Goal: Task Accomplishment & Management: Use online tool/utility

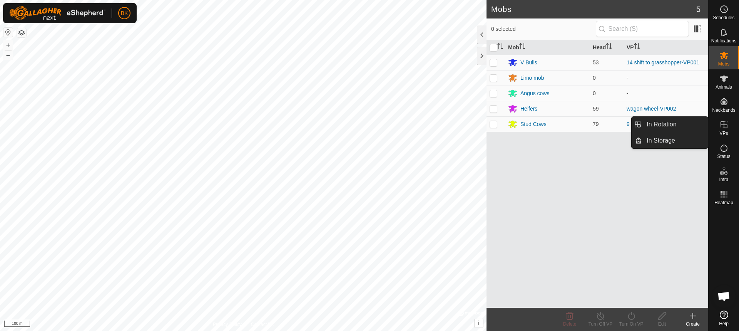
click at [726, 132] on span "VPs" at bounding box center [724, 133] width 8 height 5
click at [691, 129] on link "In Rotation" at bounding box center [675, 124] width 66 height 15
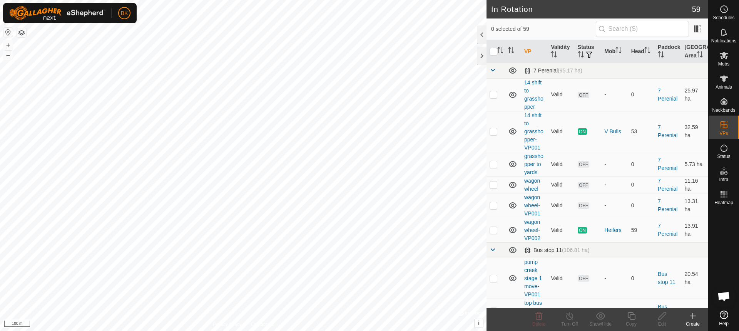
click at [492, 73] on span at bounding box center [493, 70] width 6 height 6
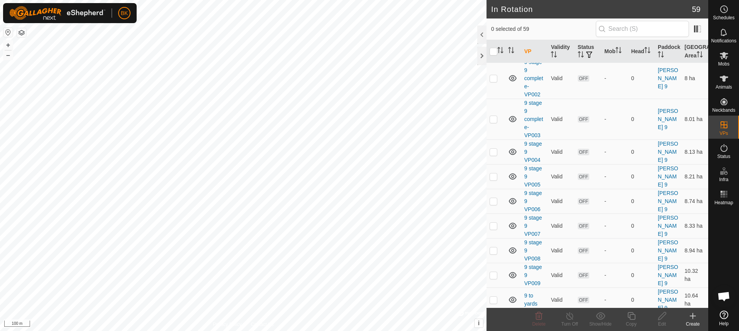
scroll to position [1206, 0]
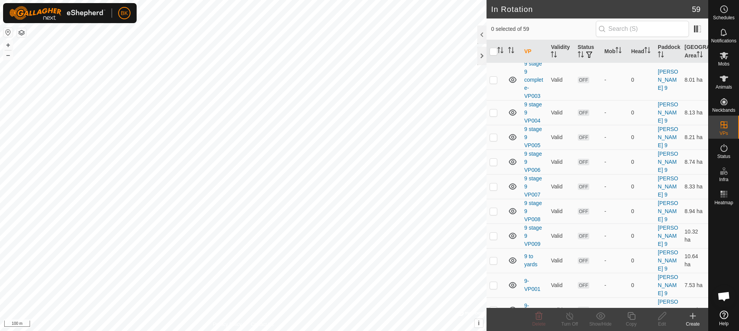
checkbox input "true"
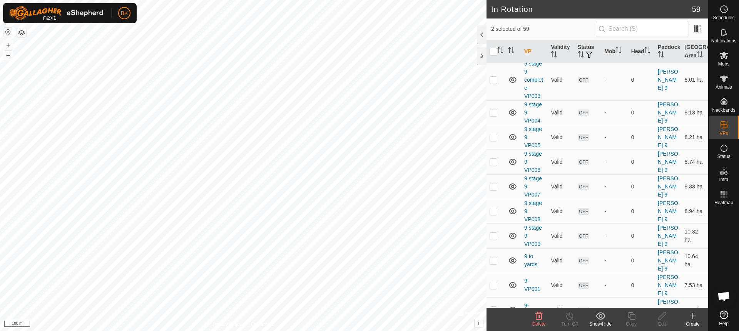
checkbox input "true"
checkbox input "false"
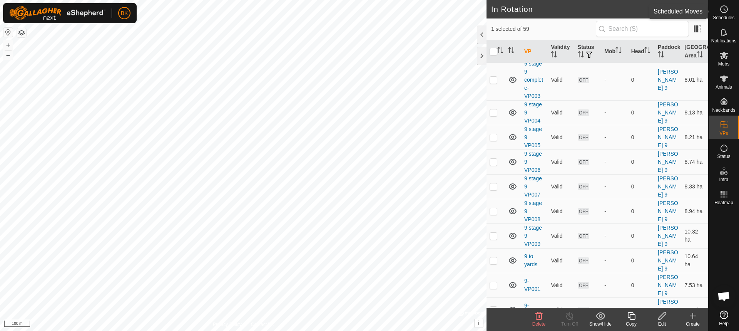
click at [726, 11] on icon at bounding box center [724, 9] width 9 height 9
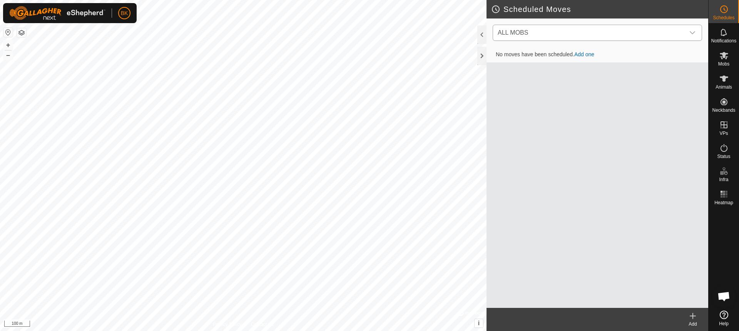
click at [595, 27] on span "ALL MOBS" at bounding box center [590, 32] width 190 height 15
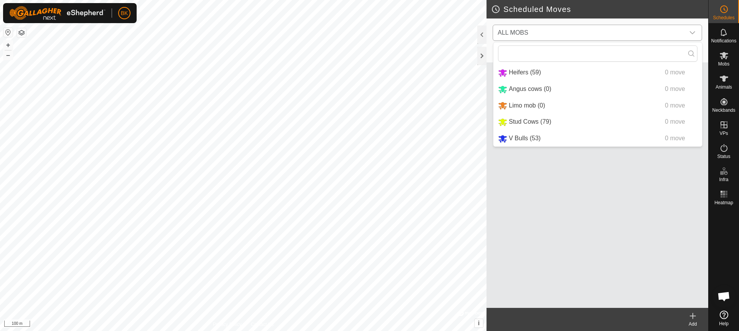
click at [541, 119] on li "Stud Cows (79) 0 move" at bounding box center [598, 122] width 209 height 16
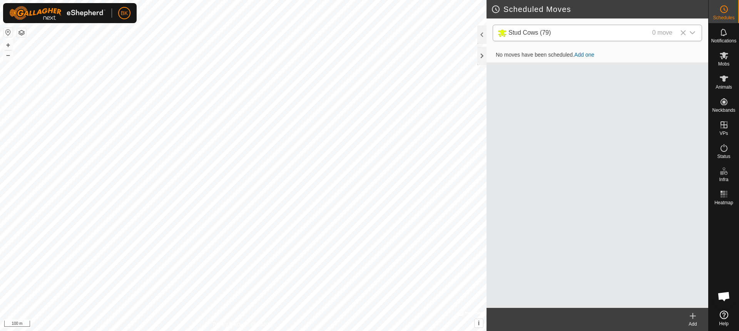
click at [592, 56] on link "Add one" at bounding box center [585, 55] width 20 height 6
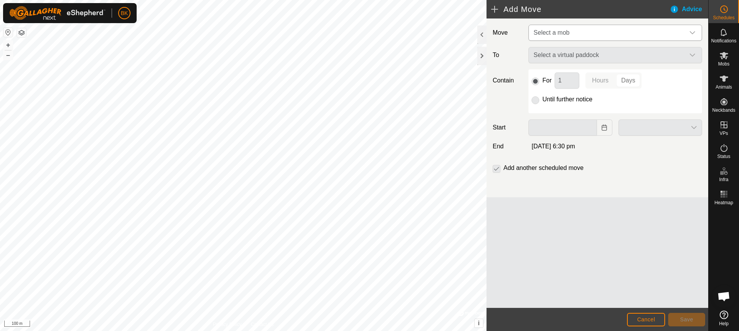
click at [568, 35] on span "Select a mob" at bounding box center [552, 32] width 36 height 7
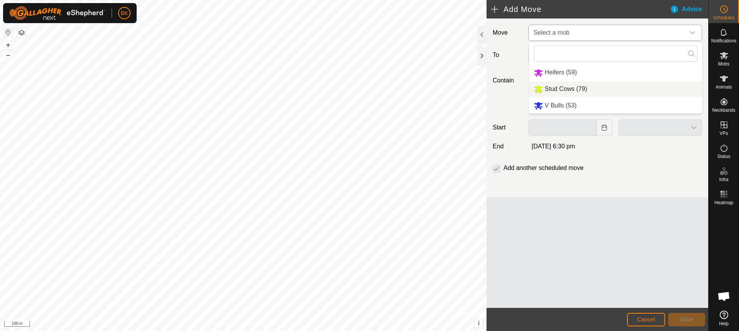
click at [568, 85] on li "Stud Cows (79)" at bounding box center [615, 89] width 173 height 16
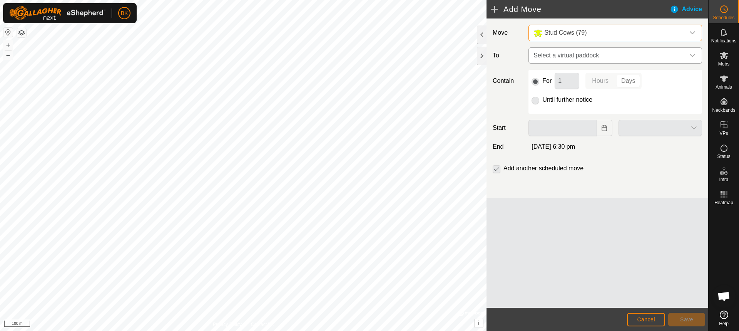
click at [572, 56] on span "Select a virtual paddock" at bounding box center [608, 55] width 154 height 15
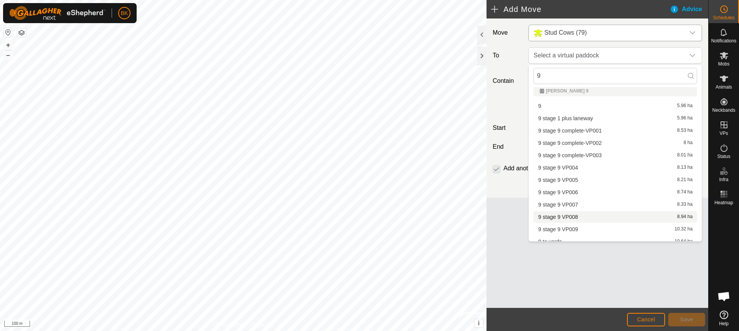
scroll to position [116, 0]
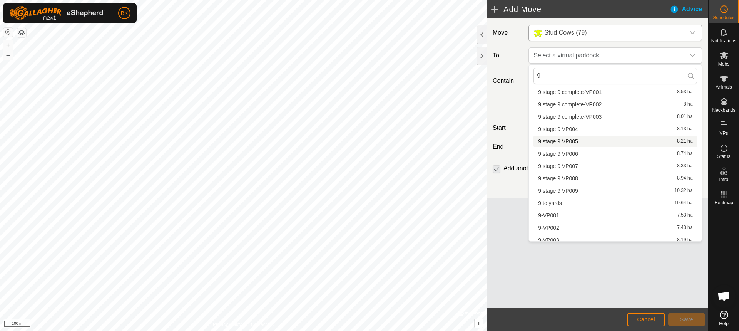
type input "9"
click at [580, 142] on li "9 stage 9 VP005 8.21 ha" at bounding box center [616, 142] width 164 height 12
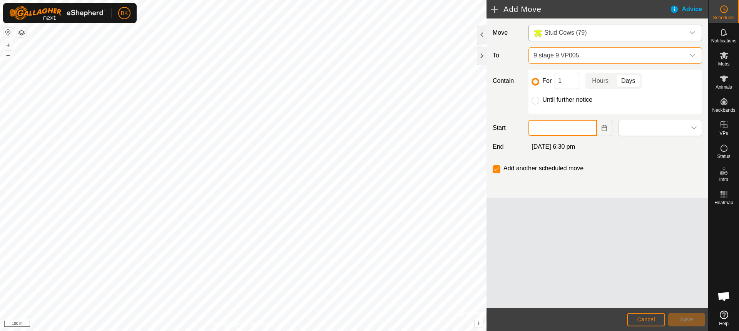
click at [545, 127] on input "text" at bounding box center [563, 128] width 68 height 16
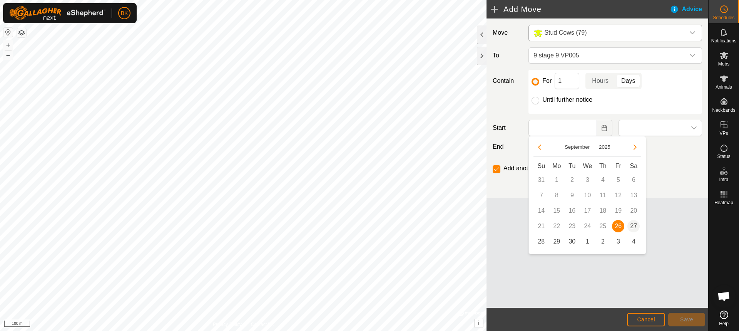
click at [633, 224] on span "27" at bounding box center [634, 226] width 12 height 12
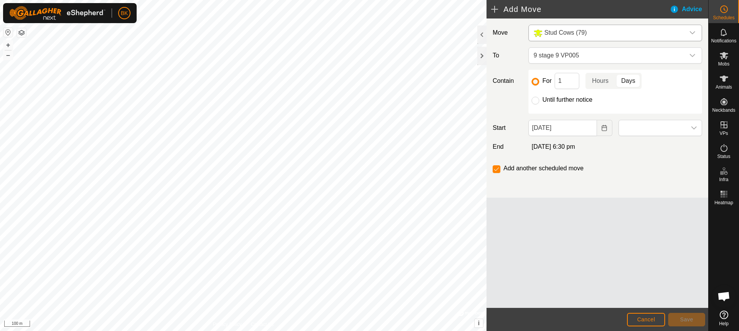
click at [575, 148] on span "[DATE] 6:30 pm" at bounding box center [554, 146] width 44 height 7
click at [603, 126] on icon "Choose Date" at bounding box center [605, 128] width 6 height 6
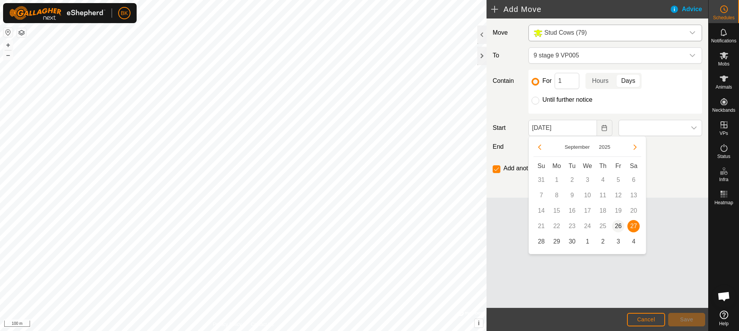
click at [621, 226] on span "26" at bounding box center [618, 226] width 12 height 12
type input "[DATE]"
click at [595, 86] on p-togglebutton "Hours" at bounding box center [601, 81] width 30 height 16
click at [571, 82] on input "1" at bounding box center [567, 81] width 25 height 16
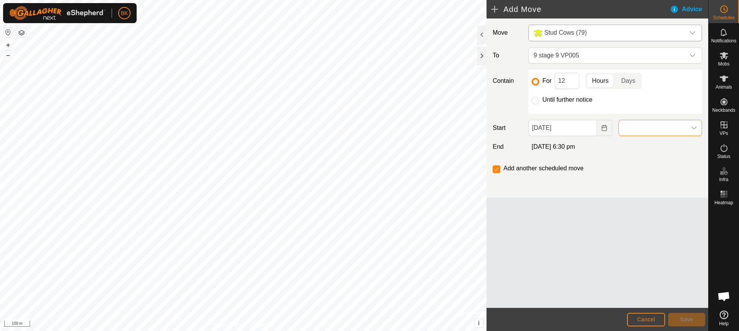
click at [631, 128] on span at bounding box center [652, 127] width 67 height 15
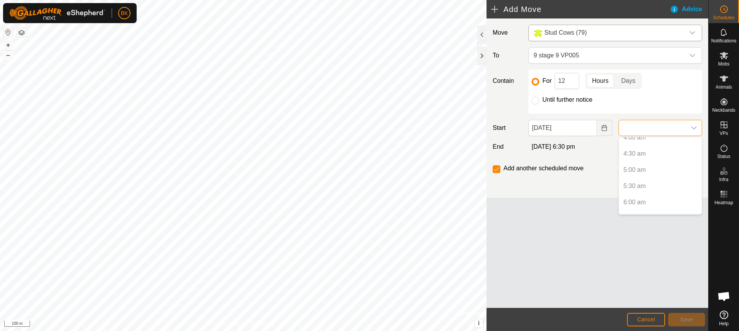
scroll to position [206, 0]
click at [643, 206] on p-selectitem "8:30 am" at bounding box center [660, 213] width 83 height 15
click at [639, 189] on p-selectitem "8:30 am" at bounding box center [660, 188] width 83 height 15
click at [610, 129] on button "Choose Date" at bounding box center [604, 128] width 15 height 16
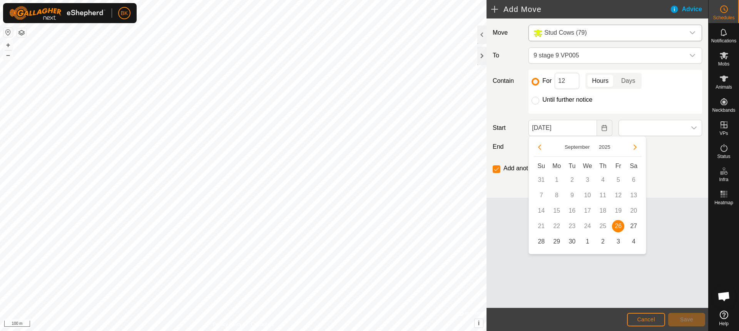
click at [617, 226] on span "26" at bounding box center [618, 226] width 12 height 12
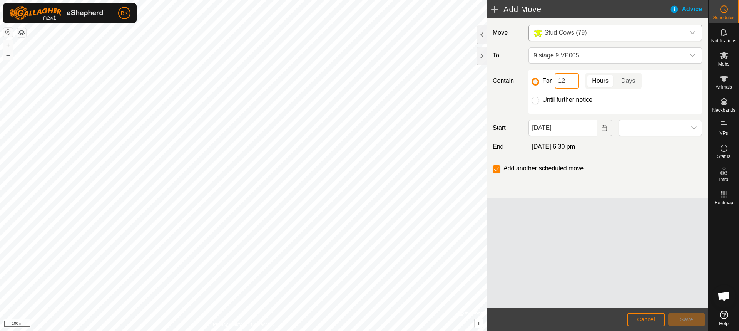
click at [563, 81] on input "12" at bounding box center [567, 81] width 25 height 16
click at [619, 176] on div "Add another scheduled move" at bounding box center [598, 171] width 216 height 15
click at [618, 168] on div "Add another scheduled move" at bounding box center [598, 171] width 216 height 15
click at [647, 126] on span at bounding box center [652, 127] width 67 height 15
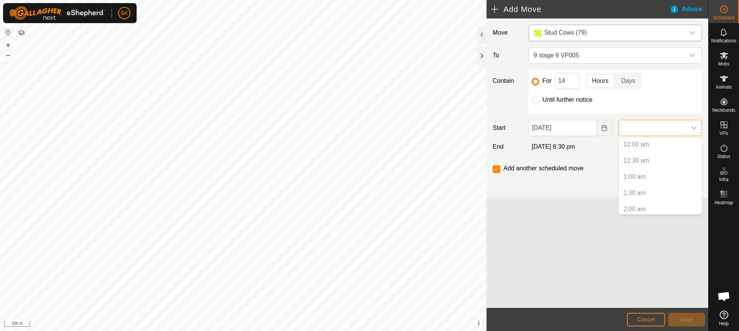
scroll to position [0, 0]
click at [634, 146] on p-selectitem "12:00 am" at bounding box center [660, 144] width 83 height 15
click at [640, 180] on p-selectitem "7:00 am" at bounding box center [660, 178] width 83 height 15
click at [640, 180] on p-selectitem "2:00 pm" at bounding box center [660, 173] width 83 height 15
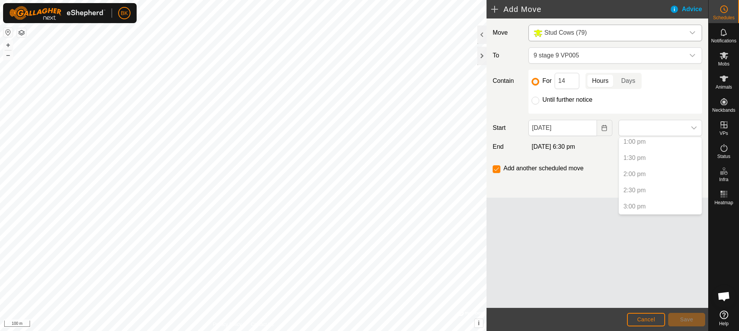
click at [638, 175] on p-selectitem "2:00 pm" at bounding box center [660, 173] width 83 height 15
click at [575, 207] on div "Move Stud Cows (79) To 9 stage 9 VP005 Contain For 14 Hours Days Until further …" at bounding box center [598, 162] width 222 height 289
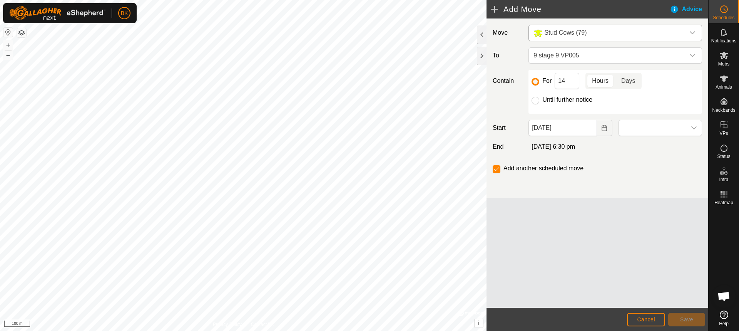
click at [630, 77] on p-togglebutton "Days" at bounding box center [628, 81] width 27 height 16
drag, startPoint x: 565, startPoint y: 84, endPoint x: 543, endPoint y: 83, distance: 21.2
click at [543, 83] on div "For 14 Hours Days" at bounding box center [616, 81] width 168 height 16
type input "1"
click at [609, 81] on p-togglebutton "Hours" at bounding box center [601, 81] width 30 height 16
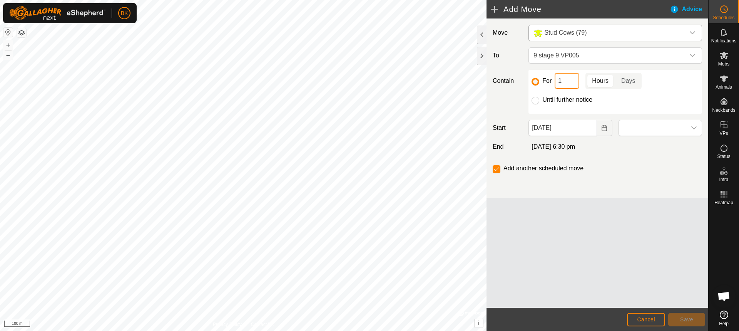
click at [573, 82] on input "1" at bounding box center [567, 81] width 25 height 16
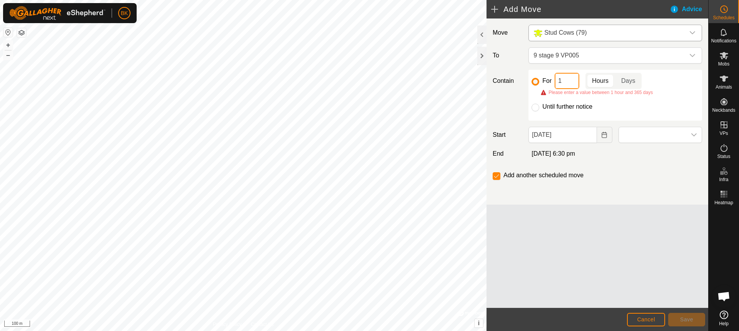
type input "12"
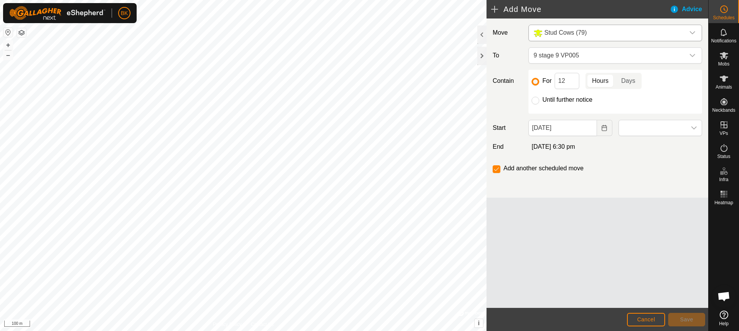
click at [646, 176] on div "Add another scheduled move" at bounding box center [598, 171] width 216 height 15
drag, startPoint x: 618, startPoint y: 258, endPoint x: 540, endPoint y: 196, distance: 98.9
click at [612, 255] on div "Move Stud Cows (79) To 9 stage 9 VP005 Contain For 12 Hours Days Until further …" at bounding box center [598, 162] width 222 height 289
click at [494, 170] on input "checkbox" at bounding box center [497, 169] width 8 height 8
checkbox input "false"
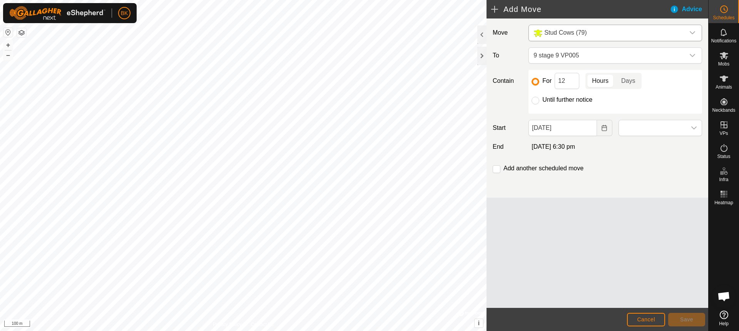
click at [618, 228] on div "Move Stud Cows (79) To 9 stage 9 VP005 Contain For 12 Hours Days Until further …" at bounding box center [598, 162] width 222 height 289
click at [699, 10] on div "Advice" at bounding box center [689, 9] width 39 height 9
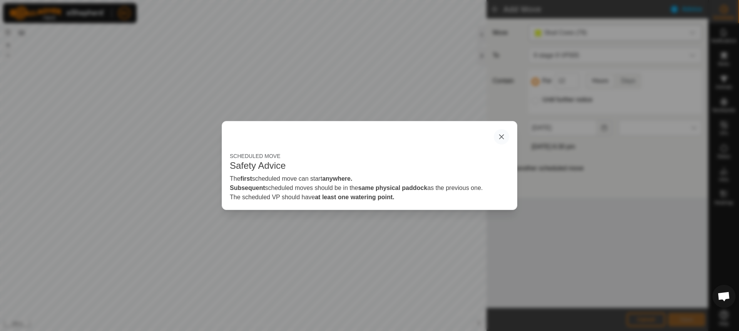
click at [505, 137] on button "button" at bounding box center [501, 136] width 15 height 15
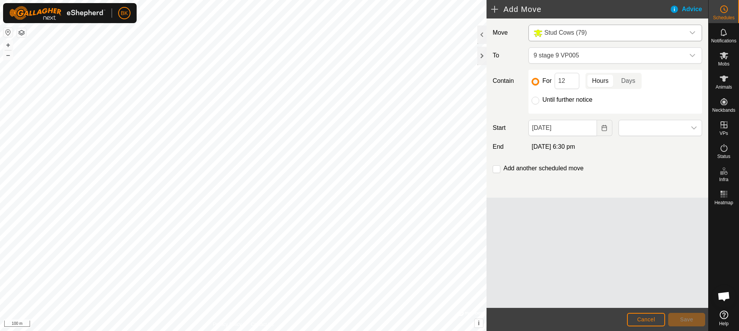
click at [614, 93] on div "For 12 Hours Days Until further notice" at bounding box center [616, 92] width 174 height 44
click at [603, 131] on button "Choose Date" at bounding box center [604, 128] width 15 height 16
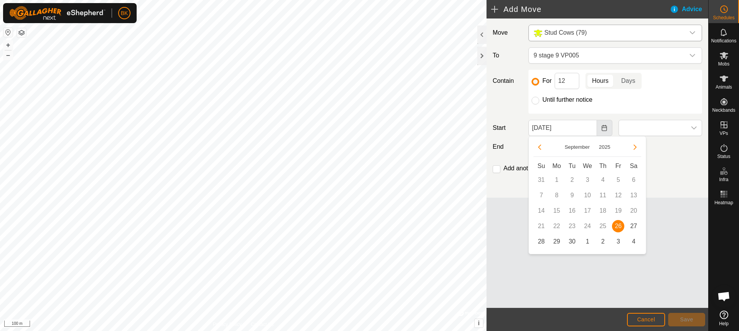
click at [603, 131] on button "Choose Date" at bounding box center [604, 128] width 15 height 16
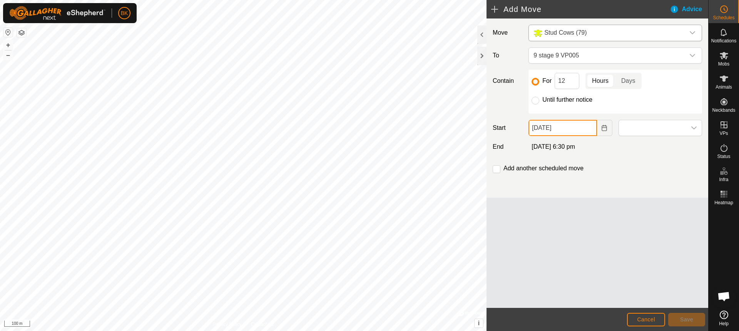
drag, startPoint x: 568, startPoint y: 130, endPoint x: 504, endPoint y: 134, distance: 64.4
click at [502, 133] on div "Start [DATE]" at bounding box center [598, 128] width 216 height 16
click at [640, 126] on span at bounding box center [652, 127] width 67 height 15
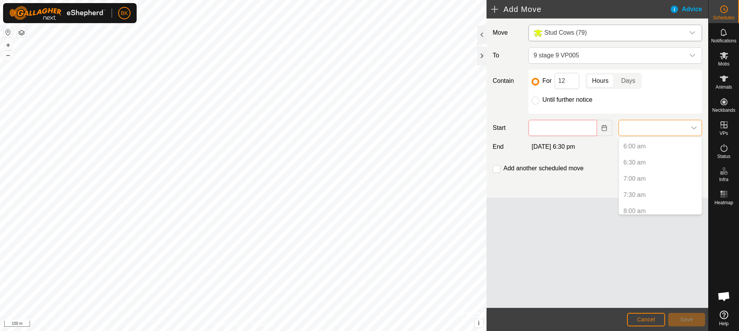
scroll to position [231, 0]
click at [645, 187] on p-selectitem "8:30 am" at bounding box center [660, 188] width 83 height 15
click at [640, 188] on p-selectitem "8:30 am" at bounding box center [660, 188] width 83 height 15
click at [606, 131] on button "Choose Date" at bounding box center [604, 128] width 15 height 16
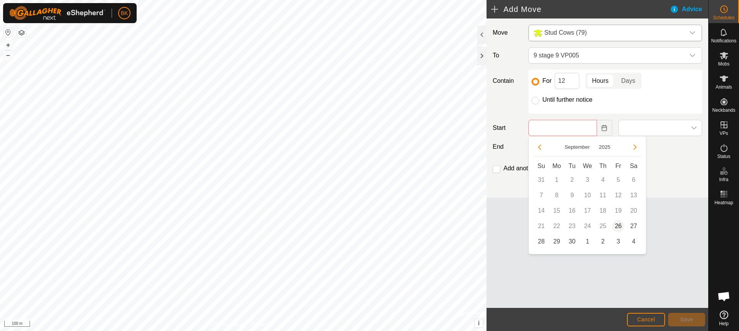
click at [617, 228] on span "26" at bounding box center [618, 226] width 12 height 12
type input "[DATE]"
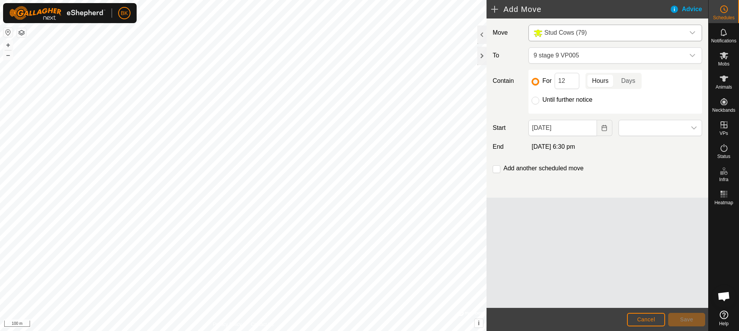
click at [613, 159] on div "Move Stud Cows (79) To 9 stage 9 VP005 Contain For 12 Hours Days Until further …" at bounding box center [598, 107] width 222 height 179
click at [598, 79] on p-togglebutton "Hours" at bounding box center [601, 81] width 30 height 16
click at [591, 170] on div "Add another scheduled move" at bounding box center [598, 171] width 216 height 15
click at [645, 322] on span "Cancel" at bounding box center [646, 319] width 18 height 6
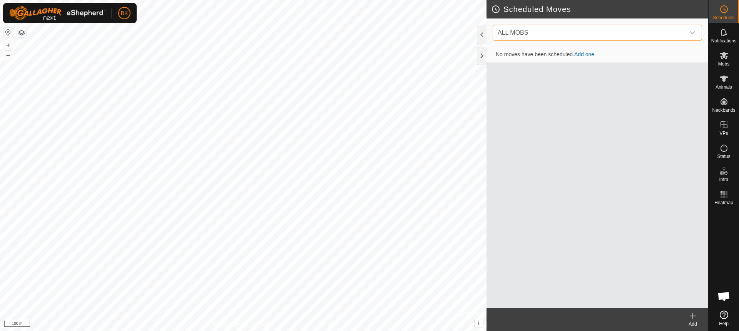
click at [682, 34] on span "ALL MOBS" at bounding box center [590, 32] width 190 height 15
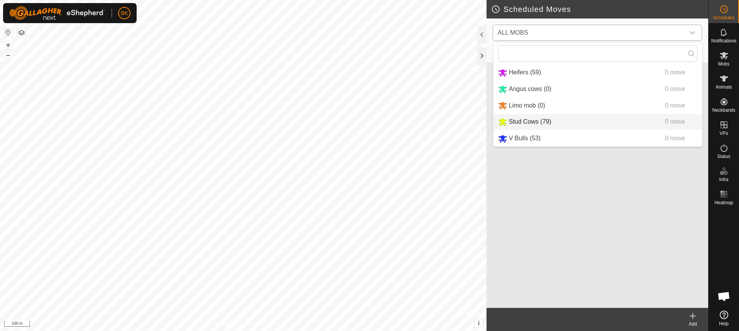
click at [539, 117] on li "Stud Cows (79) 0 move" at bounding box center [598, 122] width 209 height 16
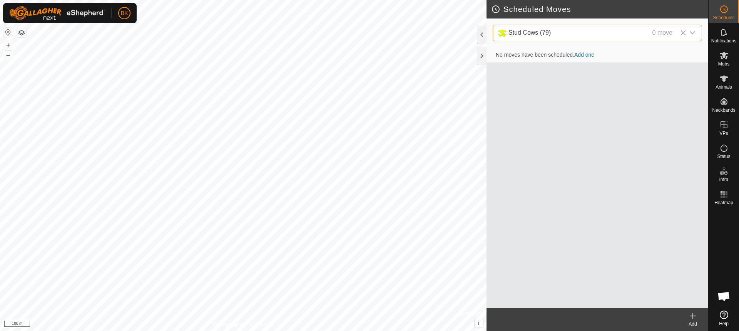
click at [590, 57] on link "Add one" at bounding box center [585, 55] width 20 height 6
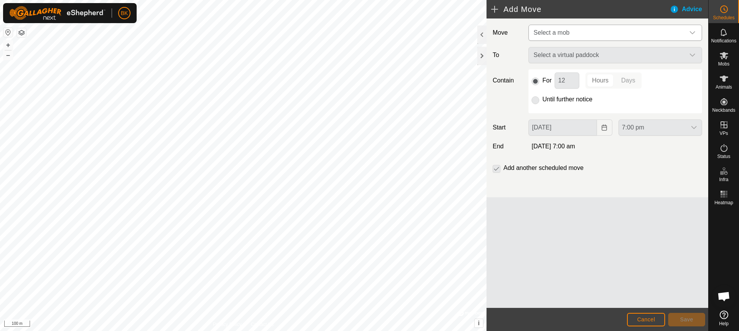
click at [581, 35] on span "Select a mob" at bounding box center [608, 32] width 154 height 15
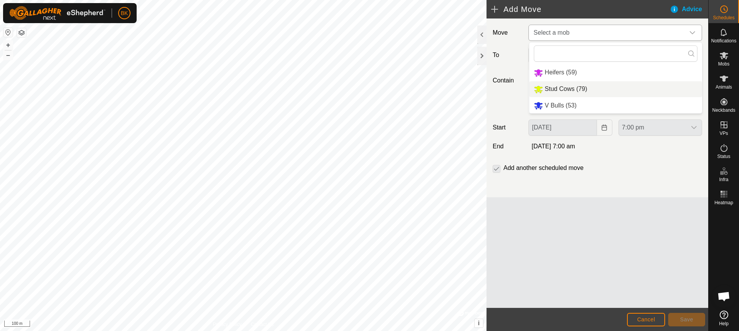
click at [562, 87] on li "Stud Cows (79)" at bounding box center [615, 89] width 173 height 16
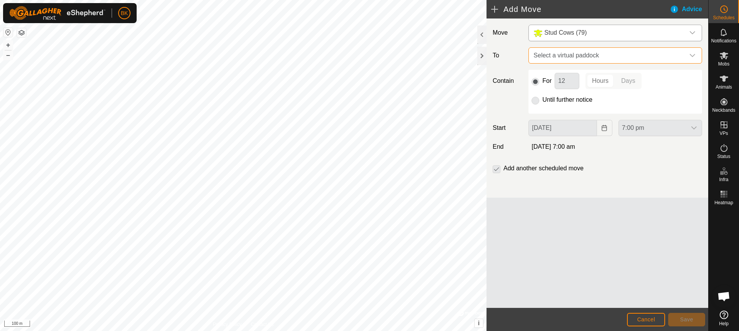
click at [599, 53] on span "Select a virtual paddock" at bounding box center [608, 55] width 154 height 15
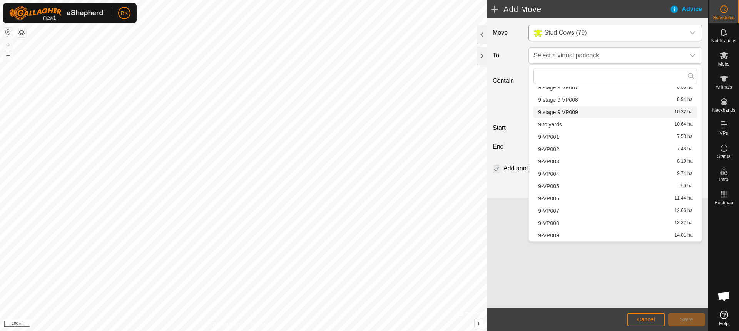
scroll to position [729, 0]
click at [570, 102] on li "9 stage 9 VP005 8.21 ha" at bounding box center [616, 102] width 164 height 12
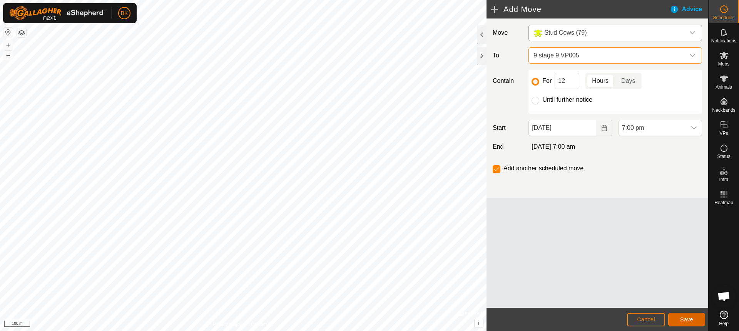
click at [690, 322] on span "Save" at bounding box center [686, 319] width 13 height 6
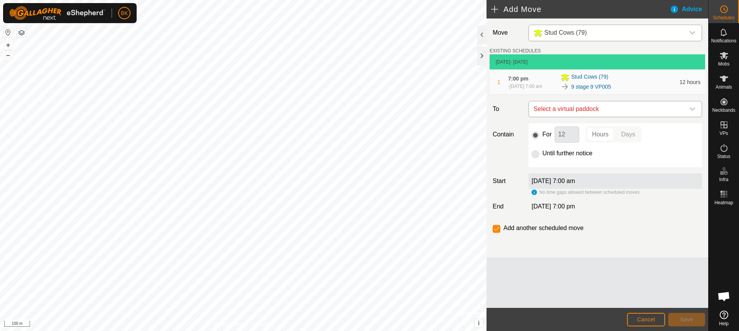
click at [625, 117] on span "Select a virtual paddock" at bounding box center [608, 108] width 154 height 15
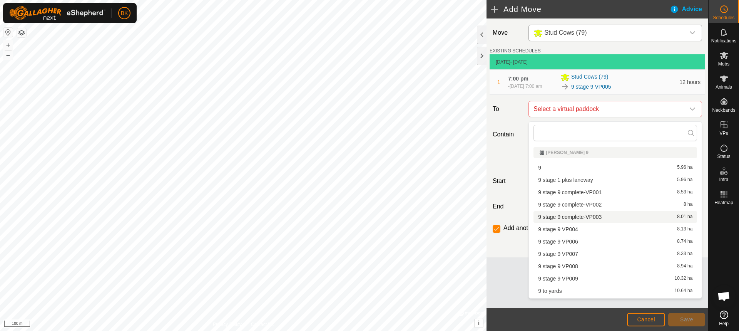
scroll to position [39, 0]
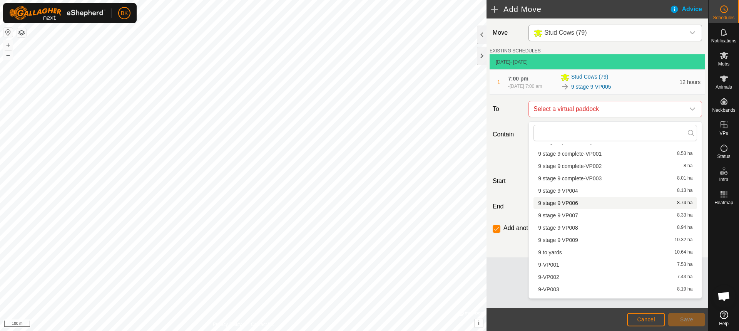
click at [581, 204] on li "9 stage 9 VP006 8.74 ha" at bounding box center [616, 203] width 164 height 12
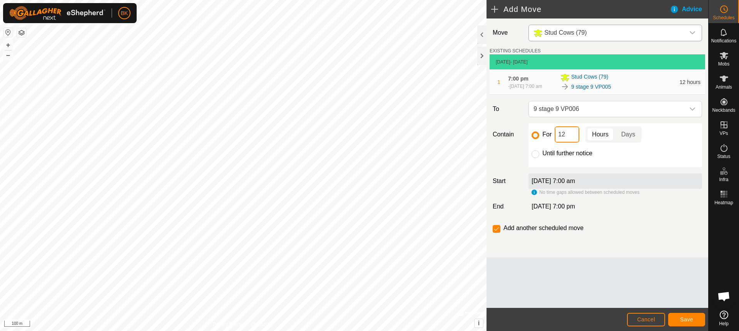
drag, startPoint x: 566, startPoint y: 138, endPoint x: 558, endPoint y: 137, distance: 8.9
click at [560, 137] on input "12" at bounding box center [567, 134] width 25 height 16
type input "1"
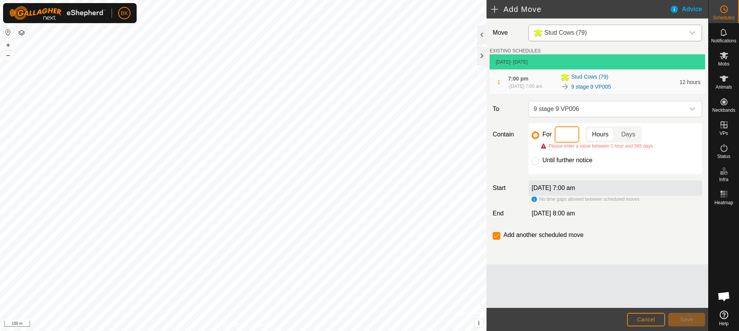
type input "1"
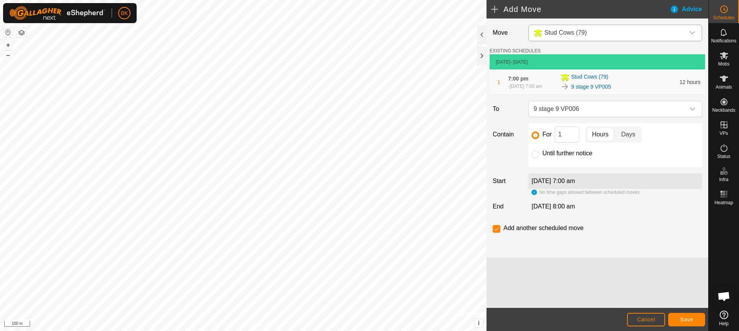
click at [628, 132] on p-togglebutton "Days" at bounding box center [628, 134] width 27 height 16
click at [688, 318] on span "Save" at bounding box center [686, 319] width 13 height 6
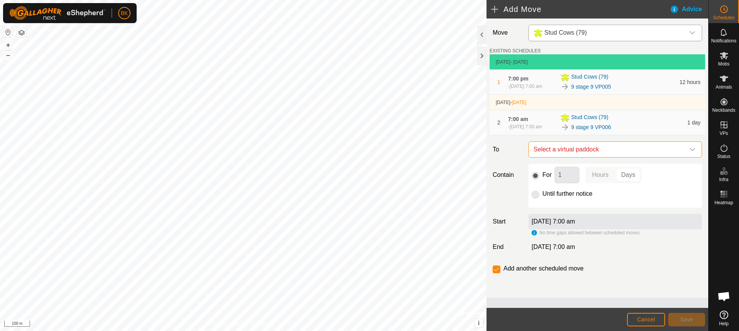
click at [605, 154] on span "Select a virtual paddock" at bounding box center [608, 149] width 154 height 15
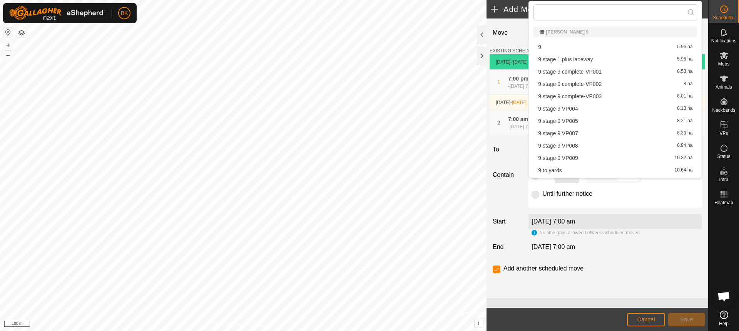
click at [570, 146] on li "9 stage 9 VP008 8.94 ha" at bounding box center [616, 146] width 164 height 12
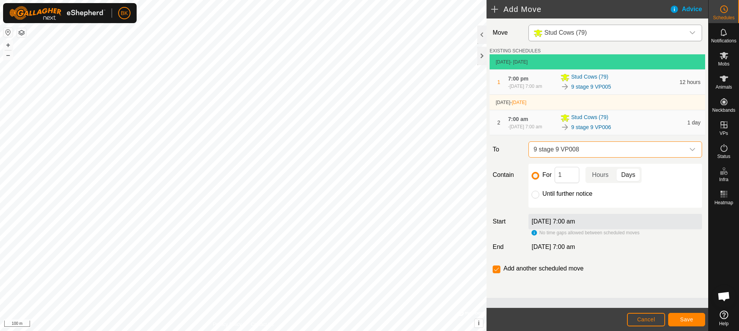
click at [652, 155] on span "9 stage 9 VP008" at bounding box center [608, 149] width 154 height 15
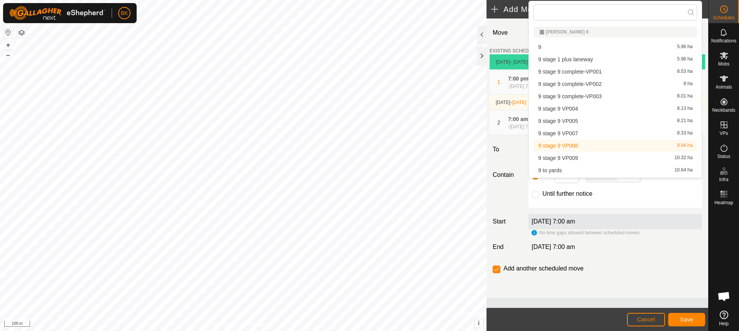
click at [586, 132] on li "9 stage 9 VP007 8.33 ha" at bounding box center [616, 133] width 164 height 12
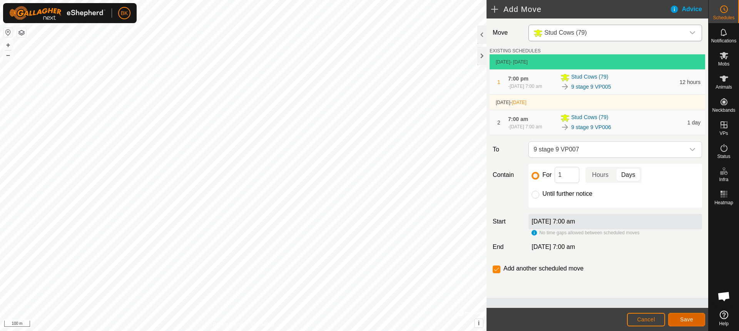
click at [682, 316] on button "Save" at bounding box center [687, 319] width 37 height 13
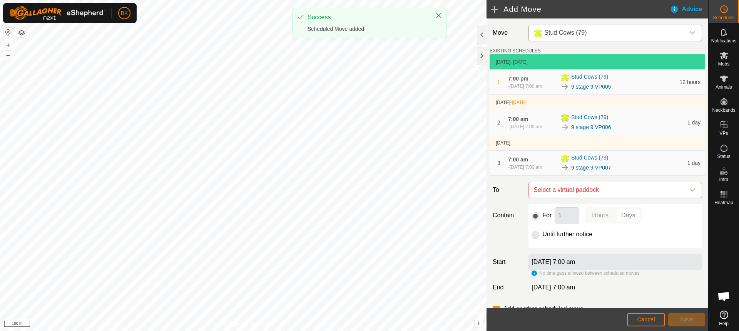
scroll to position [14, 0]
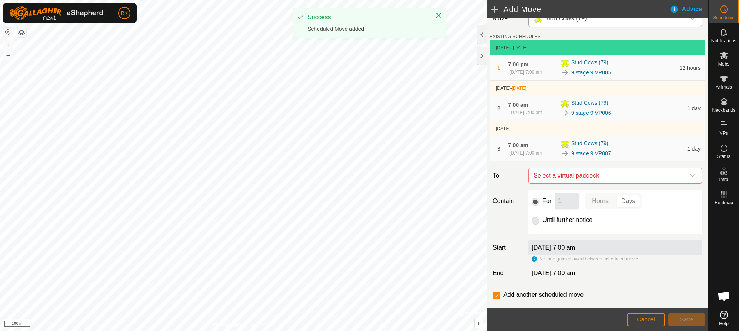
click at [609, 152] on div "Move Stud Cows (79) EXISTING SCHEDULES [DATE] - [DATE] 1 7:00 pm [DATE], 7:00 a…" at bounding box center [598, 164] width 222 height 320
click at [611, 168] on span "Select a virtual paddock" at bounding box center [608, 175] width 154 height 15
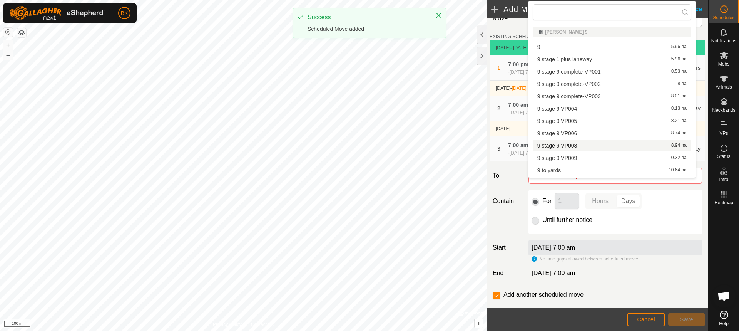
scroll to position [39, 0]
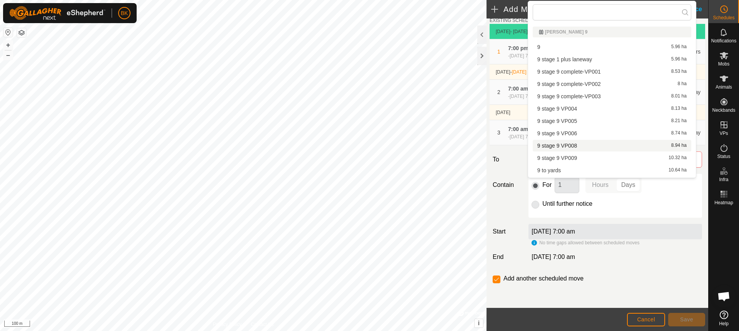
click at [573, 146] on li "9 stage 9 VP008 8.94 ha" at bounding box center [612, 146] width 159 height 12
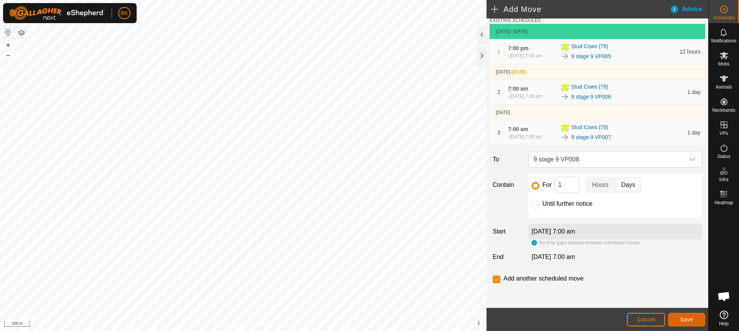
click at [684, 318] on span "Save" at bounding box center [686, 319] width 13 height 6
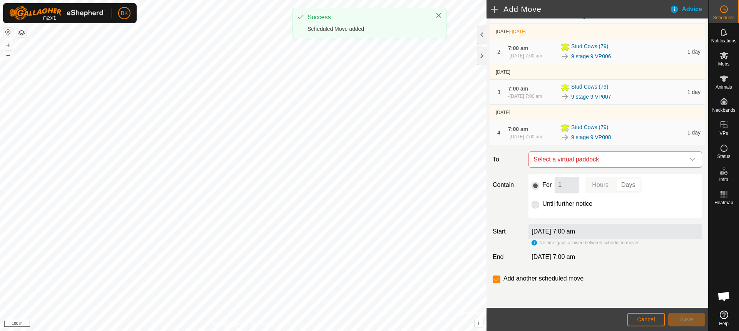
scroll to position [77, 0]
click at [610, 167] on span "Select a virtual paddock" at bounding box center [608, 159] width 154 height 15
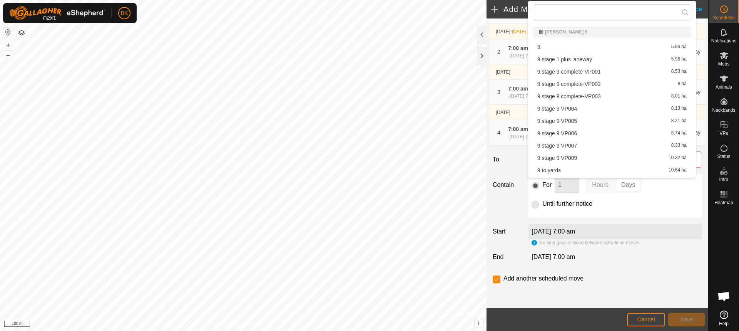
click at [591, 157] on li "9 stage 9 VP009 10.32 ha" at bounding box center [612, 158] width 159 height 12
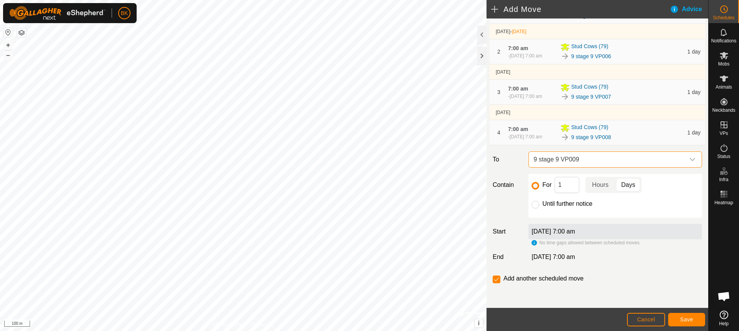
scroll to position [85, 0]
click at [500, 281] on input "checkbox" at bounding box center [497, 279] width 8 height 8
click at [658, 163] on span "9 stage 9 VP009" at bounding box center [608, 159] width 154 height 15
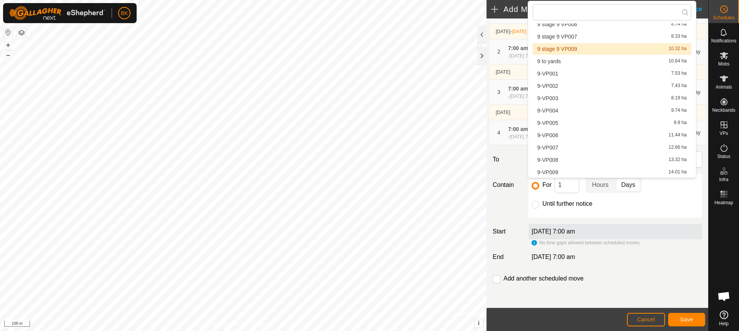
scroll to position [109, 0]
click at [596, 198] on div "For 1 Hours Days Until further notice" at bounding box center [616, 196] width 174 height 44
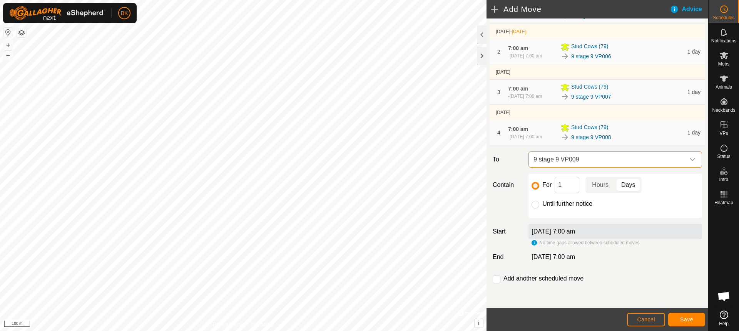
click at [588, 159] on span "9 stage 9 VP009" at bounding box center [608, 159] width 154 height 15
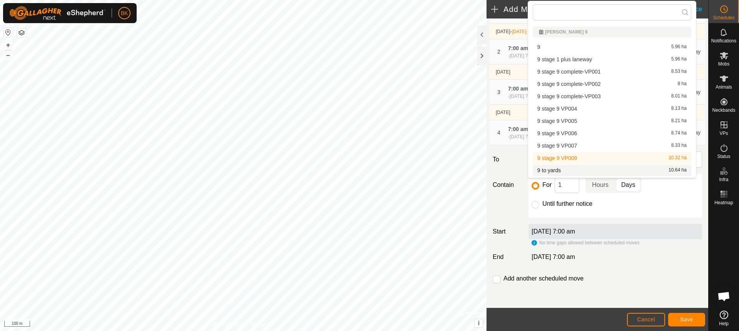
click at [604, 212] on div "For 1 Hours Days Until further notice" at bounding box center [616, 196] width 174 height 44
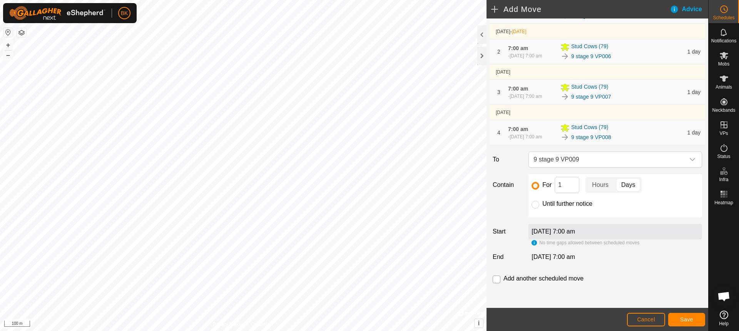
click at [495, 282] on input "checkbox" at bounding box center [497, 279] width 8 height 8
checkbox input "true"
click at [695, 321] on button "Save" at bounding box center [687, 319] width 37 height 13
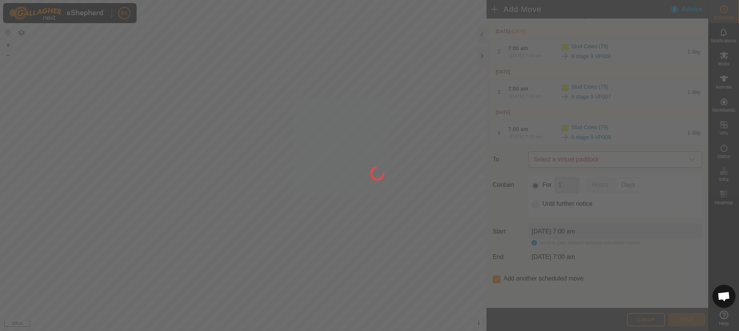
scroll to position [0, 0]
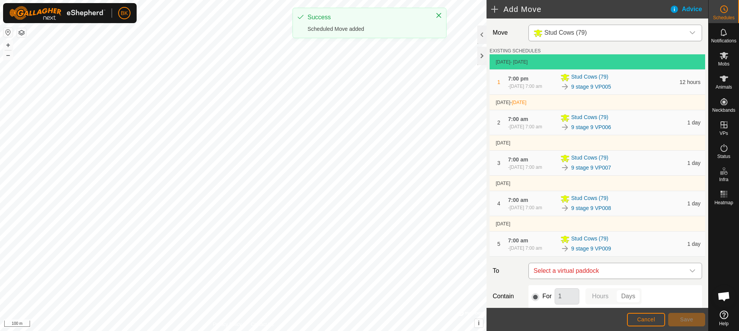
click at [609, 278] on span "Select a virtual paddock" at bounding box center [608, 270] width 154 height 15
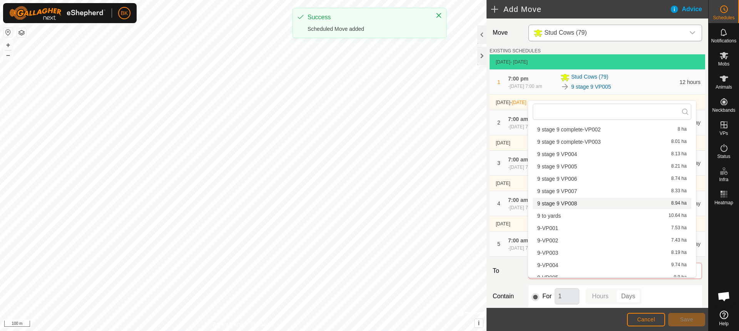
scroll to position [109, 0]
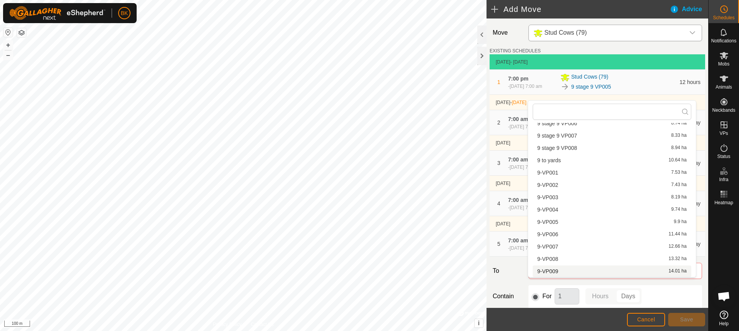
click at [566, 270] on li "9-VP009 14.01 ha" at bounding box center [612, 271] width 159 height 12
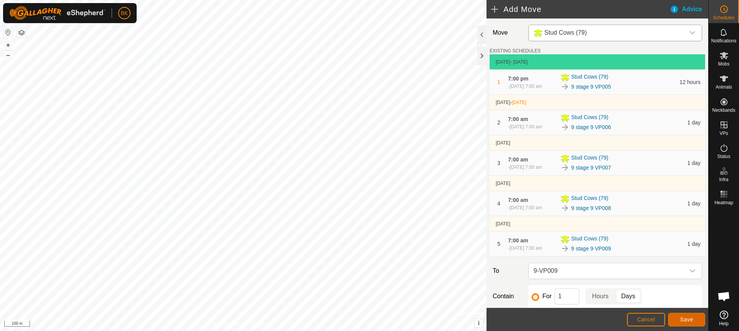
click at [690, 323] on button "Save" at bounding box center [687, 319] width 37 height 13
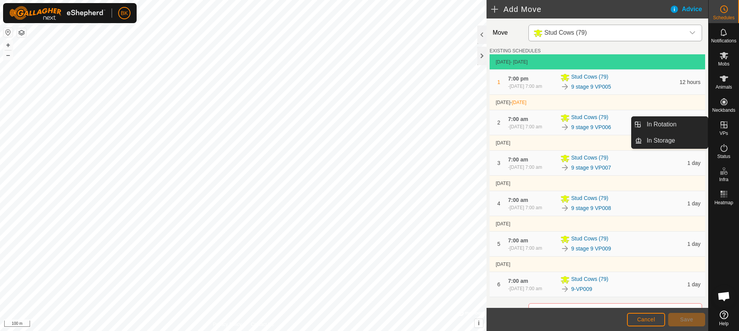
click at [723, 127] on icon at bounding box center [724, 124] width 9 height 9
click at [686, 130] on link "In Rotation" at bounding box center [675, 124] width 66 height 15
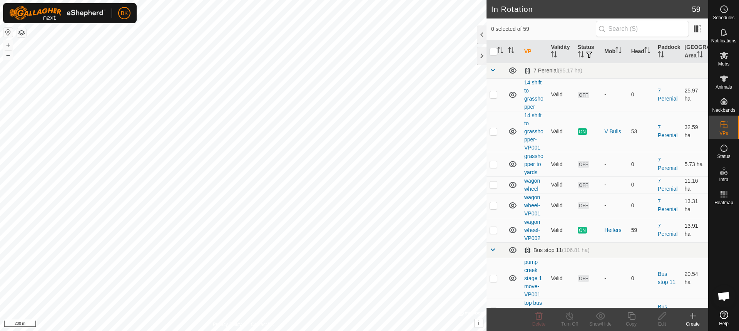
click at [494, 233] on p-checkbox at bounding box center [494, 230] width 8 height 6
checkbox input "true"
click at [630, 320] on div "Copy" at bounding box center [631, 323] width 31 height 7
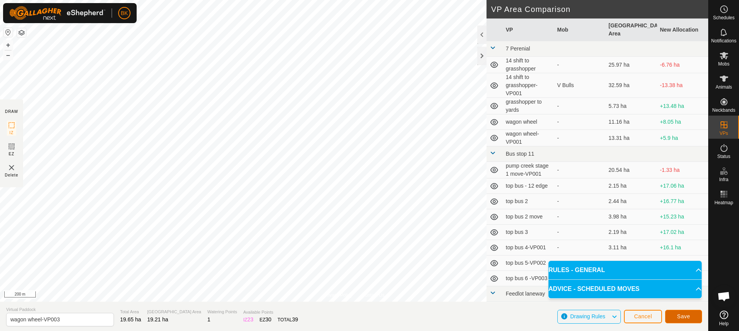
click at [680, 319] on button "Save" at bounding box center [683, 316] width 37 height 13
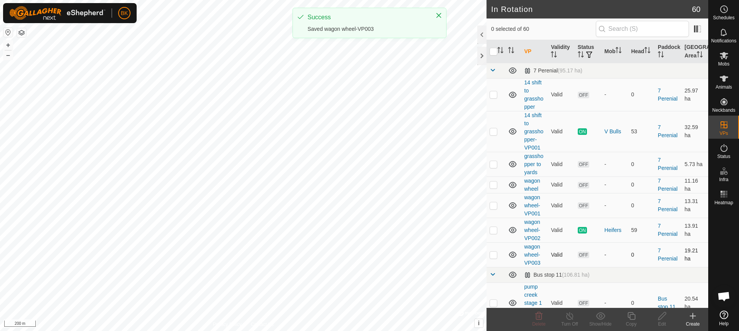
click at [497, 258] on p-checkbox at bounding box center [494, 254] width 8 height 6
checkbox input "true"
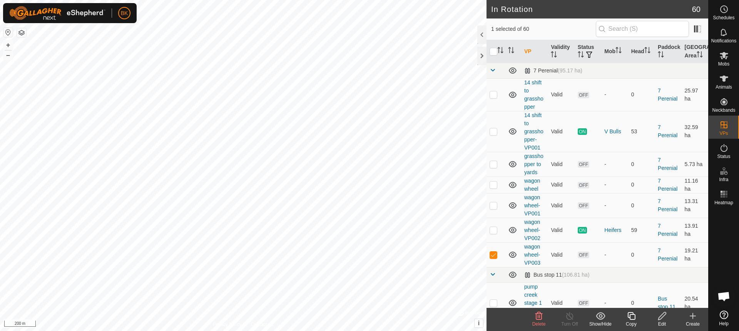
click at [634, 316] on icon at bounding box center [632, 315] width 10 height 9
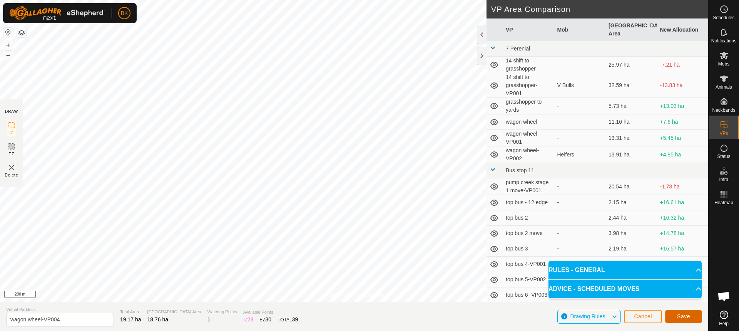
click at [689, 316] on span "Save" at bounding box center [683, 316] width 13 height 6
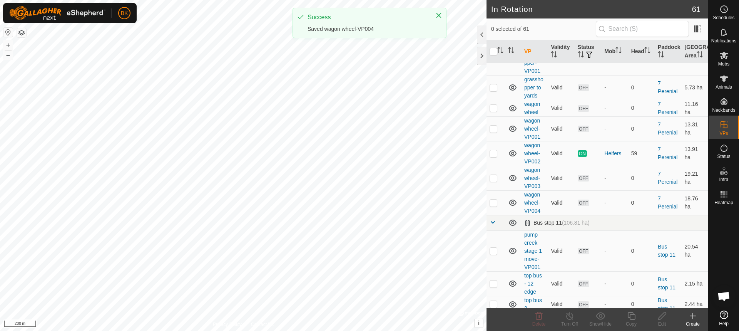
scroll to position [77, 0]
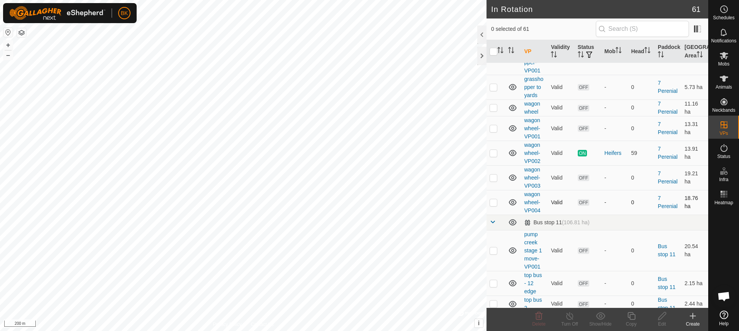
click at [489, 214] on td at bounding box center [496, 202] width 18 height 25
checkbox input "true"
click at [631, 319] on icon at bounding box center [632, 316] width 8 height 8
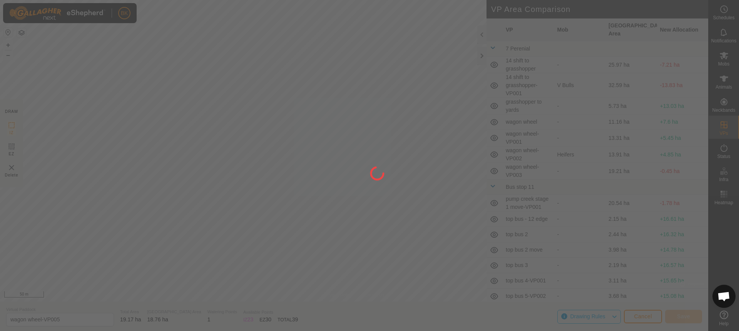
click at [305, 178] on div "BK Schedules Notifications Mobs Animals Neckbands VPs Status Infra Heatmap Help…" at bounding box center [369, 165] width 739 height 331
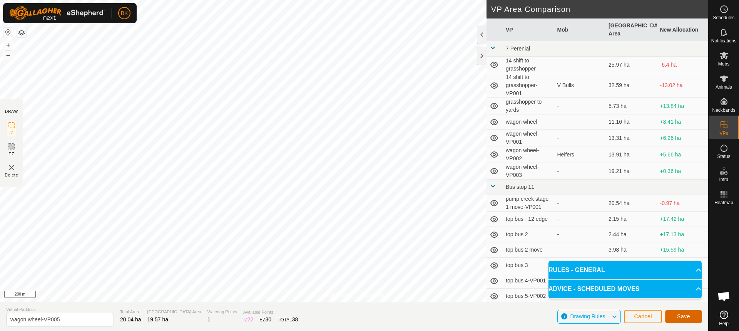
click at [682, 320] on button "Save" at bounding box center [683, 316] width 37 height 13
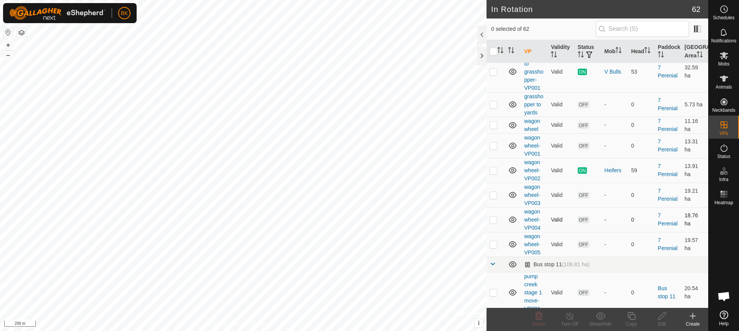
scroll to position [77, 0]
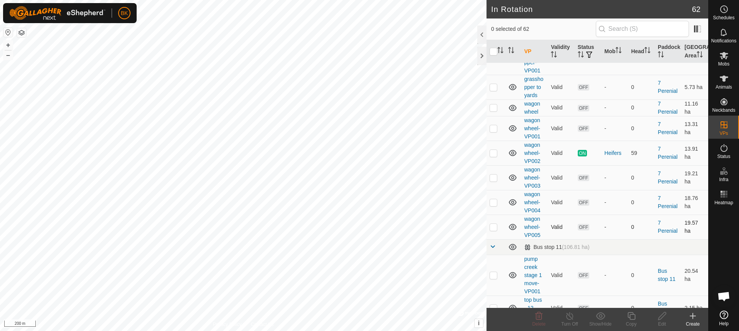
click at [494, 230] on p-checkbox at bounding box center [494, 227] width 8 height 6
checkbox input "true"
click at [633, 315] on icon at bounding box center [632, 316] width 8 height 8
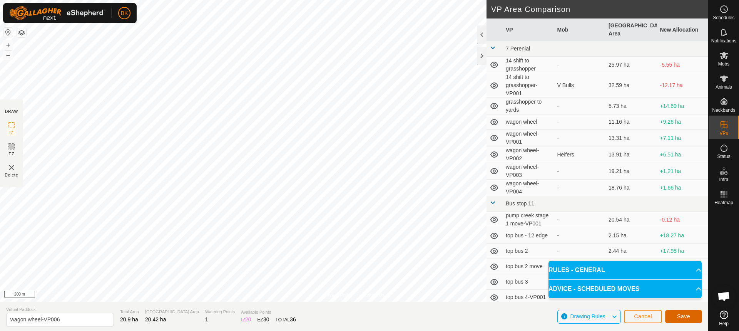
click at [686, 318] on span "Save" at bounding box center [683, 316] width 13 height 6
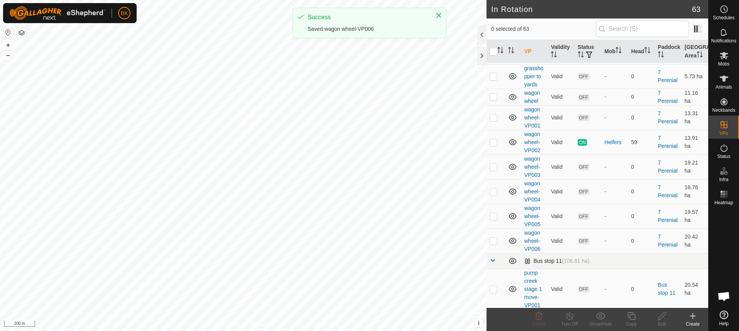
scroll to position [116, 0]
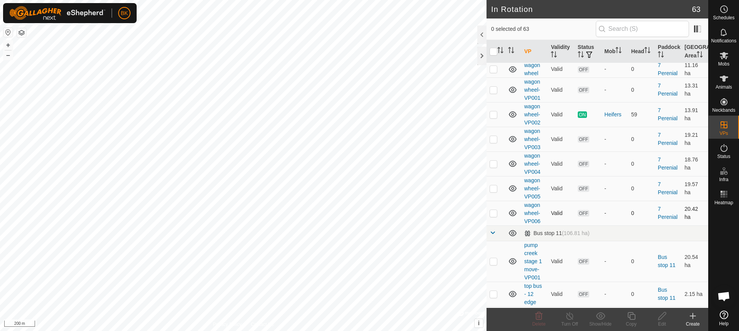
click at [494, 216] on p-checkbox at bounding box center [494, 213] width 8 height 6
checkbox input "true"
click at [630, 317] on icon at bounding box center [632, 316] width 8 height 8
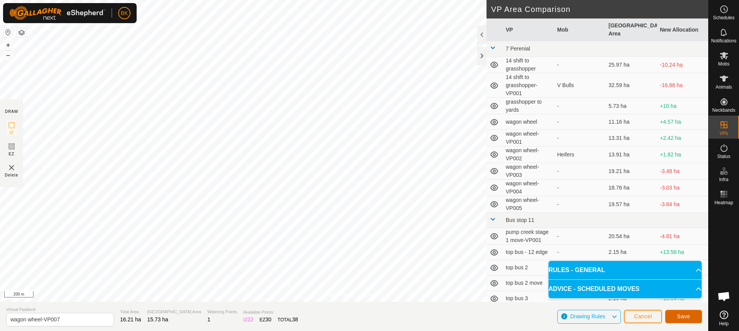
click at [690, 317] on span "Save" at bounding box center [683, 316] width 13 height 6
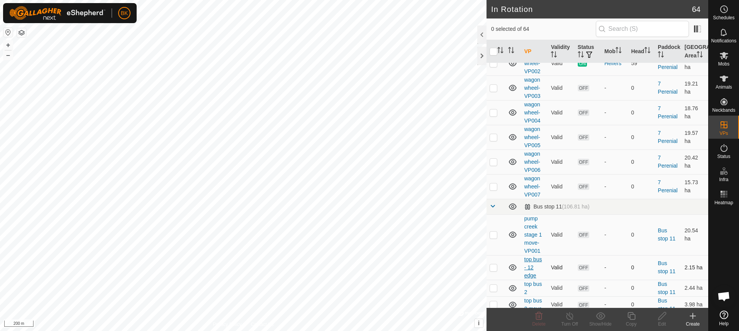
scroll to position [193, 0]
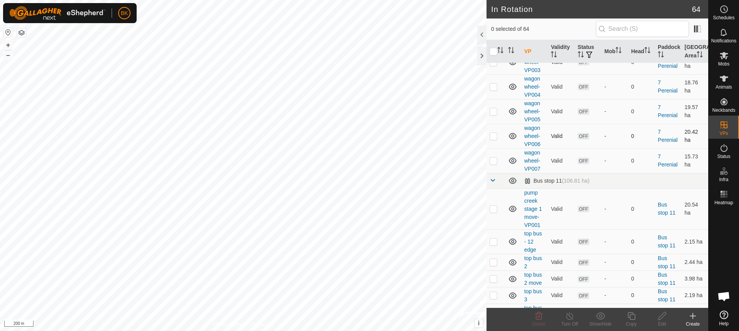
click at [493, 139] on p-checkbox at bounding box center [494, 136] width 8 height 6
checkbox input "true"
click at [493, 164] on p-checkbox at bounding box center [494, 161] width 8 height 6
checkbox input "true"
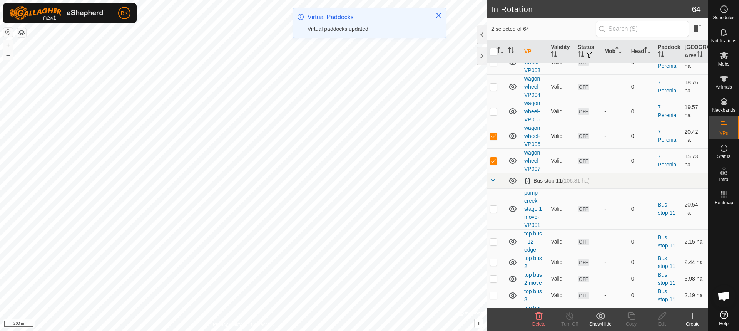
click at [491, 139] on p-checkbox at bounding box center [494, 136] width 8 height 6
checkbox input "false"
click at [632, 318] on icon at bounding box center [632, 315] width 10 height 9
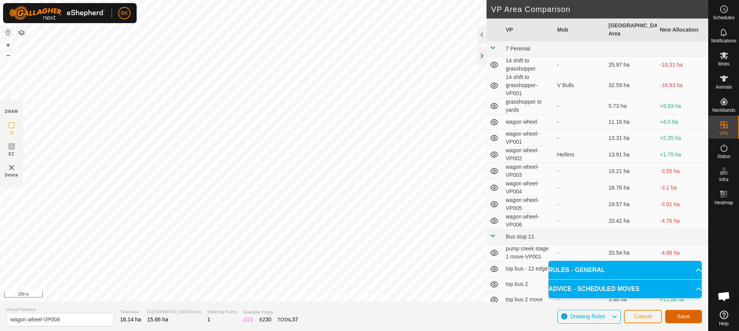
click at [677, 316] on button "Save" at bounding box center [683, 316] width 37 height 13
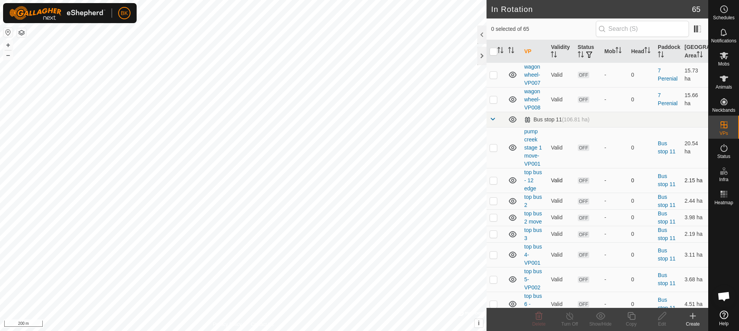
scroll to position [231, 0]
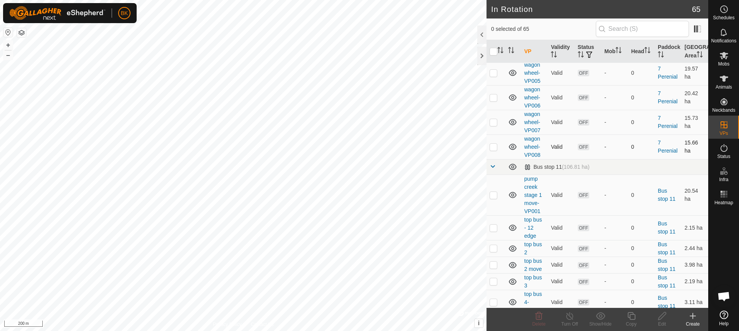
click at [492, 150] on p-checkbox at bounding box center [494, 147] width 8 height 6
checkbox input "true"
click at [631, 319] on icon at bounding box center [632, 316] width 8 height 8
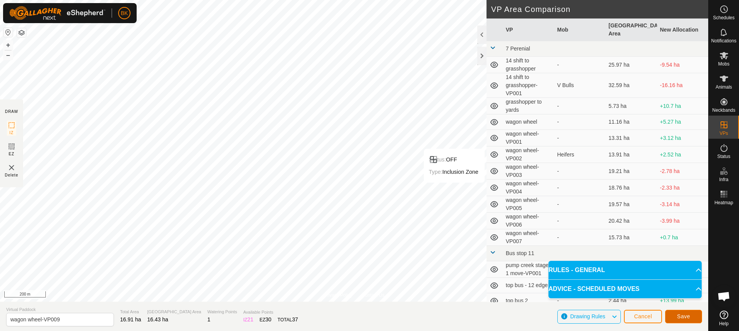
click at [685, 317] on span "Save" at bounding box center [683, 316] width 13 height 6
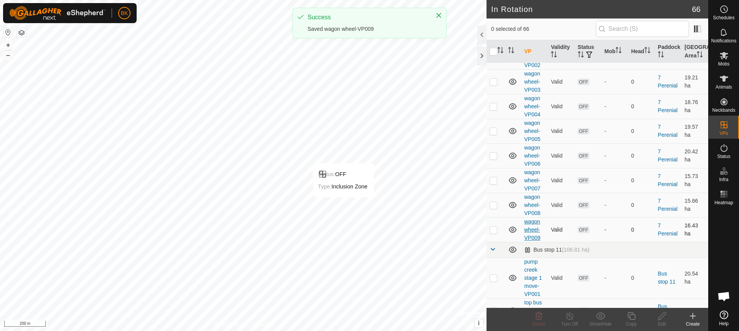
scroll to position [193, 0]
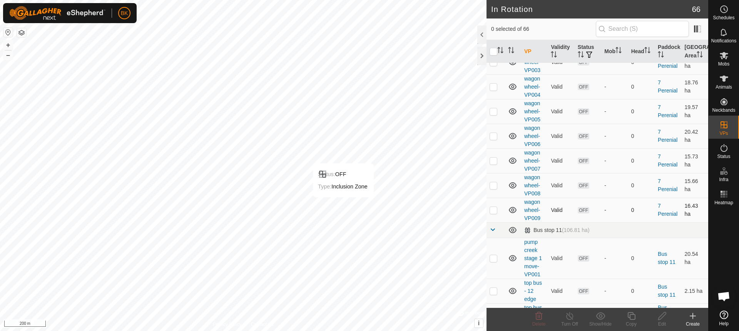
click at [491, 213] on p-checkbox at bounding box center [494, 210] width 8 height 6
checkbox input "true"
click at [632, 314] on icon at bounding box center [632, 316] width 8 height 8
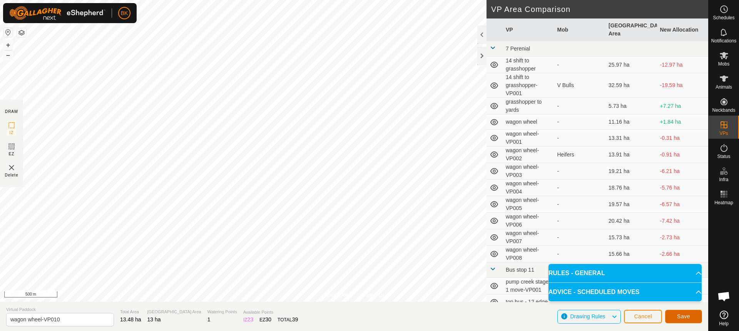
click at [687, 316] on span "Save" at bounding box center [683, 316] width 13 height 6
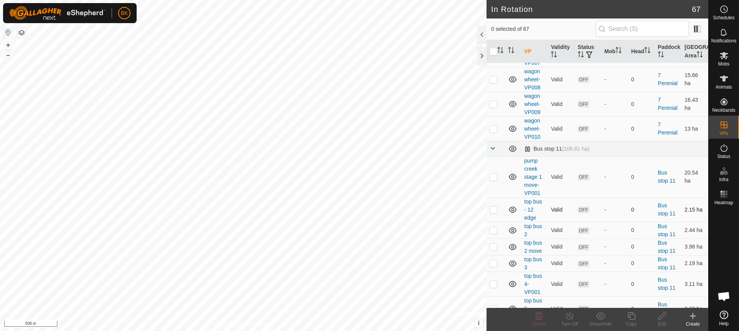
scroll to position [270, 0]
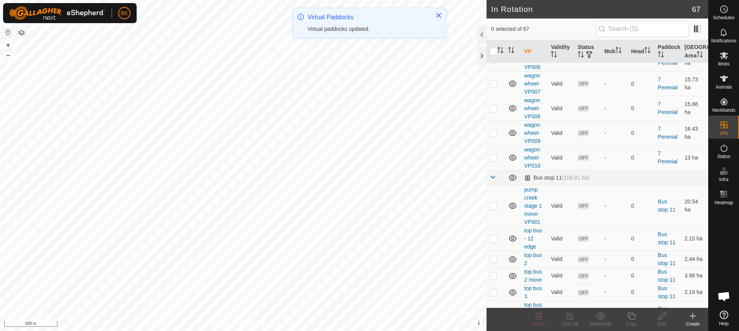
click at [494, 161] on p-checkbox at bounding box center [494, 157] width 8 height 6
checkbox input "true"
click at [630, 315] on icon at bounding box center [632, 315] width 10 height 9
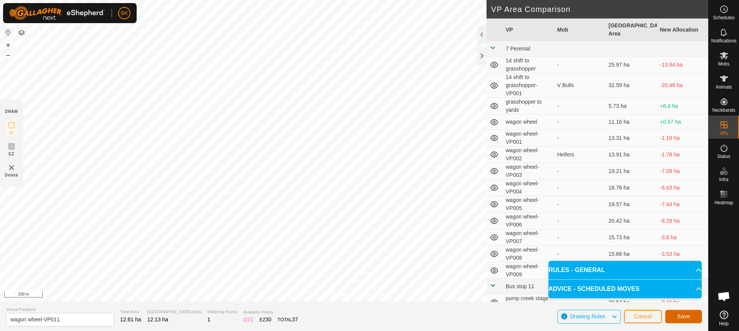
click at [682, 313] on span "Save" at bounding box center [683, 316] width 13 height 6
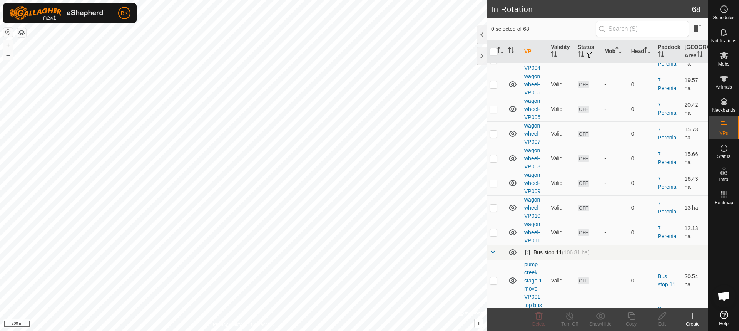
scroll to position [231, 0]
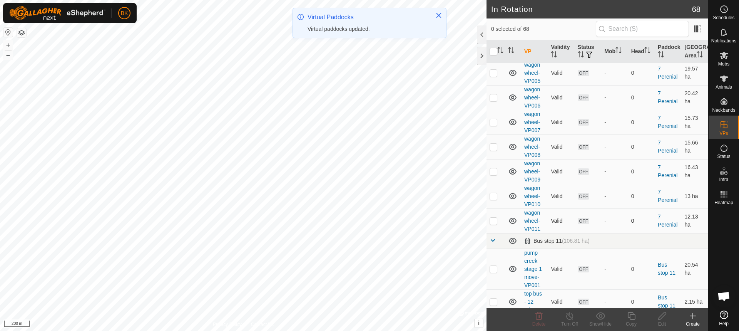
drag, startPoint x: 491, startPoint y: 232, endPoint x: 494, endPoint y: 228, distance: 4.5
click at [494, 224] on p-checkbox at bounding box center [494, 221] width 8 height 6
click at [631, 317] on icon at bounding box center [632, 315] width 10 height 9
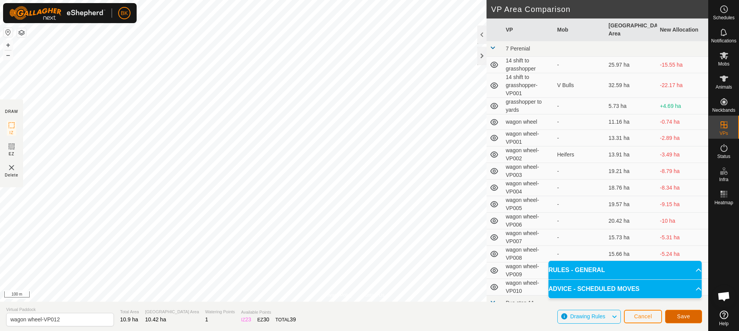
click at [690, 315] on button "Save" at bounding box center [683, 316] width 37 height 13
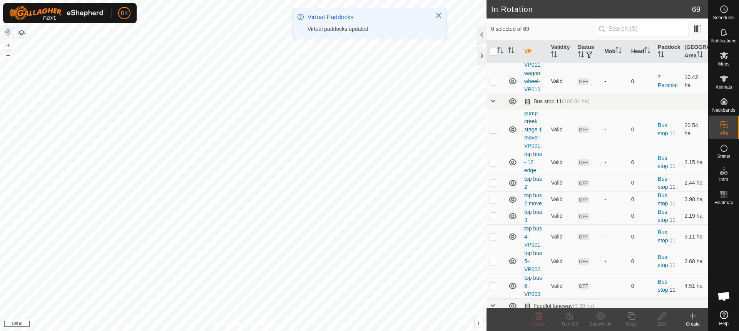
scroll to position [347, 0]
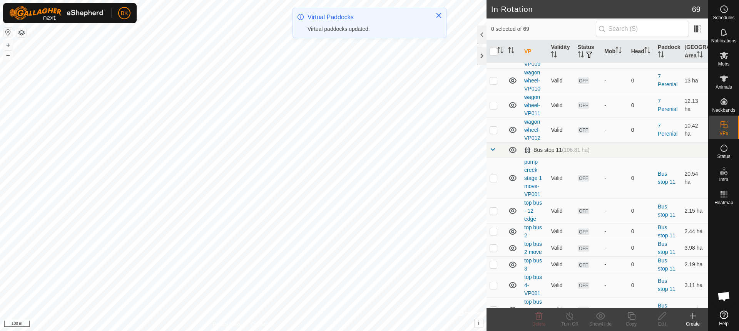
click at [491, 133] on p-checkbox at bounding box center [494, 130] width 8 height 6
checkbox input "true"
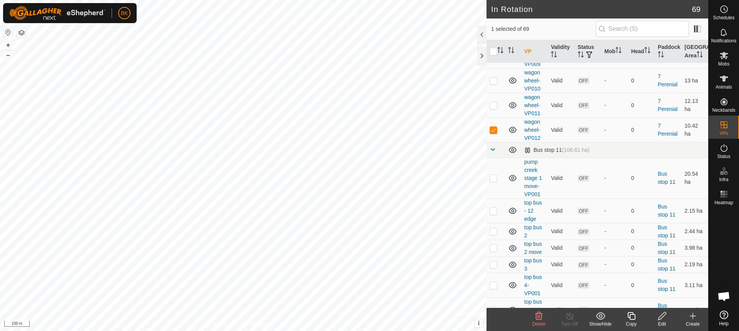
click at [635, 314] on icon at bounding box center [632, 316] width 8 height 8
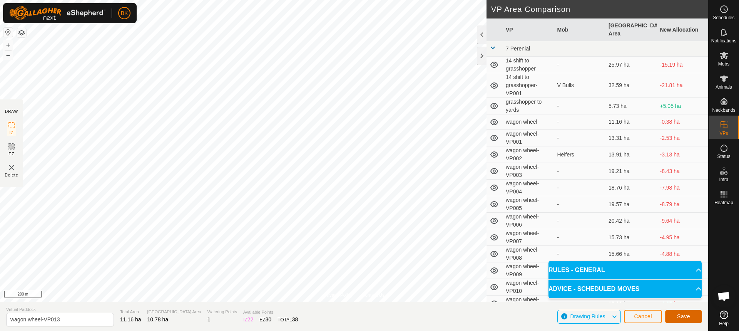
click at [685, 312] on button "Save" at bounding box center [683, 316] width 37 height 13
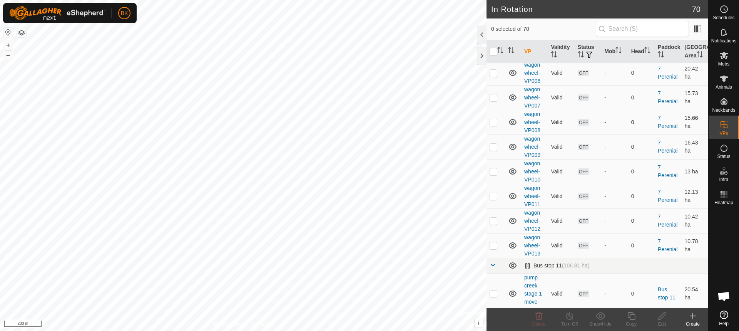
scroll to position [270, 0]
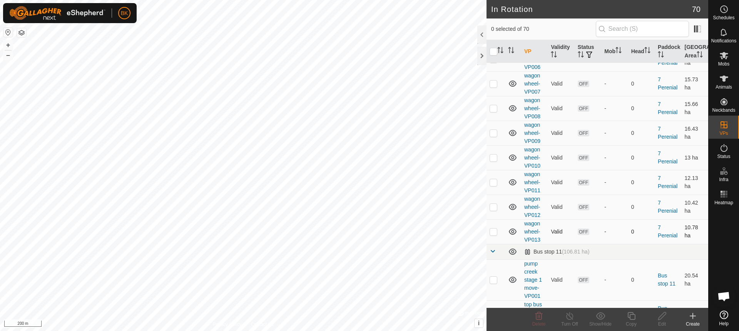
click at [496, 235] on p-checkbox at bounding box center [494, 231] width 8 height 6
checkbox input "true"
click at [635, 317] on icon at bounding box center [632, 316] width 8 height 8
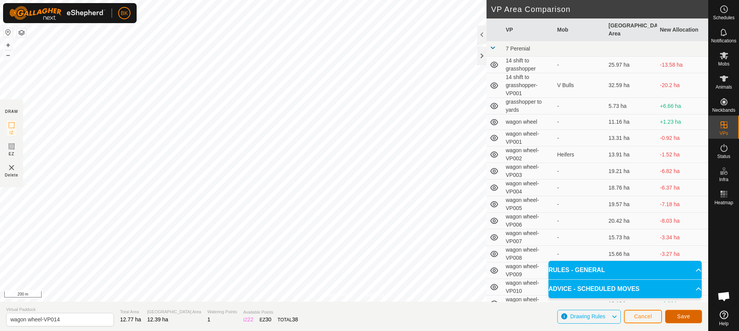
click at [692, 315] on button "Save" at bounding box center [683, 316] width 37 height 13
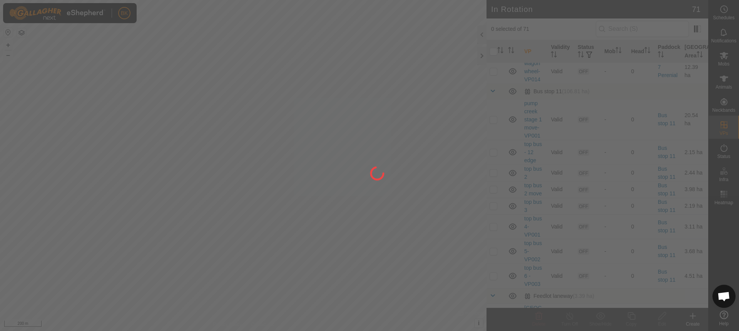
scroll to position [385, 0]
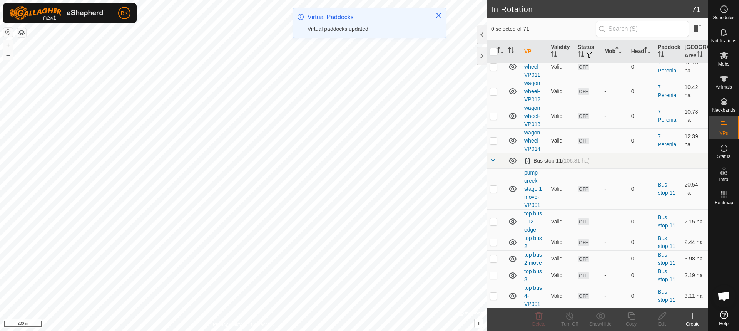
click at [496, 144] on p-checkbox at bounding box center [494, 140] width 8 height 6
checkbox input "true"
click at [628, 319] on icon at bounding box center [632, 315] width 10 height 9
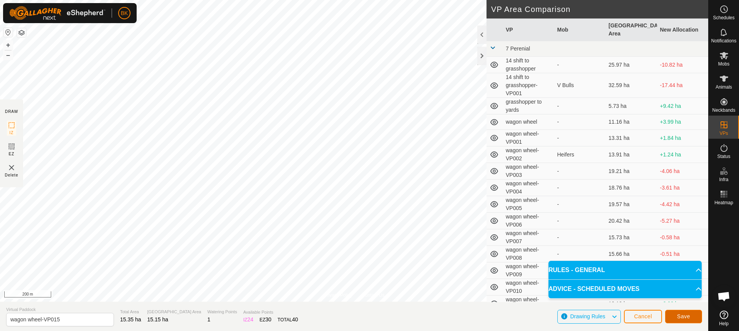
click at [672, 316] on button "Save" at bounding box center [683, 316] width 37 height 13
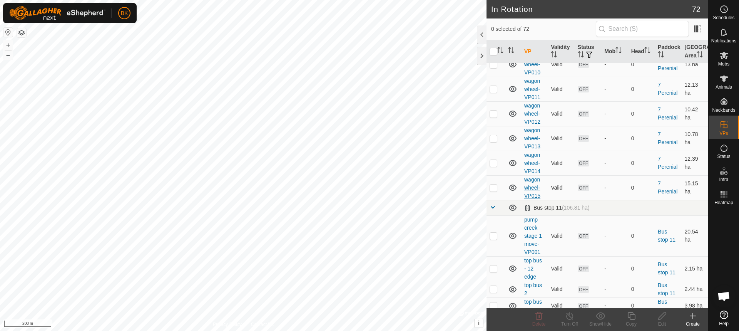
scroll to position [385, 0]
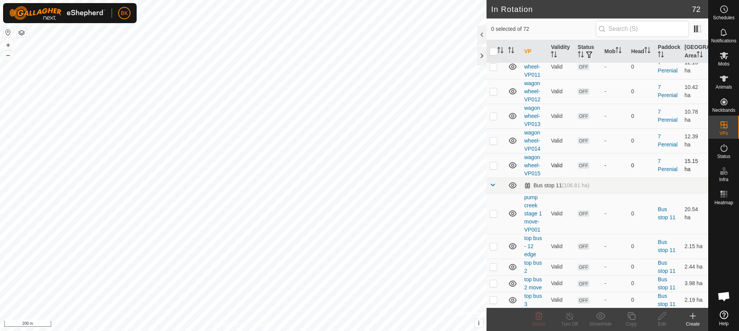
click at [496, 168] on p-checkbox at bounding box center [494, 165] width 8 height 6
checkbox input "true"
click at [632, 316] on icon at bounding box center [632, 315] width 10 height 9
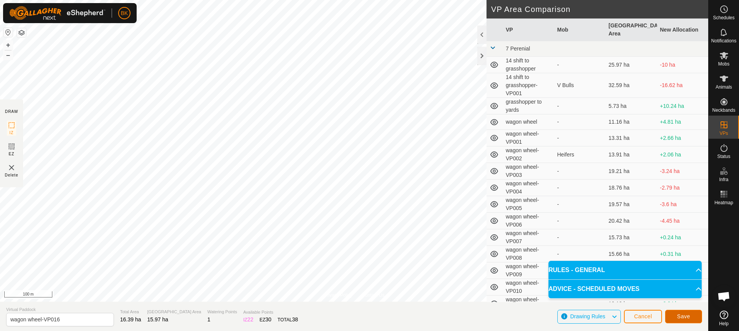
click at [672, 318] on button "Save" at bounding box center [683, 316] width 37 height 13
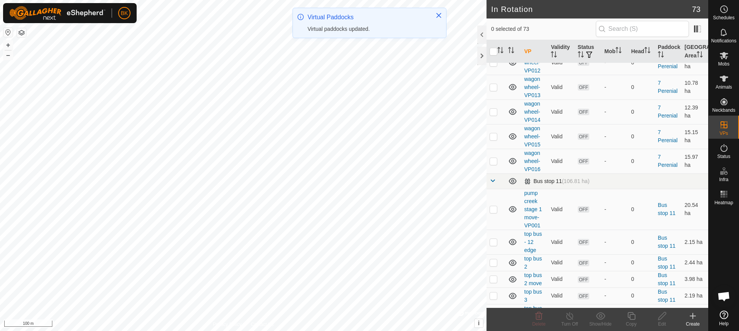
scroll to position [424, 0]
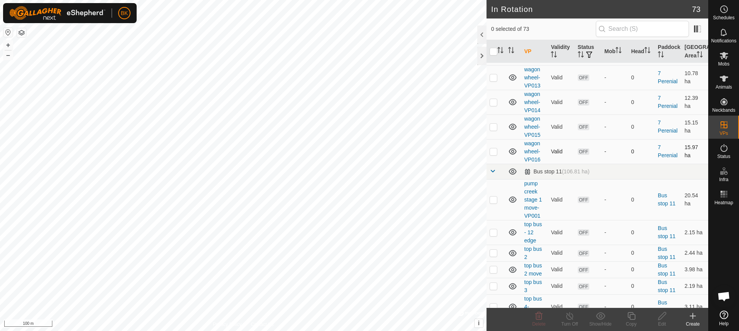
click at [495, 154] on p-checkbox at bounding box center [494, 151] width 8 height 6
checkbox input "true"
click at [630, 312] on icon at bounding box center [632, 316] width 8 height 8
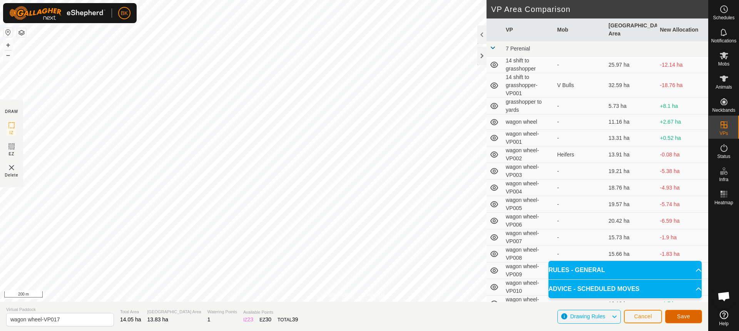
click at [690, 314] on span "Save" at bounding box center [683, 316] width 13 height 6
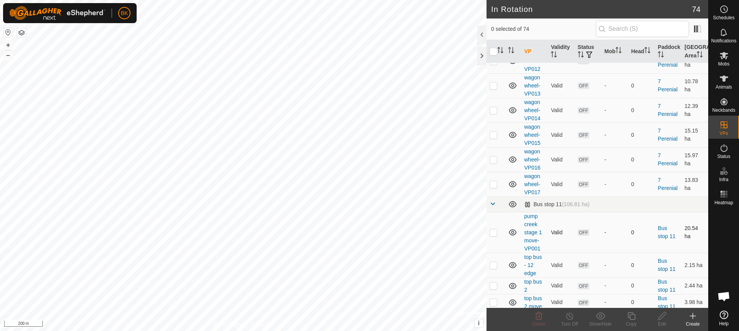
scroll to position [424, 0]
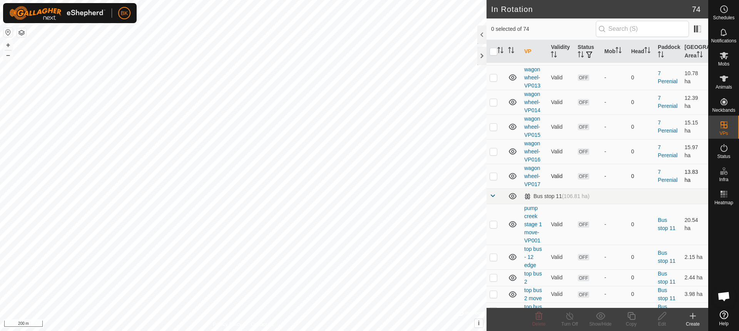
click at [493, 179] on p-checkbox at bounding box center [494, 176] width 8 height 6
checkbox input "true"
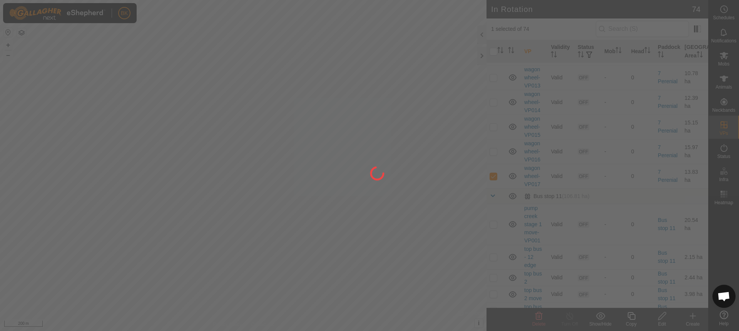
click at [634, 313] on div at bounding box center [369, 165] width 739 height 331
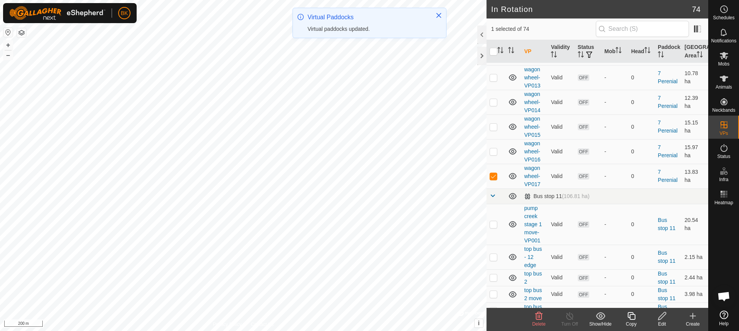
click at [630, 321] on div "Copy" at bounding box center [631, 323] width 31 height 7
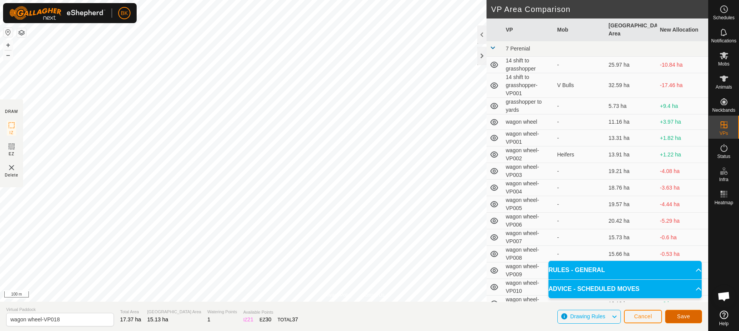
click at [688, 315] on span "Save" at bounding box center [683, 316] width 13 height 6
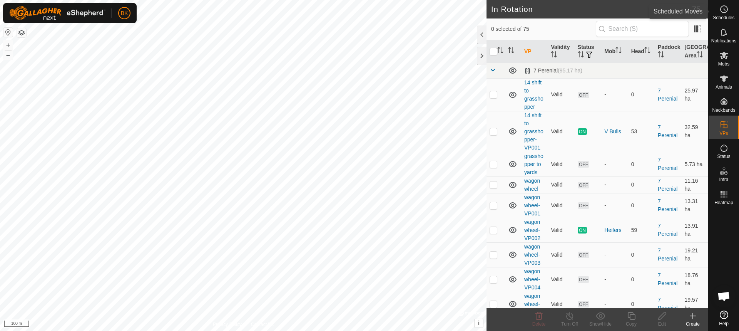
click at [722, 13] on icon at bounding box center [724, 9] width 9 height 9
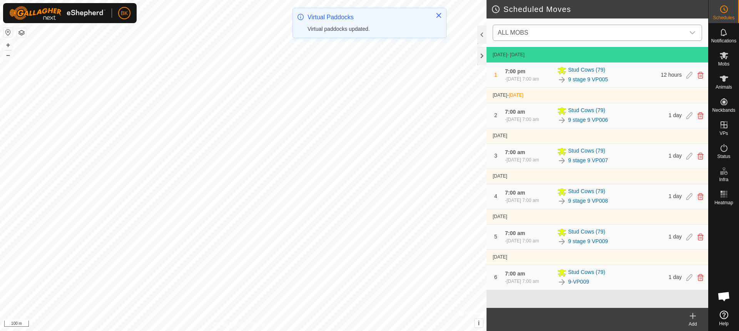
click at [598, 30] on span "ALL MOBS" at bounding box center [590, 32] width 190 height 15
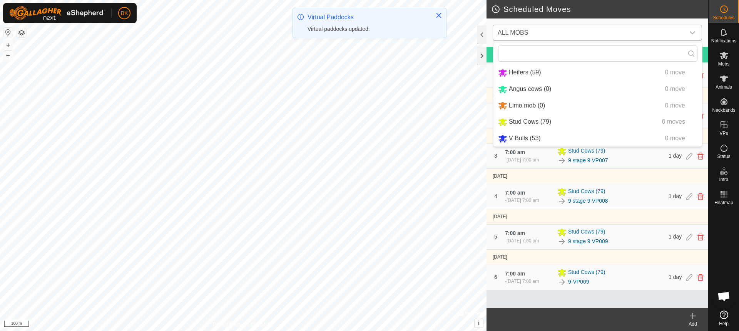
click at [548, 69] on li "Heifers (59) 0 move" at bounding box center [598, 73] width 209 height 16
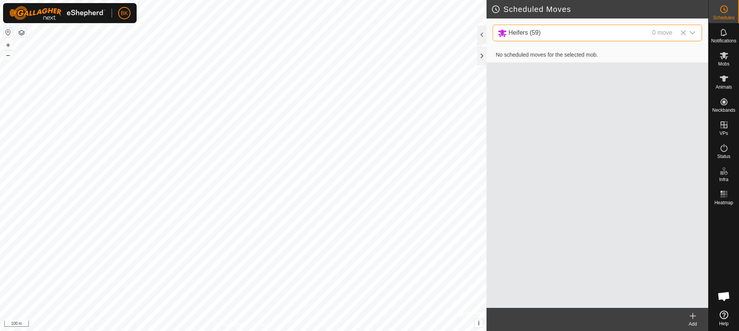
click at [697, 316] on icon at bounding box center [693, 315] width 9 height 9
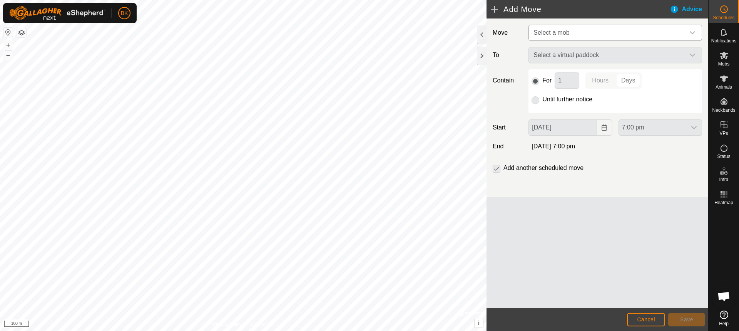
click at [562, 36] on span "Select a mob" at bounding box center [608, 32] width 154 height 15
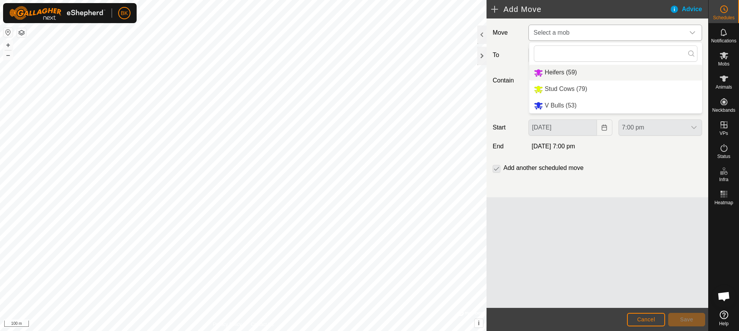
click at [570, 76] on li "Heifers (59)" at bounding box center [615, 73] width 173 height 16
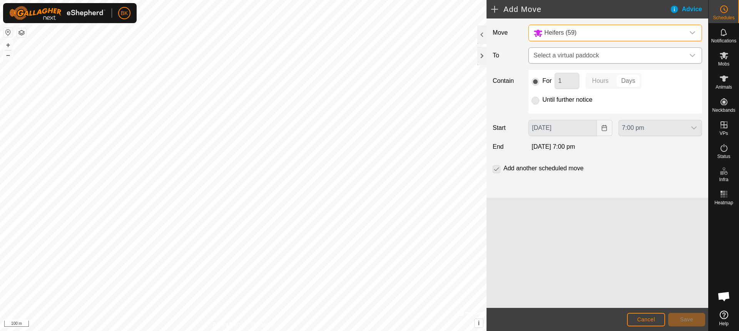
click at [586, 57] on span "Select a virtual paddock" at bounding box center [608, 55] width 154 height 15
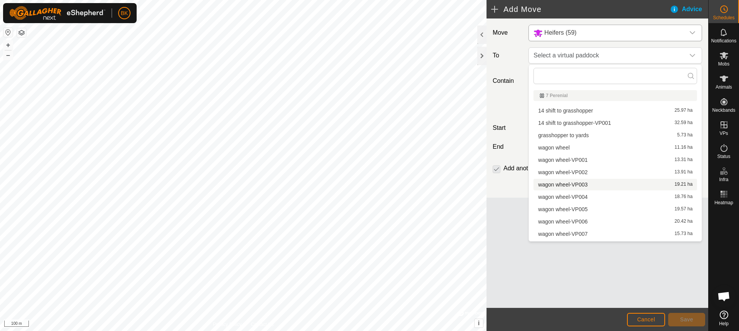
click at [588, 182] on li "wagon wheel-VP003 19.21 ha" at bounding box center [616, 185] width 164 height 12
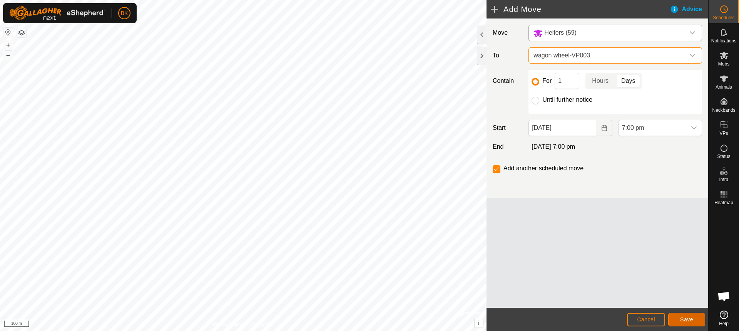
click at [695, 321] on button "Save" at bounding box center [687, 319] width 37 height 13
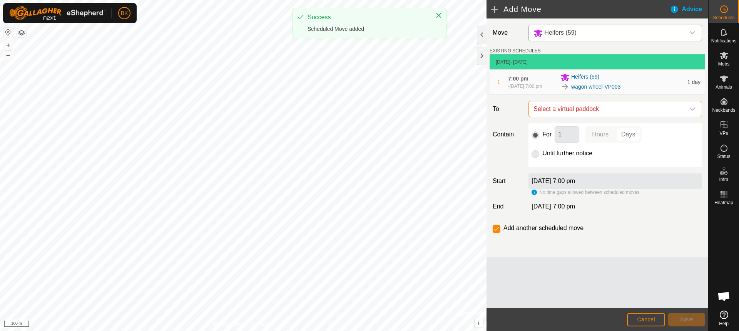
click at [613, 113] on span "Select a virtual paddock" at bounding box center [608, 108] width 154 height 15
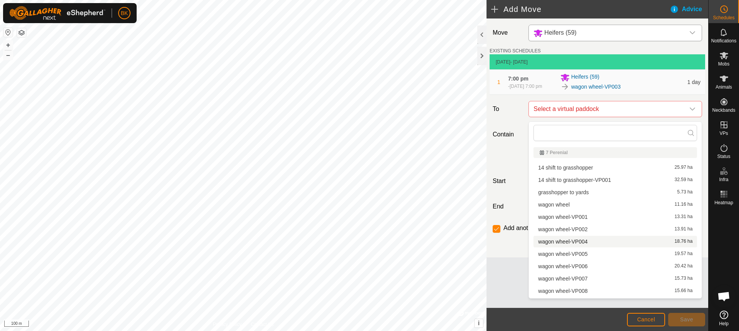
click at [575, 241] on li "wagon wheel-VP004 18.76 ha" at bounding box center [616, 242] width 164 height 12
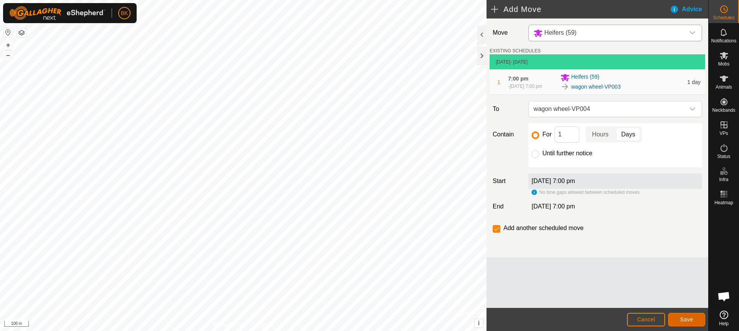
click at [690, 322] on span "Save" at bounding box center [686, 319] width 13 height 6
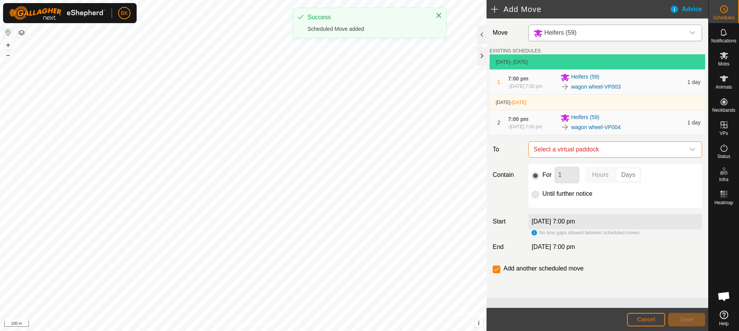
click at [600, 157] on span "Select a virtual paddock" at bounding box center [608, 149] width 154 height 15
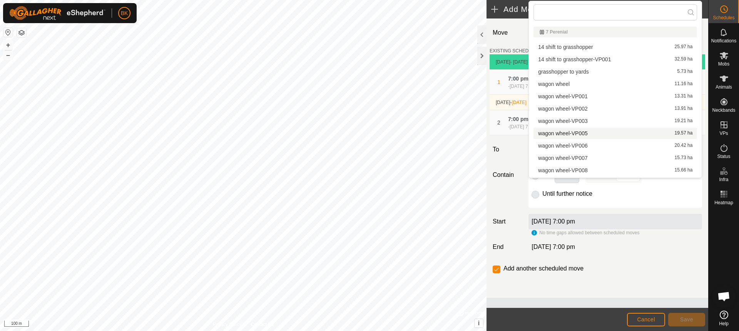
click at [588, 131] on li "wagon wheel-VP005 19.57 ha" at bounding box center [616, 133] width 164 height 12
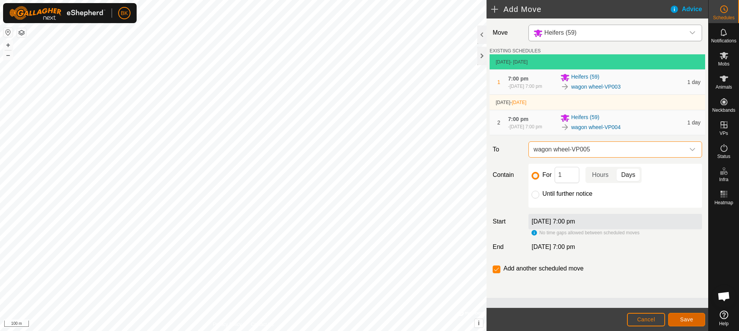
click at [686, 316] on button "Save" at bounding box center [687, 319] width 37 height 13
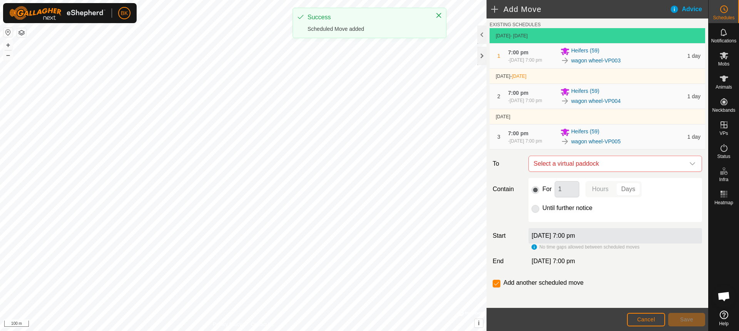
scroll to position [39, 0]
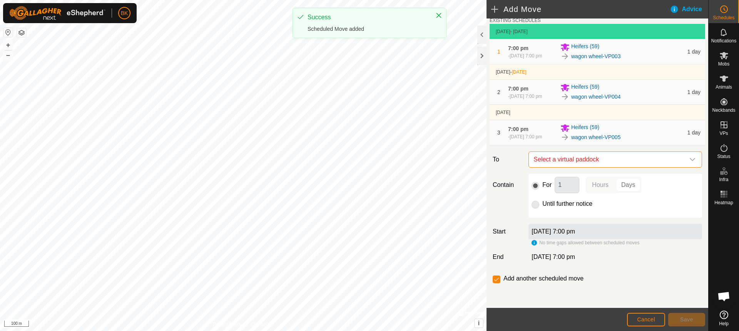
click at [619, 162] on span "Select a virtual paddock" at bounding box center [608, 159] width 154 height 15
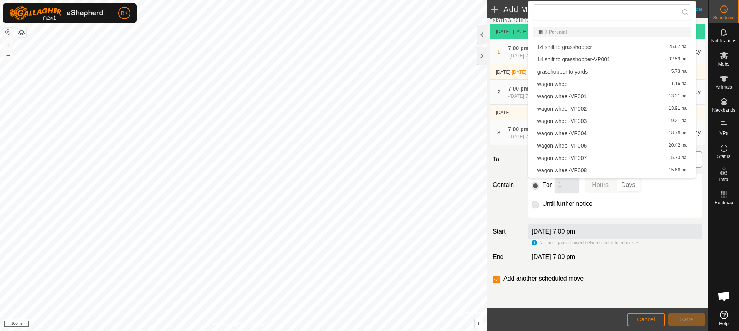
click at [593, 148] on li "wagon wheel-VP006 20.42 ha" at bounding box center [612, 146] width 159 height 12
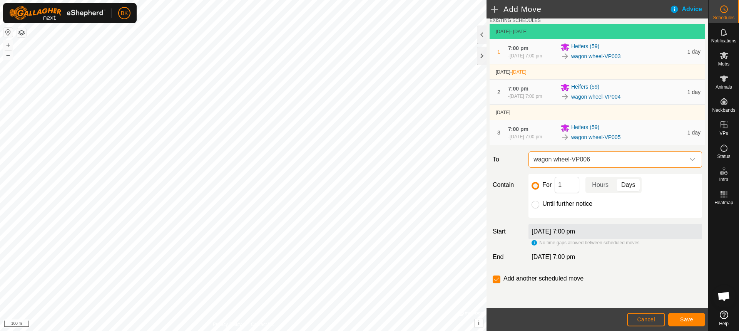
scroll to position [41, 0]
click at [685, 317] on span "Save" at bounding box center [686, 319] width 13 height 6
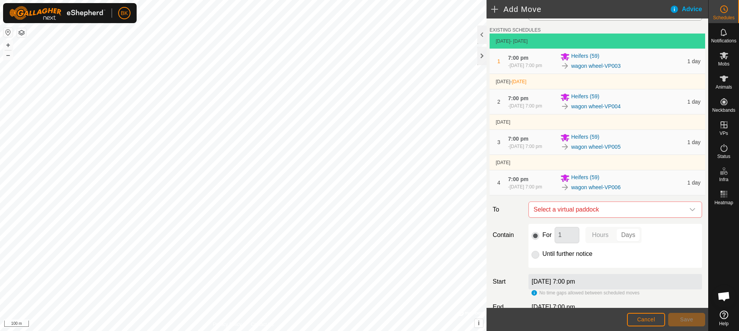
scroll to position [39, 0]
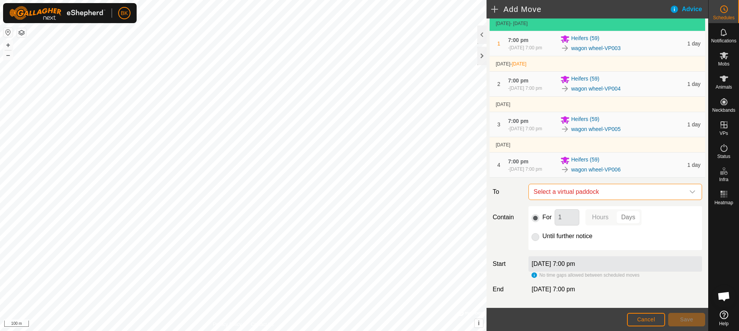
click at [612, 199] on span "Select a virtual paddock" at bounding box center [608, 191] width 154 height 15
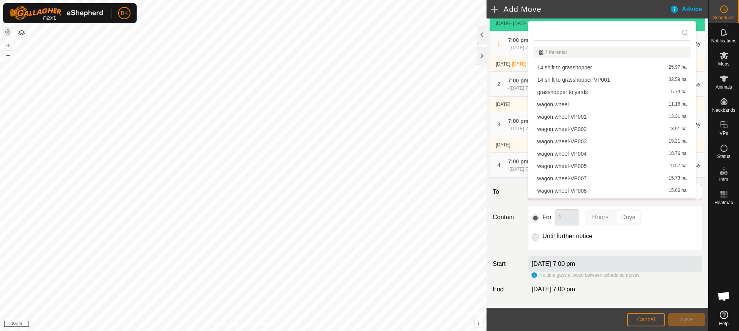
click at [598, 195] on li "wagon wheel-VP008 15.66 ha" at bounding box center [612, 191] width 159 height 12
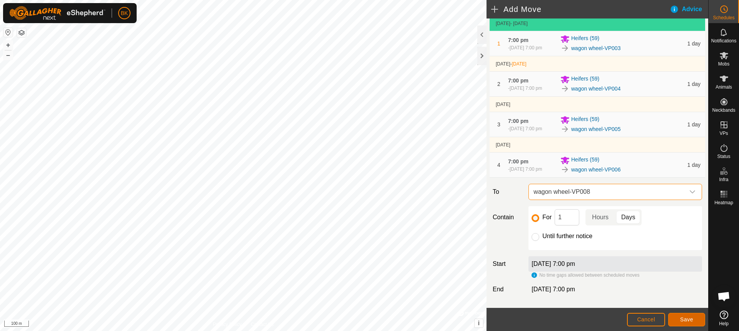
click at [687, 320] on span "Save" at bounding box center [686, 319] width 13 height 6
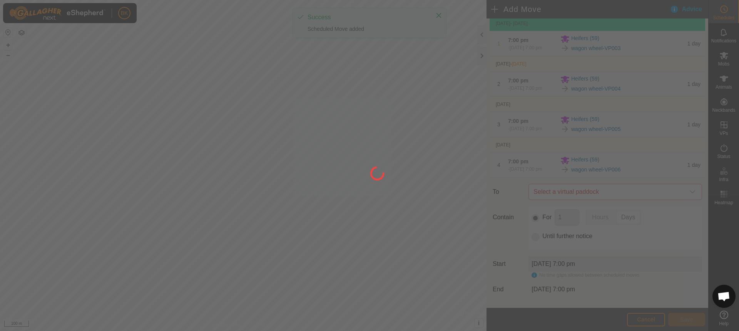
scroll to position [0, 0]
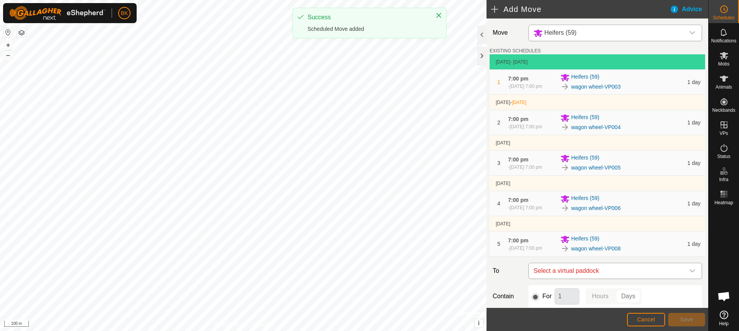
click at [620, 278] on span "Select a virtual paddock" at bounding box center [608, 270] width 154 height 15
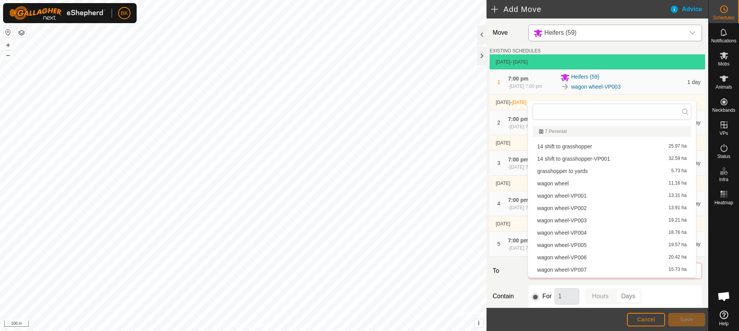
scroll to position [11, 0]
click at [598, 270] on li "wagon wheel-VP009 16.43 ha" at bounding box center [612, 271] width 159 height 12
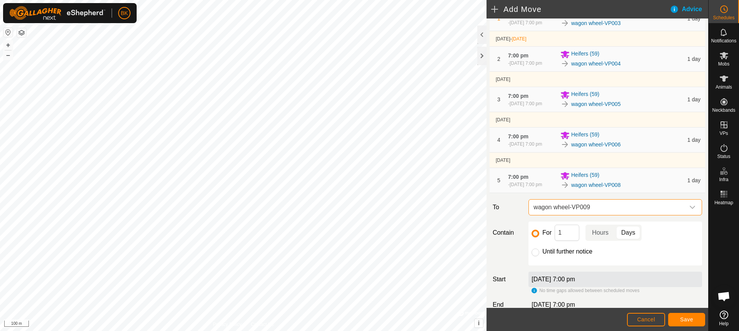
scroll to position [77, 0]
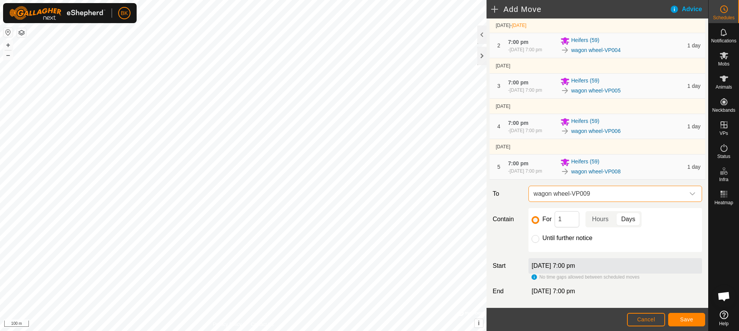
click at [613, 201] on span "wagon wheel-VP009" at bounding box center [608, 193] width 154 height 15
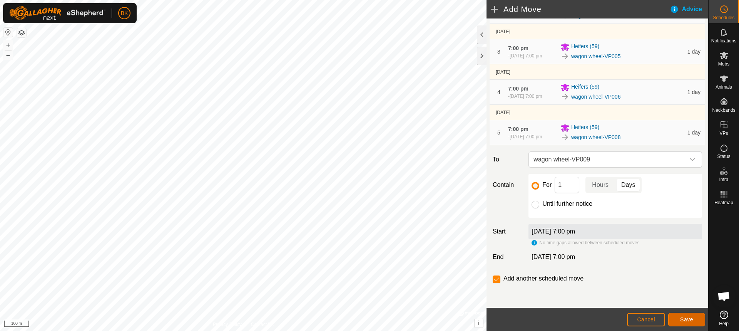
click at [684, 320] on span "Save" at bounding box center [686, 319] width 13 height 6
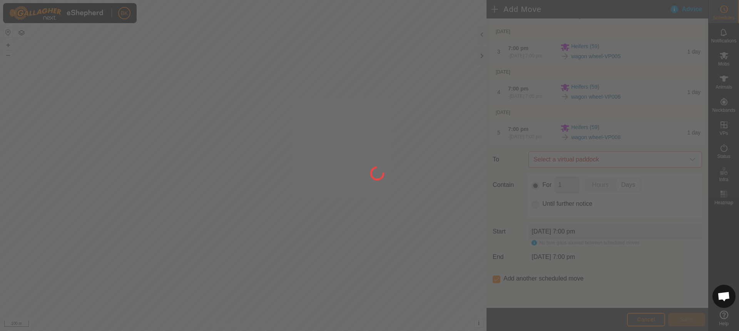
scroll to position [0, 0]
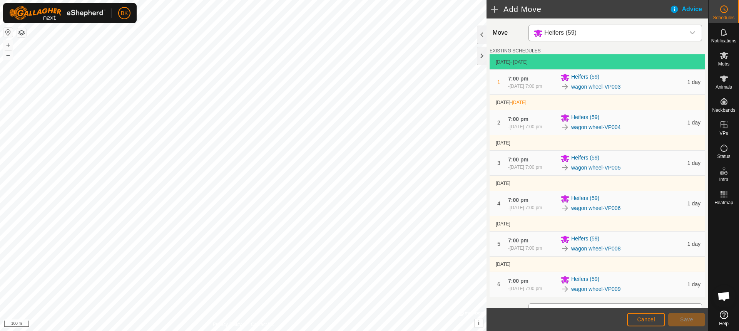
click at [622, 303] on span "Select a virtual paddock" at bounding box center [608, 310] width 154 height 15
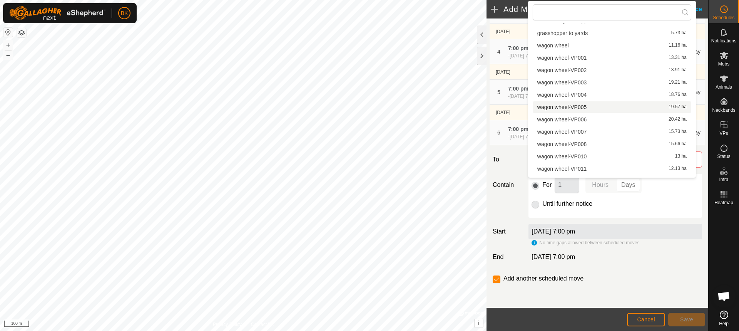
scroll to position [77, 0]
click at [586, 118] on li "wagon wheel-VP010 13 ha" at bounding box center [612, 118] width 159 height 12
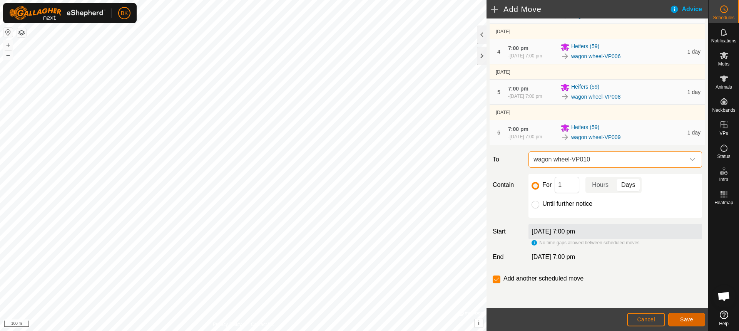
click at [697, 319] on button "Save" at bounding box center [687, 319] width 37 height 13
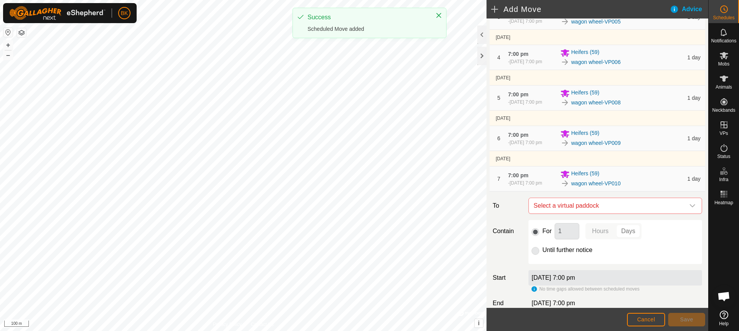
scroll to position [154, 0]
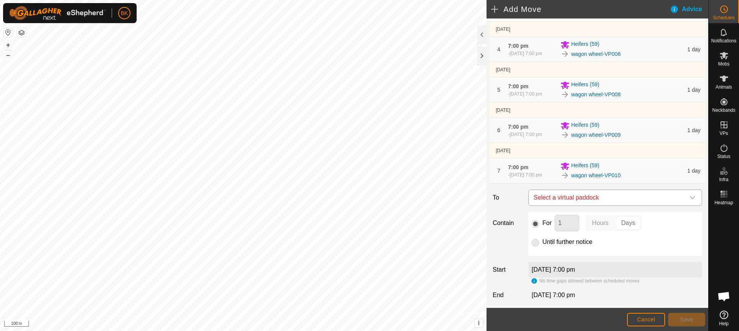
click at [620, 205] on span "Select a virtual paddock" at bounding box center [608, 197] width 154 height 15
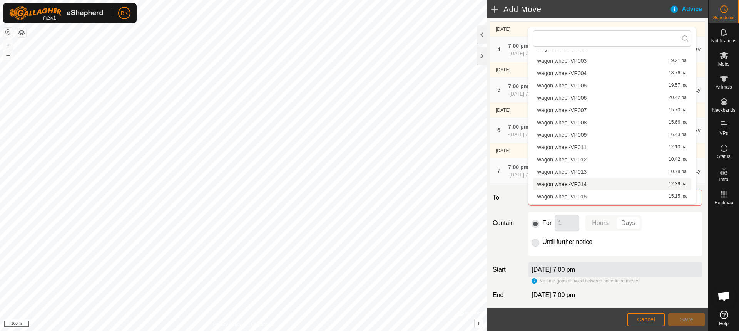
scroll to position [90, 0]
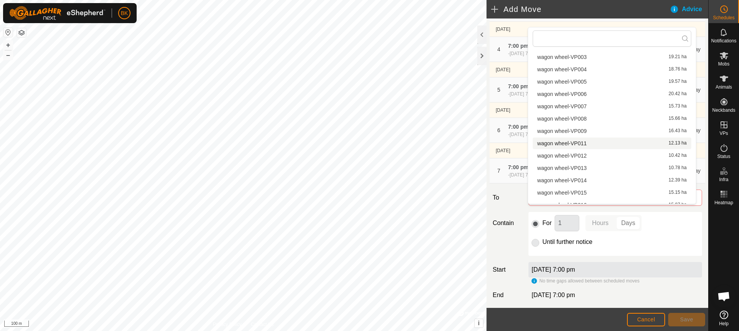
click at [593, 142] on li "wagon wheel-VP011 12.13 ha" at bounding box center [612, 143] width 159 height 12
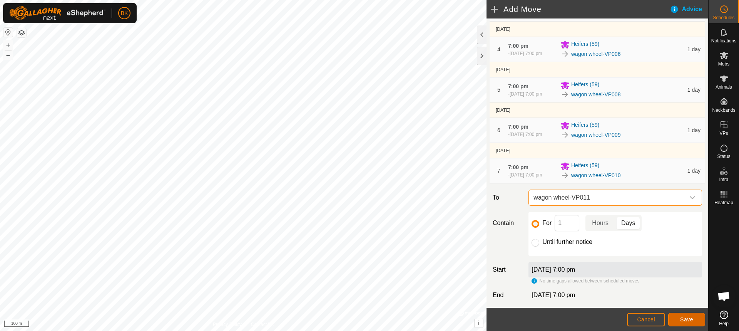
click at [683, 321] on span "Save" at bounding box center [686, 319] width 13 height 6
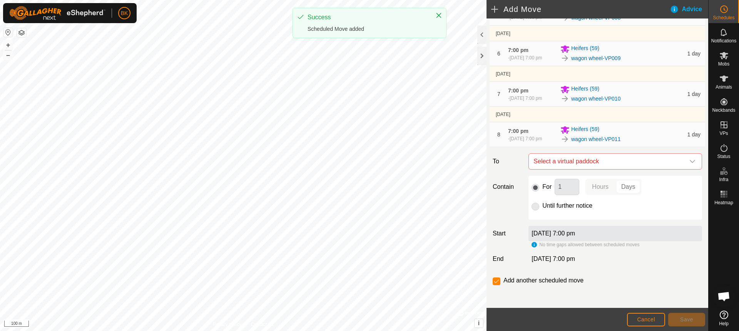
scroll to position [231, 0]
click at [618, 169] on span "Select a virtual paddock" at bounding box center [608, 160] width 154 height 15
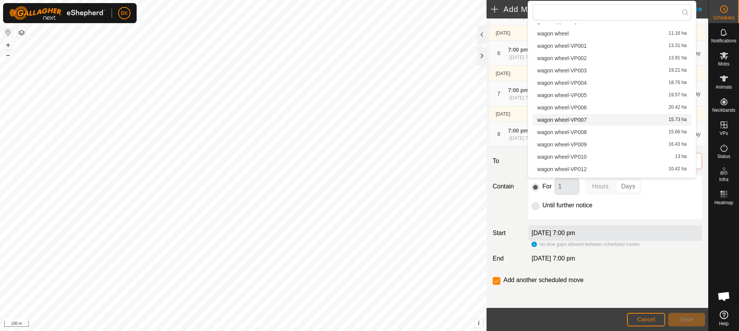
scroll to position [88, 0]
click at [592, 130] on li "wagon wheel-VP012 10.42 ha" at bounding box center [612, 132] width 159 height 12
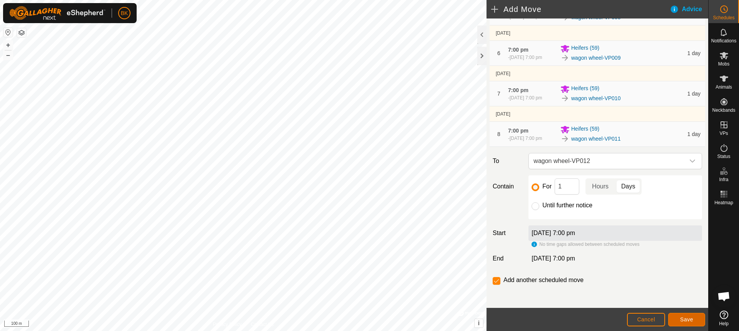
click at [688, 315] on button "Save" at bounding box center [687, 319] width 37 height 13
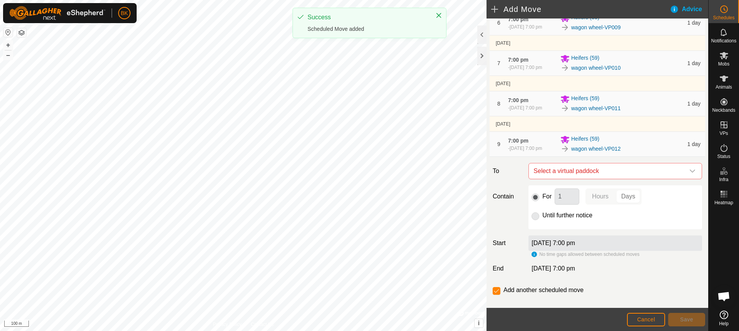
scroll to position [270, 0]
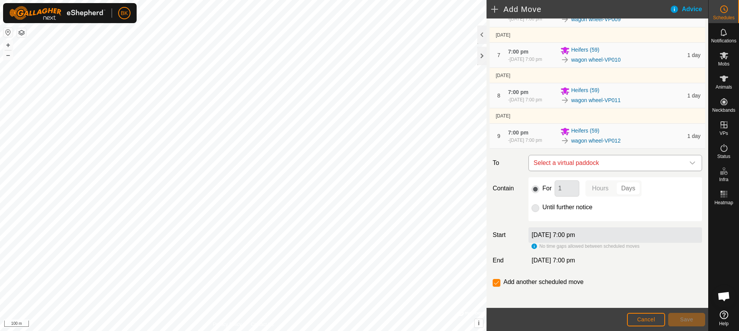
click at [591, 171] on span "Select a virtual paddock" at bounding box center [608, 162] width 154 height 15
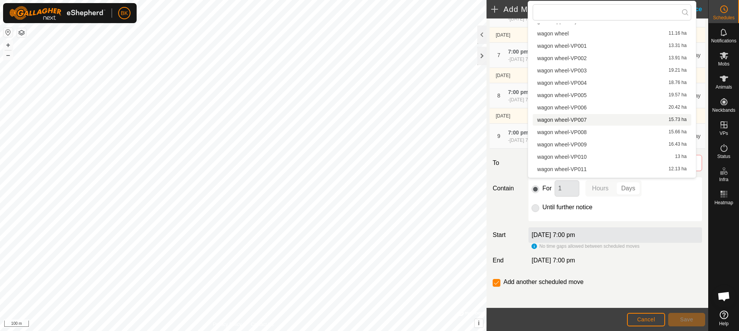
scroll to position [88, 0]
click at [586, 144] on li "wagon wheel-VP013 10.78 ha" at bounding box center [612, 144] width 159 height 12
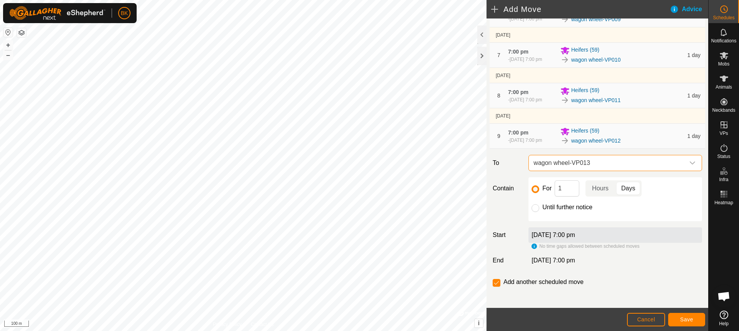
click at [592, 171] on span "wagon wheel-VP013" at bounding box center [608, 162] width 154 height 15
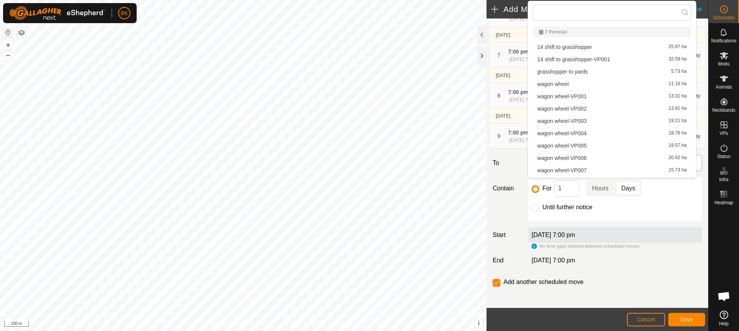
scroll to position [60, 0]
click at [592, 175] on li "wagon wheel-VP013 10.78 ha" at bounding box center [612, 172] width 159 height 12
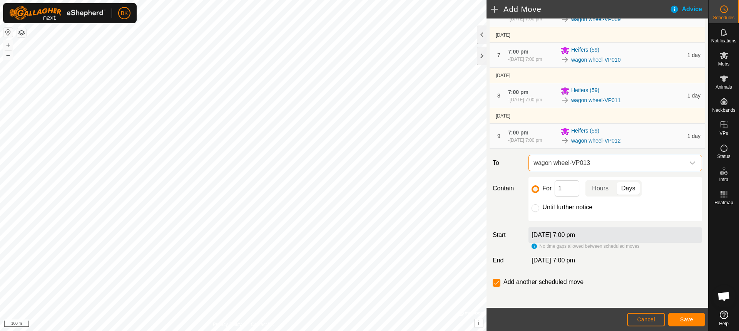
click at [632, 171] on span "wagon wheel-VP013" at bounding box center [608, 162] width 154 height 15
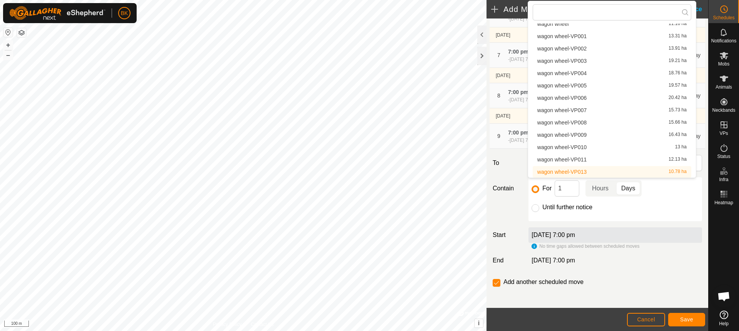
click at [585, 171] on li "wagon wheel-VP013 10.78 ha" at bounding box center [612, 172] width 159 height 12
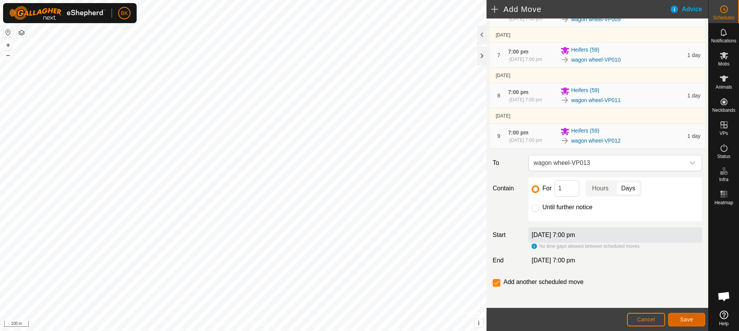
click at [696, 318] on button "Save" at bounding box center [687, 319] width 37 height 13
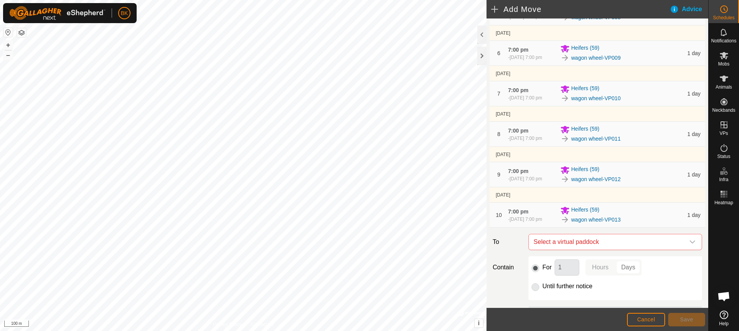
scroll to position [308, 0]
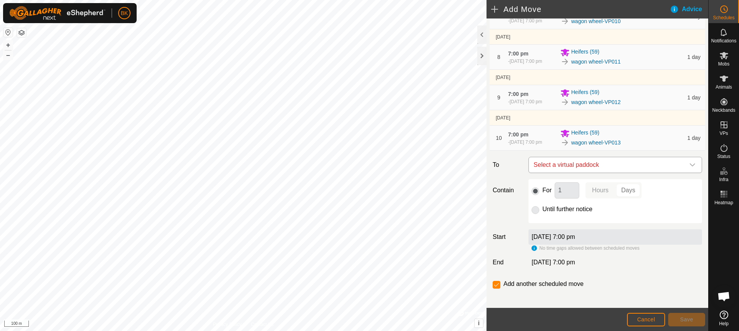
click at [605, 173] on span "Select a virtual paddock" at bounding box center [608, 164] width 154 height 15
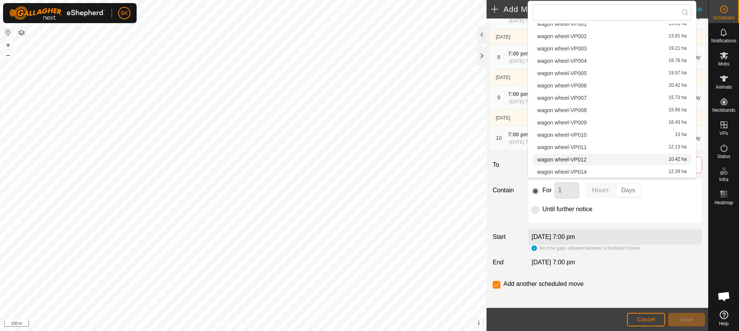
scroll to position [77, 0]
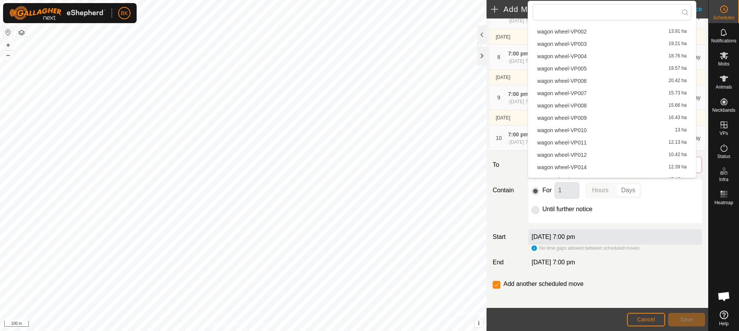
click at [585, 164] on li "wagon wheel-VP014 12.39 ha" at bounding box center [612, 167] width 159 height 12
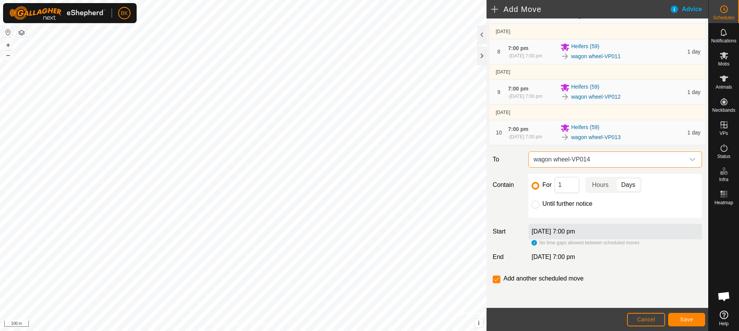
scroll to position [327, 0]
click at [699, 318] on button "Save" at bounding box center [687, 319] width 37 height 13
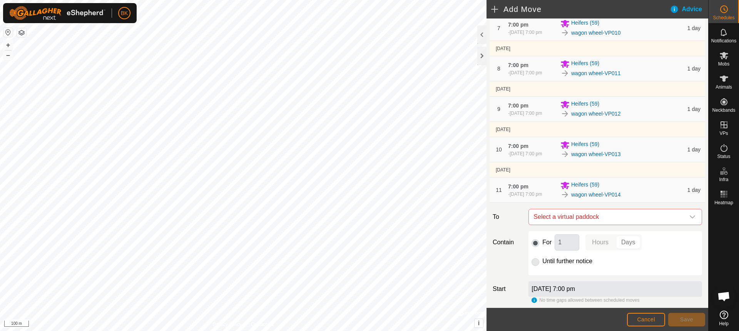
scroll to position [308, 0]
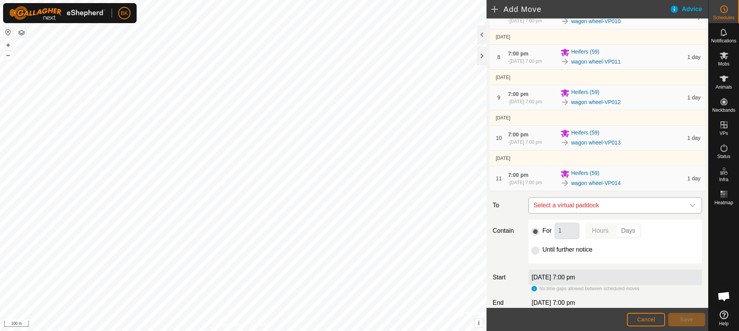
click at [626, 213] on span "Select a virtual paddock" at bounding box center [608, 205] width 154 height 15
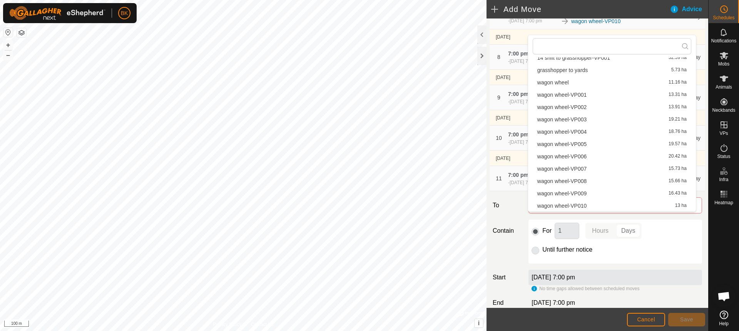
scroll to position [122, 0]
click at [600, 166] on li "wagon wheel-VP015 15.15 ha" at bounding box center [612, 169] width 159 height 12
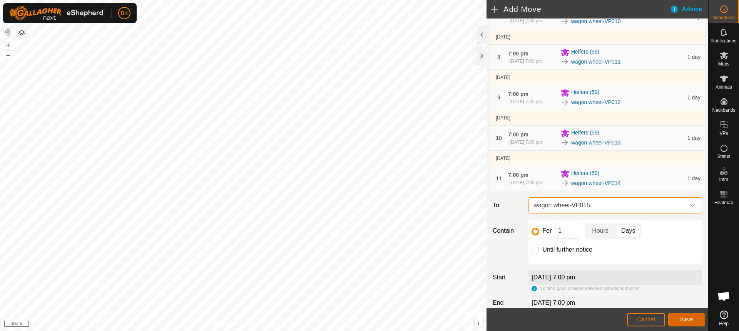
click at [697, 322] on button "Save" at bounding box center [687, 319] width 37 height 13
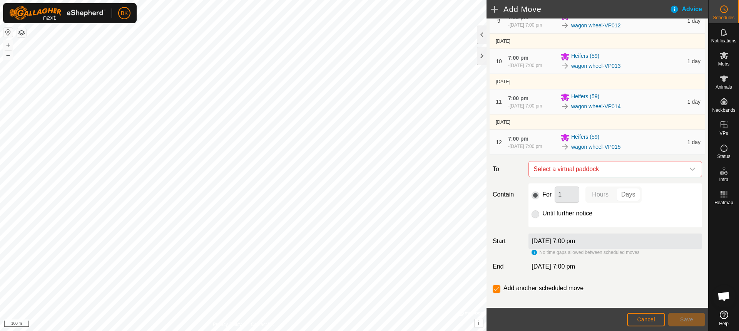
scroll to position [385, 0]
click at [616, 176] on span "Select a virtual paddock" at bounding box center [608, 168] width 154 height 15
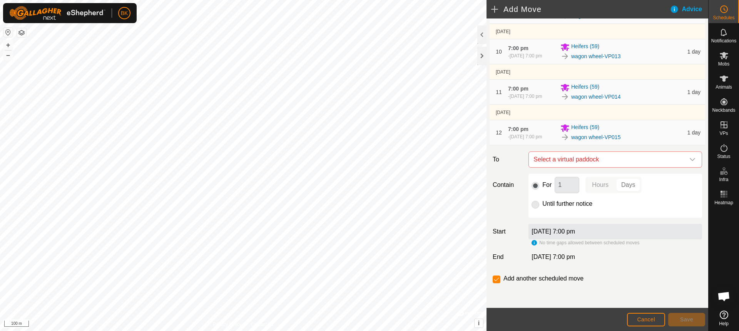
scroll to position [408, 0]
click at [604, 156] on span "Select a virtual paddock" at bounding box center [608, 159] width 154 height 15
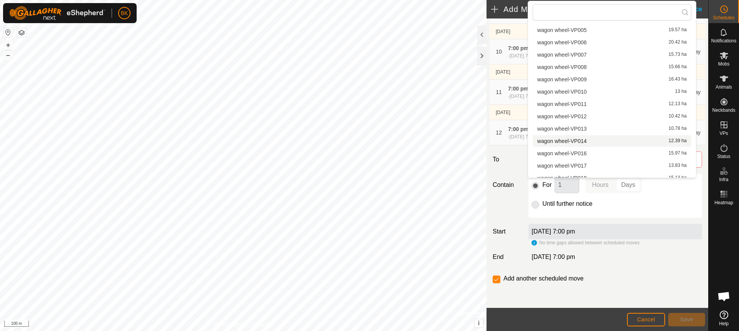
scroll to position [122, 0]
click at [586, 146] on li "wagon wheel-VP016 15.97 ha" at bounding box center [612, 147] width 159 height 12
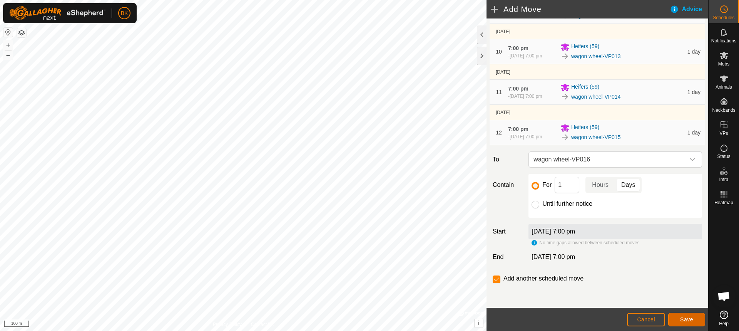
click at [694, 320] on button "Save" at bounding box center [687, 319] width 37 height 13
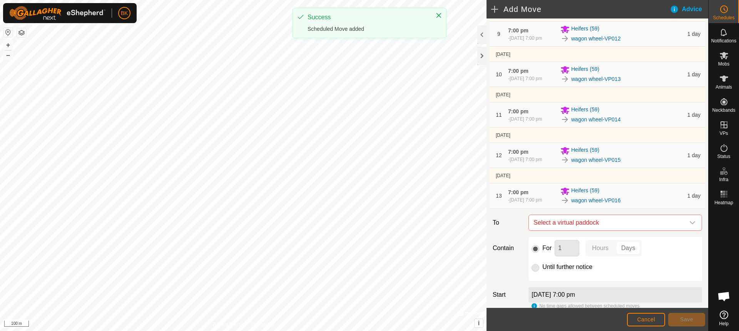
scroll to position [385, 0]
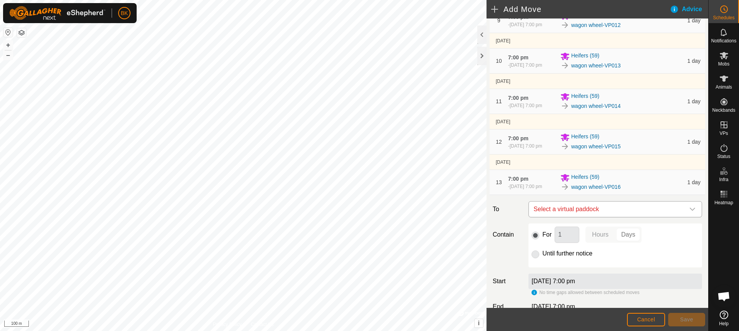
click at [641, 217] on span "Select a virtual paddock" at bounding box center [608, 208] width 154 height 15
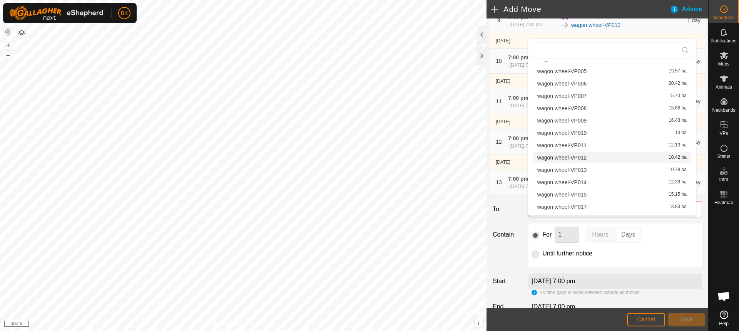
scroll to position [122, 0]
click at [605, 195] on li "wagon wheel-VP017 13.83 ha" at bounding box center [612, 197] width 159 height 12
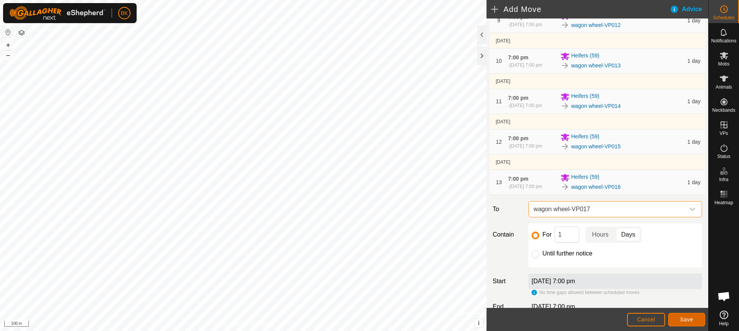
click at [689, 320] on span "Save" at bounding box center [686, 319] width 13 height 6
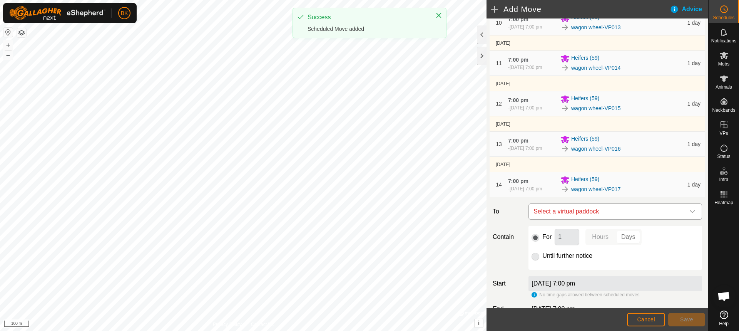
scroll to position [424, 0]
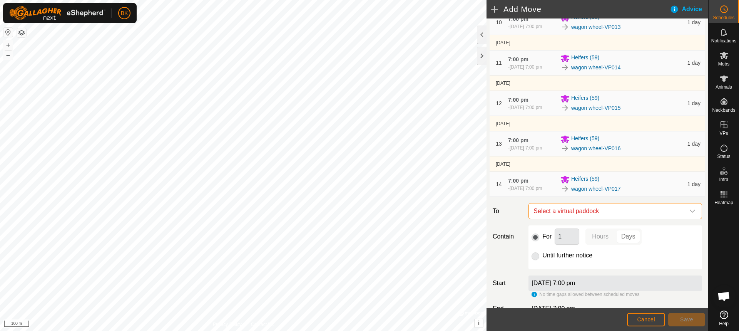
click at [612, 219] on span "Select a virtual paddock" at bounding box center [608, 210] width 154 height 15
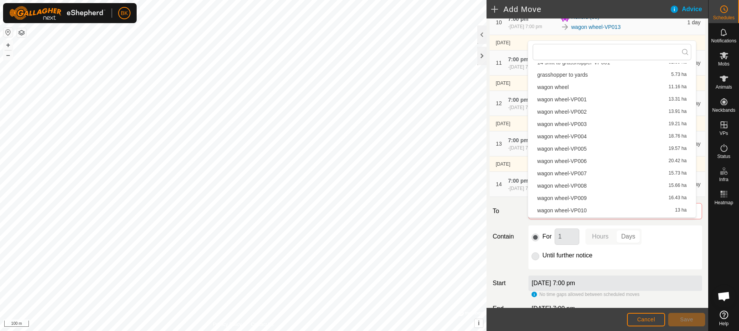
scroll to position [122, 0]
click at [591, 212] on li "wagon wheel-VP018 15.13 ha" at bounding box center [612, 212] width 159 height 12
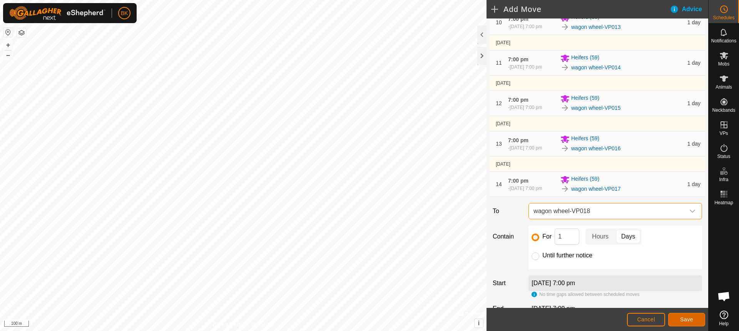
click at [699, 319] on button "Save" at bounding box center [687, 319] width 37 height 13
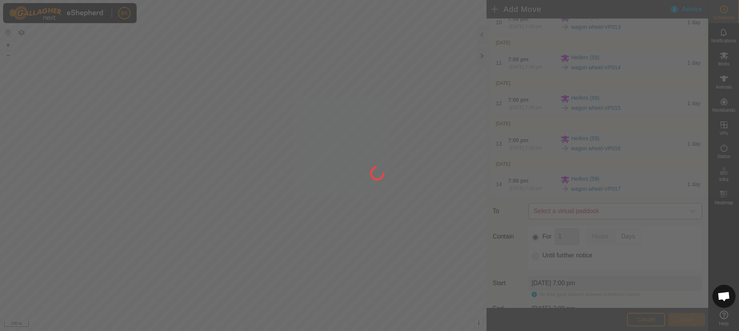
scroll to position [0, 0]
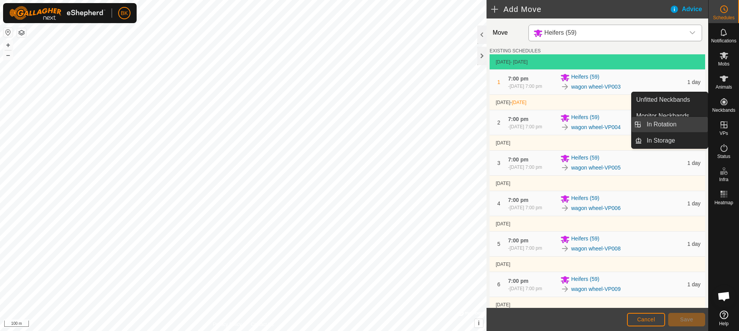
click at [691, 128] on link "In Rotation" at bounding box center [675, 124] width 66 height 15
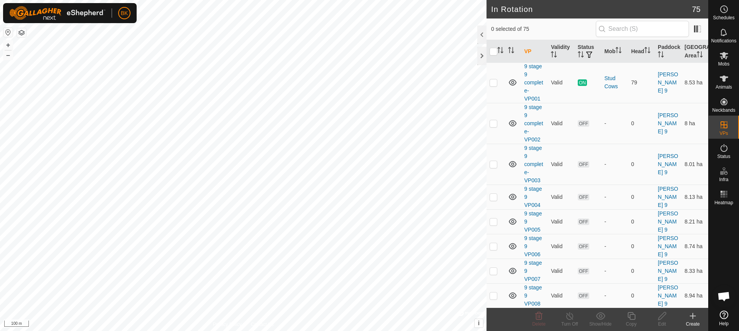
scroll to position [1772, 0]
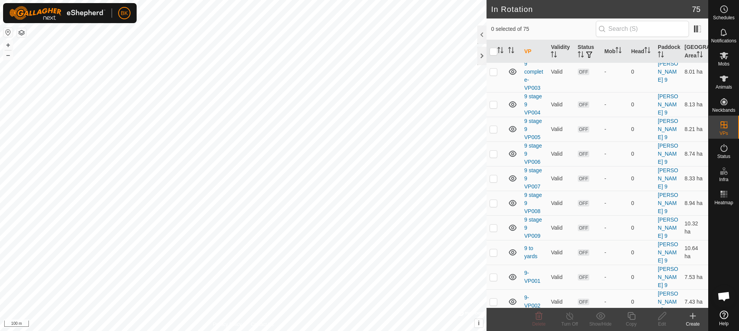
checkbox input "true"
click at [631, 318] on icon at bounding box center [632, 315] width 10 height 9
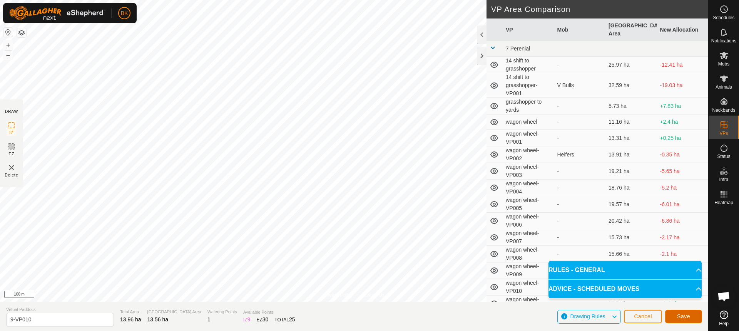
click at [689, 318] on span "Save" at bounding box center [683, 316] width 13 height 6
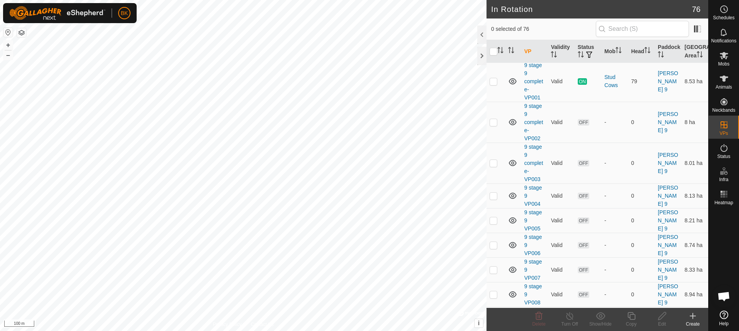
scroll to position [1789, 0]
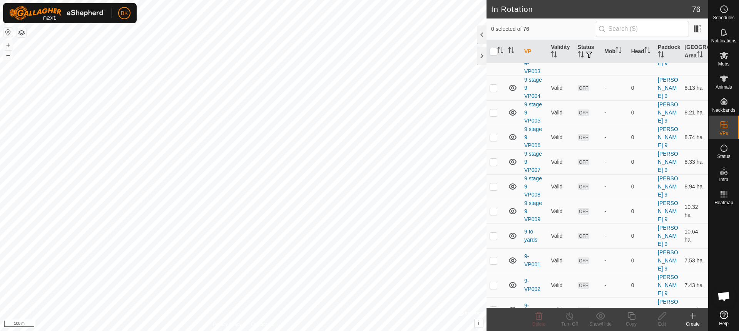
checkbox input "true"
click at [634, 321] on div "Copy" at bounding box center [631, 323] width 31 height 7
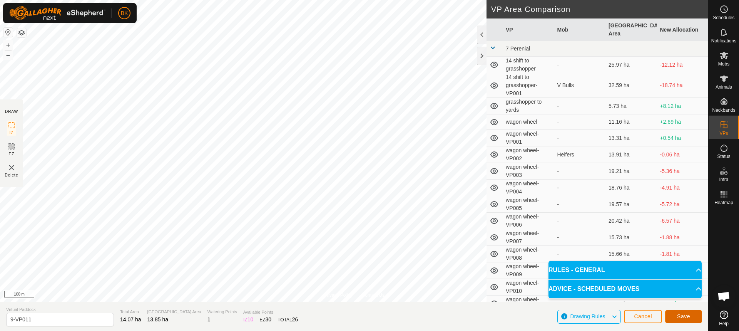
click at [676, 316] on button "Save" at bounding box center [683, 316] width 37 height 13
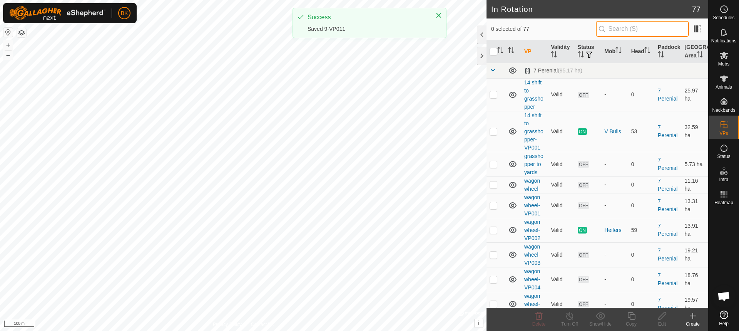
click at [619, 30] on input "text" at bounding box center [642, 29] width 93 height 16
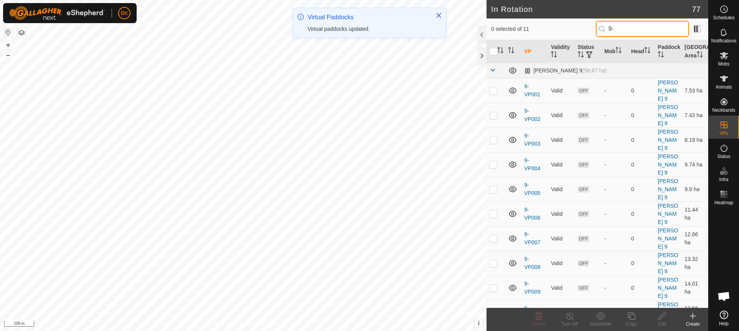
type input "9-"
click at [494, 330] on p-checkbox at bounding box center [494, 337] width 8 height 6
checkbox input "true"
click at [633, 314] on icon at bounding box center [632, 316] width 8 height 8
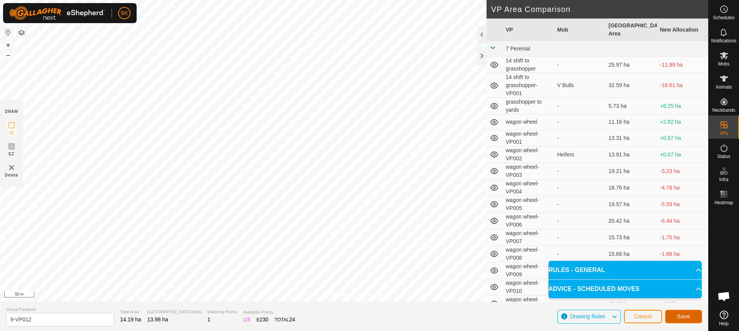
click at [694, 311] on button "Save" at bounding box center [683, 316] width 37 height 13
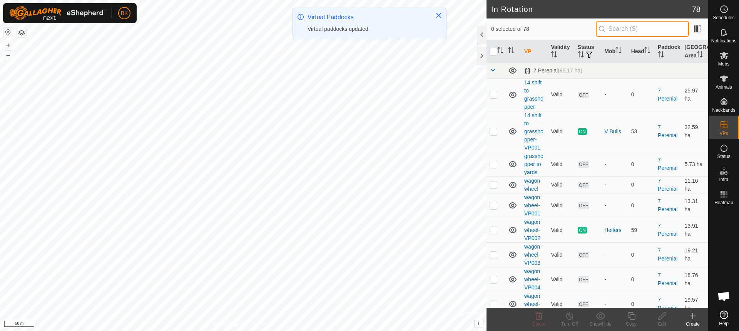
click at [625, 31] on input "text" at bounding box center [642, 29] width 93 height 16
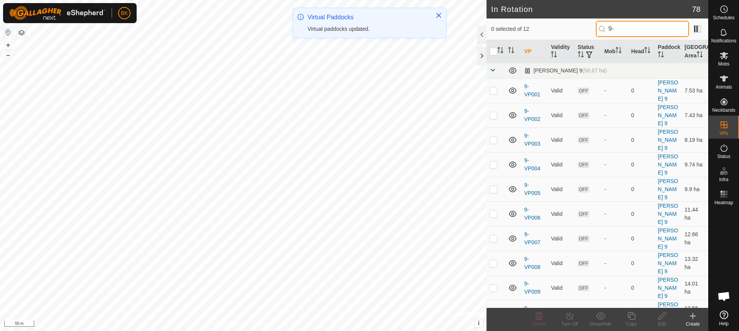
type input "9-"
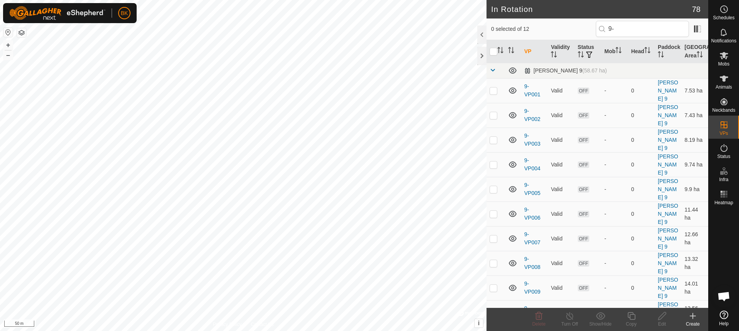
checkbox input "true"
click at [633, 322] on div "Copy" at bounding box center [631, 323] width 31 height 7
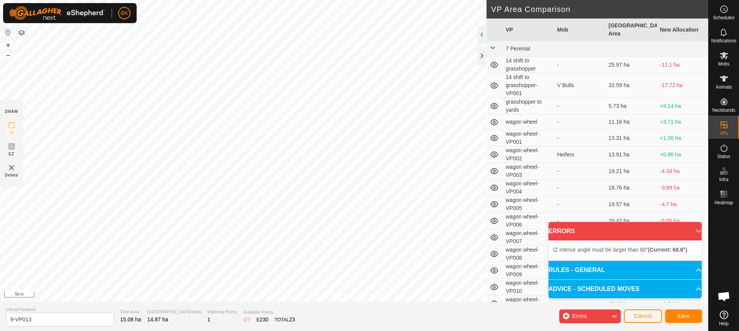
click at [739, 240] on div "Schedules Notifications Mobs Animals Neckbands VPs Status Infra Heatmap Help Pr…" at bounding box center [369, 165] width 739 height 331
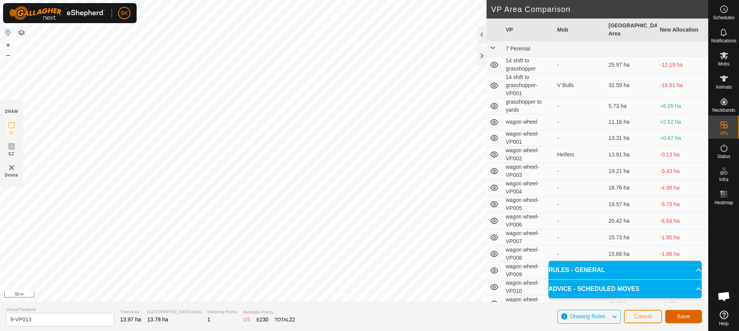
click at [685, 315] on span "Save" at bounding box center [683, 316] width 13 height 6
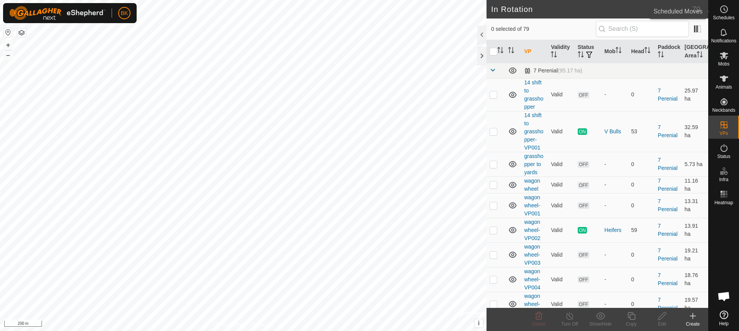
click at [728, 10] on circle at bounding box center [724, 9] width 7 height 7
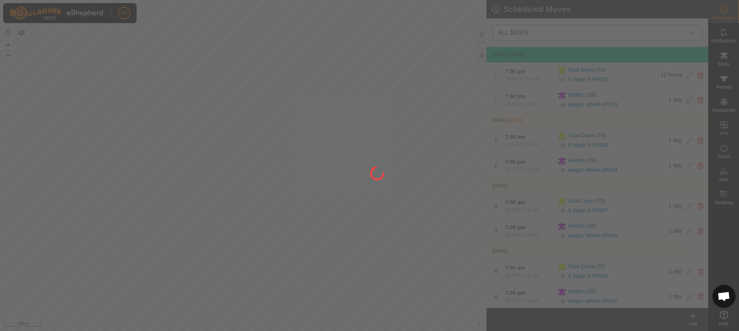
click at [651, 32] on div at bounding box center [369, 165] width 739 height 331
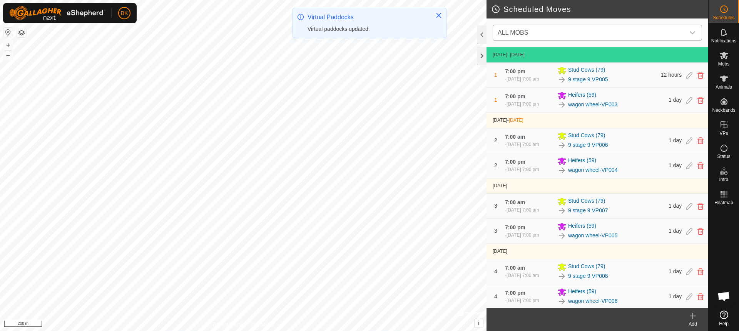
click at [651, 32] on span "ALL MOBS" at bounding box center [590, 32] width 190 height 15
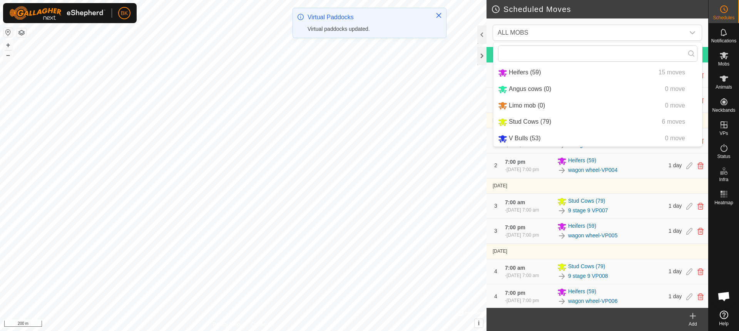
click at [546, 121] on li "Stud Cows (79) 6 moves" at bounding box center [598, 122] width 209 height 16
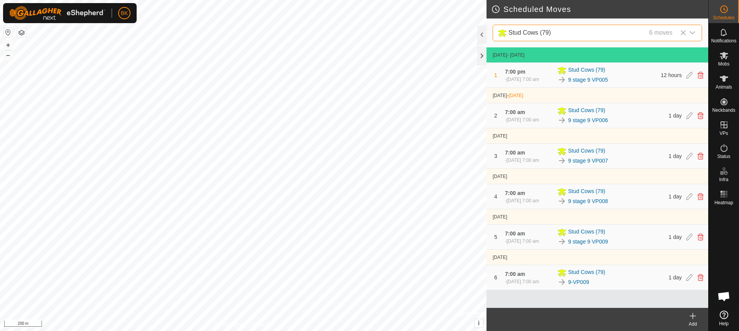
click at [693, 317] on icon at bounding box center [693, 315] width 0 height 5
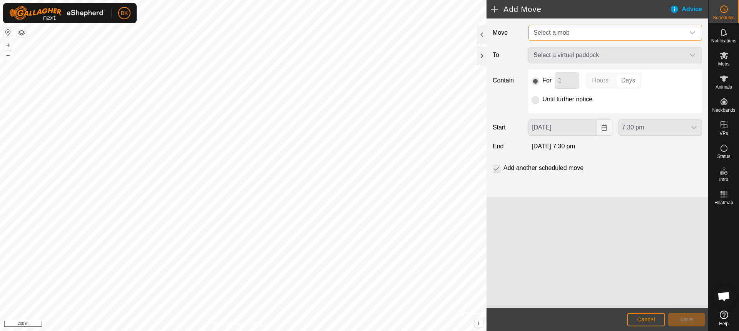
click at [565, 32] on span "Select a mob" at bounding box center [552, 32] width 36 height 7
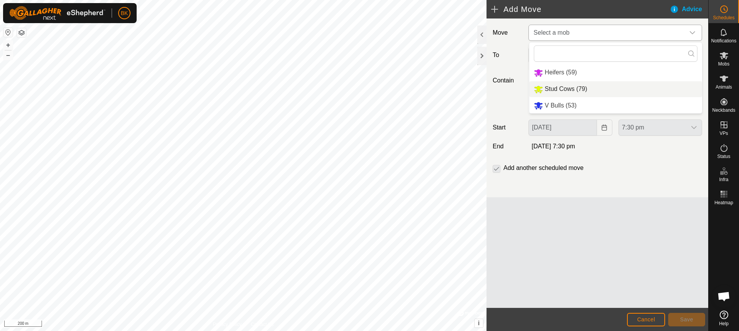
click at [569, 90] on li "Stud Cows (79)" at bounding box center [615, 89] width 173 height 16
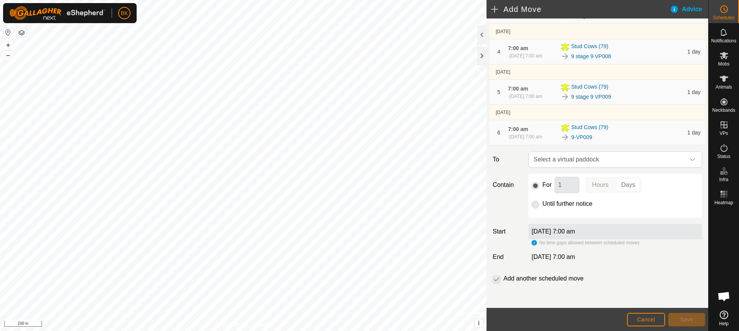
scroll to position [166, 0]
click at [589, 160] on span "Select a virtual paddock" at bounding box center [608, 159] width 154 height 15
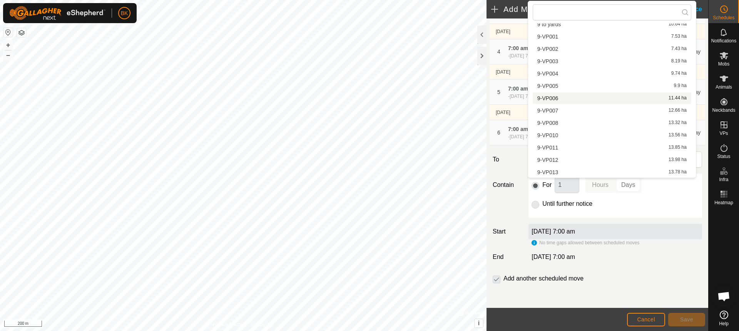
scroll to position [159, 0]
click at [561, 134] on li "9-VP010 13.56 ha" at bounding box center [612, 135] width 159 height 12
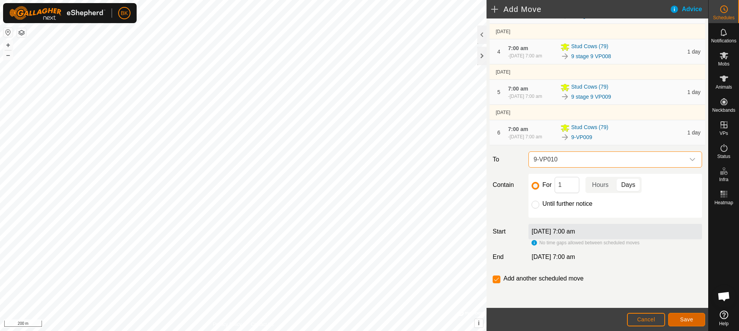
click at [695, 317] on button "Save" at bounding box center [687, 319] width 37 height 13
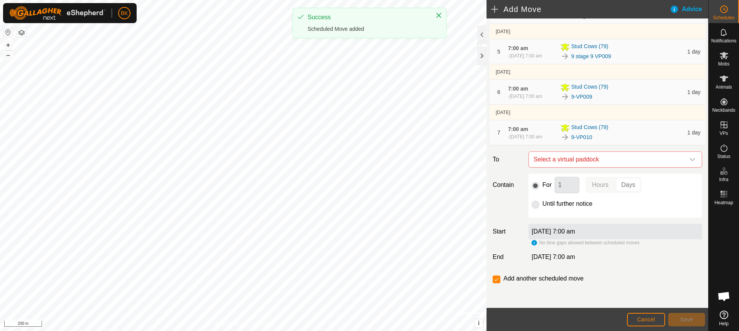
scroll to position [206, 0]
click at [588, 161] on span "Select a virtual paddock" at bounding box center [608, 159] width 154 height 15
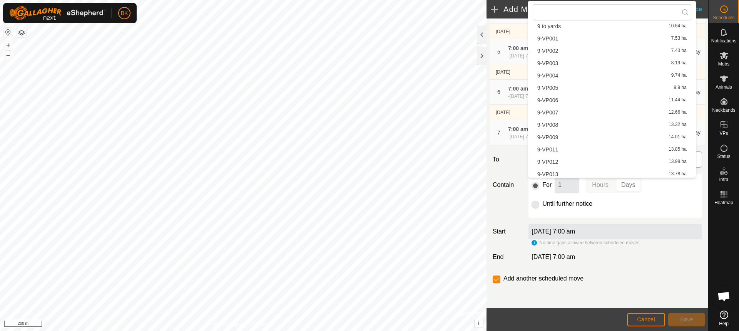
scroll to position [159, 0]
click at [565, 142] on li "9-VP011 13.85 ha" at bounding box center [612, 147] width 159 height 12
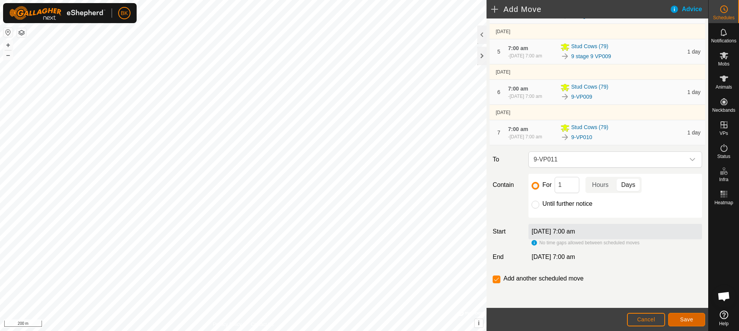
click at [691, 319] on span "Save" at bounding box center [686, 319] width 13 height 6
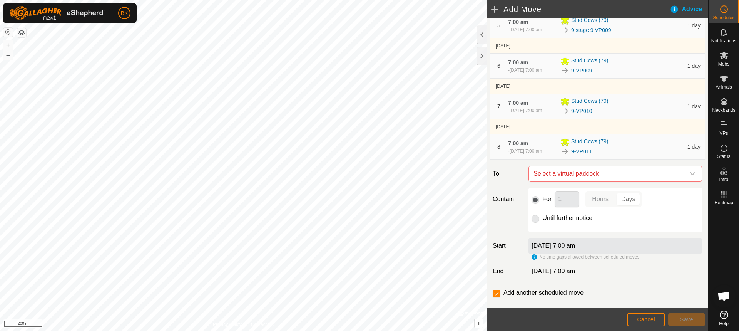
scroll to position [246, 0]
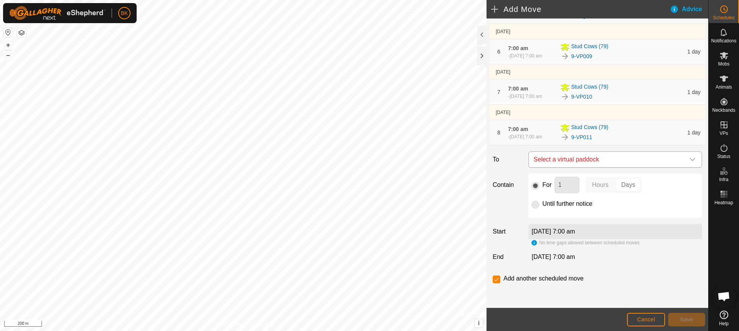
click at [600, 158] on span "Select a virtual paddock" at bounding box center [608, 159] width 154 height 15
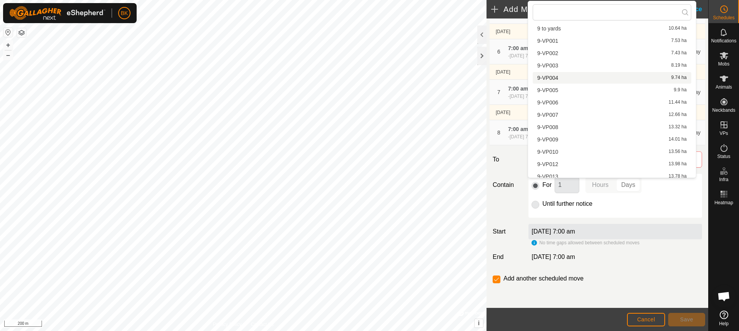
scroll to position [159, 0]
click at [558, 156] on li "9-VP012 13.98 ha" at bounding box center [612, 160] width 159 height 12
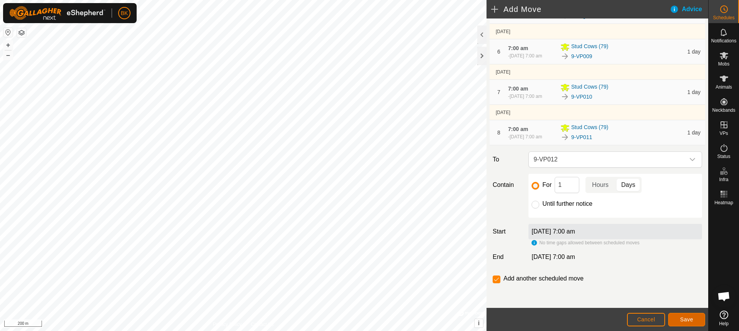
click at [691, 320] on span "Save" at bounding box center [686, 319] width 13 height 6
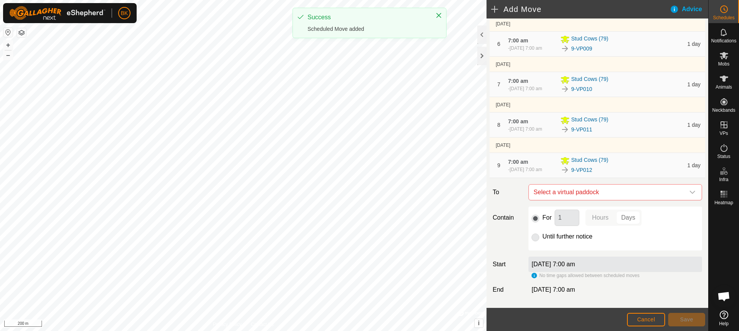
scroll to position [270, 0]
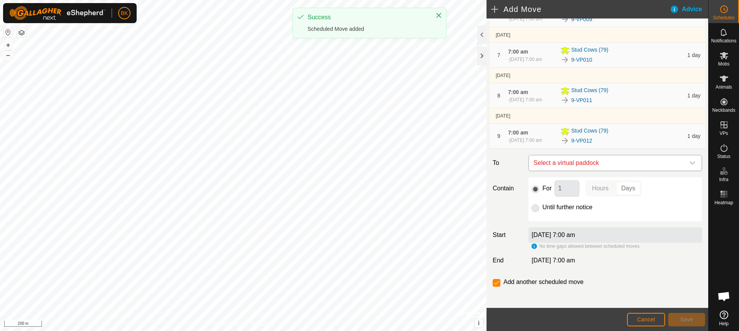
click at [580, 171] on span "Select a virtual paddock" at bounding box center [608, 162] width 154 height 15
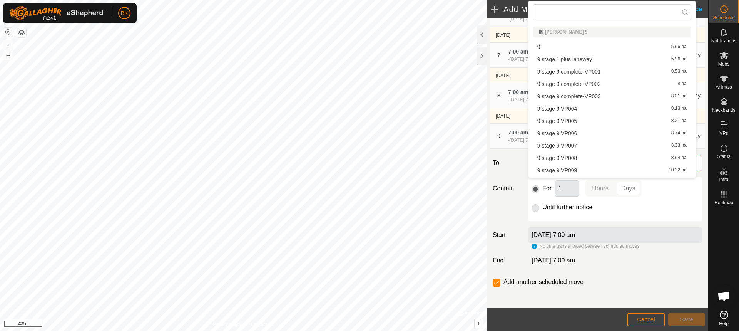
scroll to position [11, 0]
click at [570, 314] on li "9-VP013 13.78 ha" at bounding box center [612, 320] width 159 height 12
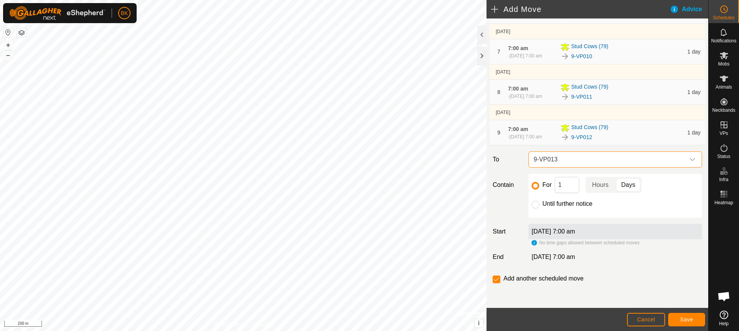
scroll to position [287, 0]
click at [700, 313] on button "Save" at bounding box center [687, 319] width 37 height 13
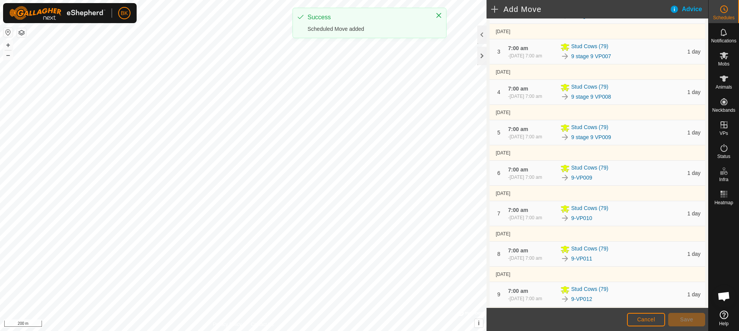
scroll to position [308, 0]
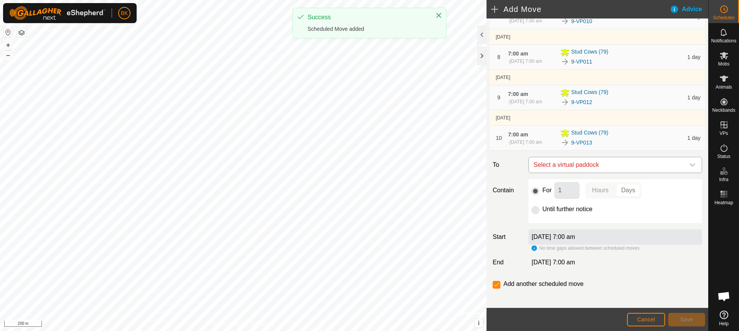
click at [587, 173] on span "Select a virtual paddock" at bounding box center [608, 164] width 154 height 15
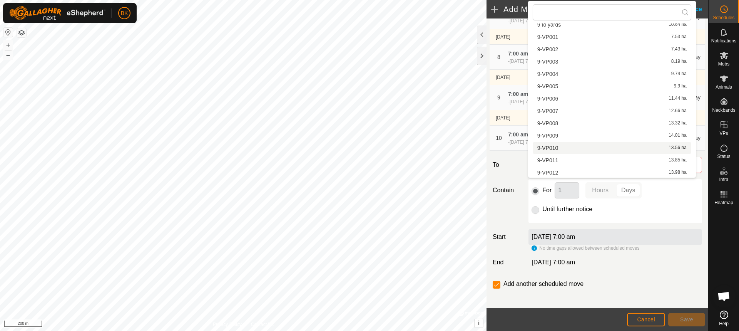
scroll to position [159, 0]
click at [672, 198] on div "For 1 Hours Days" at bounding box center [616, 190] width 168 height 16
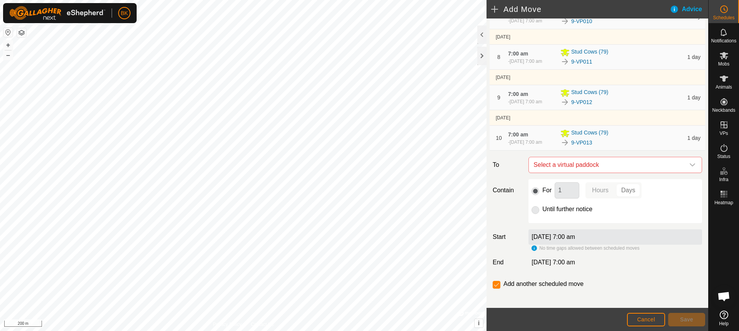
click at [688, 142] on div "1 day" at bounding box center [694, 138] width 13 height 8
click at [498, 288] on input "checkbox" at bounding box center [497, 285] width 8 height 8
click at [633, 173] on span "Select a virtual paddock" at bounding box center [608, 164] width 154 height 15
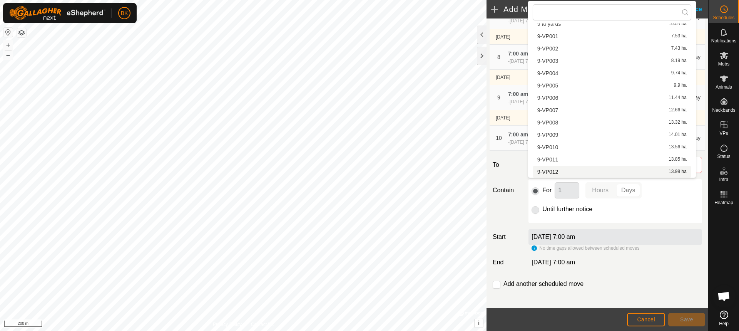
click at [608, 170] on li "9-VP012 13.98 ha" at bounding box center [612, 172] width 159 height 12
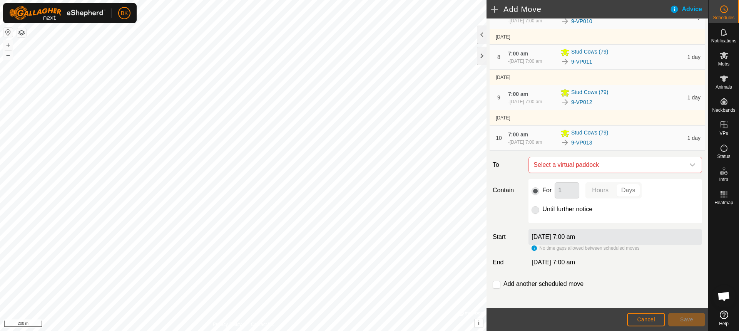
checkbox input "true"
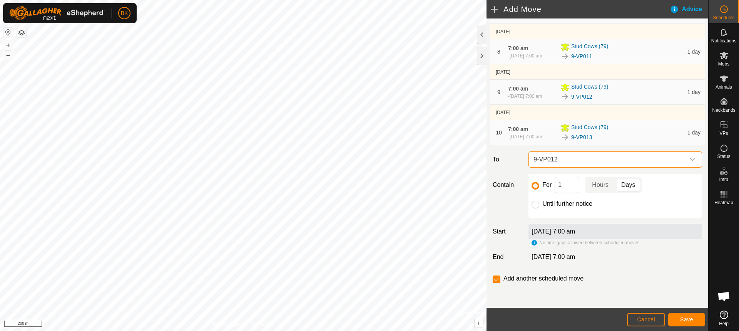
scroll to position [327, 0]
click at [597, 161] on span "9-VP012" at bounding box center [608, 159] width 154 height 15
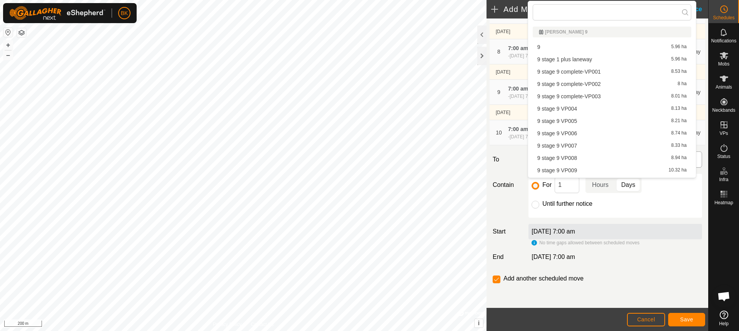
scroll to position [159, 0]
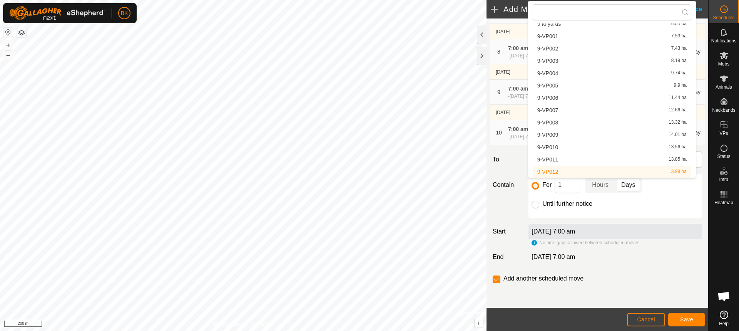
click at [592, 171] on li "9-VP012 13.98 ha" at bounding box center [612, 172] width 159 height 12
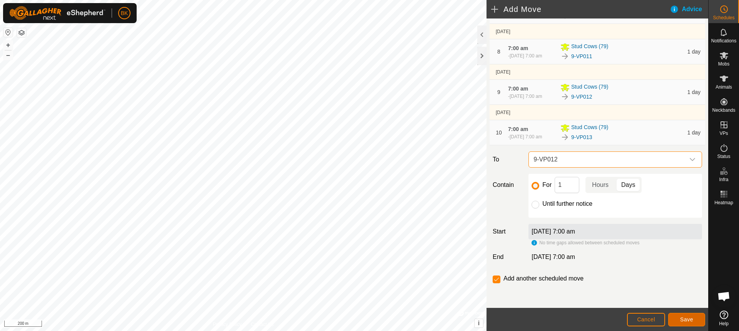
click at [685, 317] on span "Save" at bounding box center [686, 319] width 13 height 6
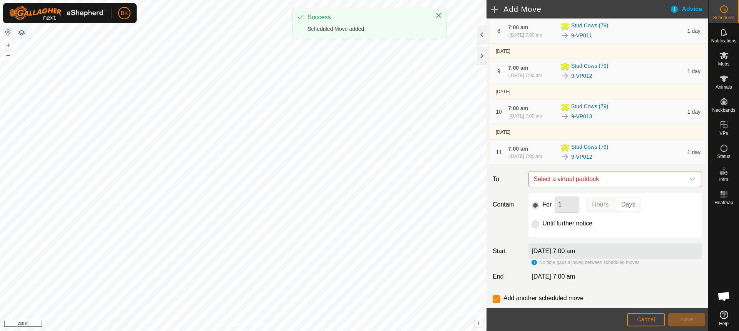
scroll to position [368, 0]
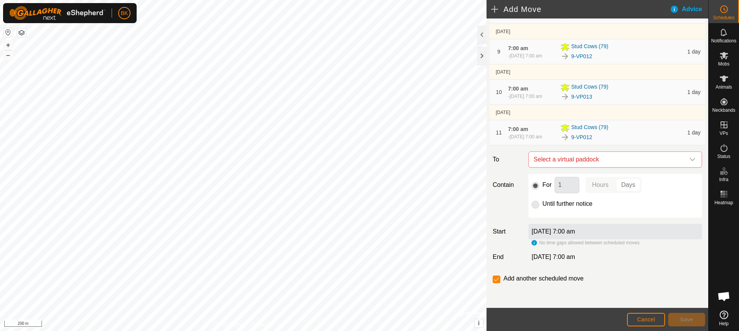
click at [691, 131] on span "1 day" at bounding box center [694, 132] width 13 height 6
click at [570, 129] on div "Stud Cows (79)" at bounding box center [622, 127] width 122 height 9
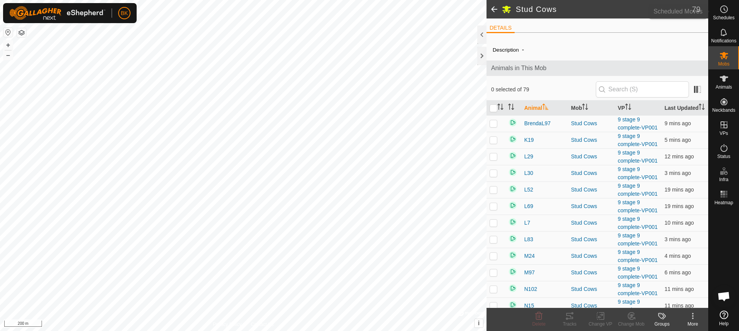
click at [720, 7] on icon at bounding box center [724, 9] width 9 height 9
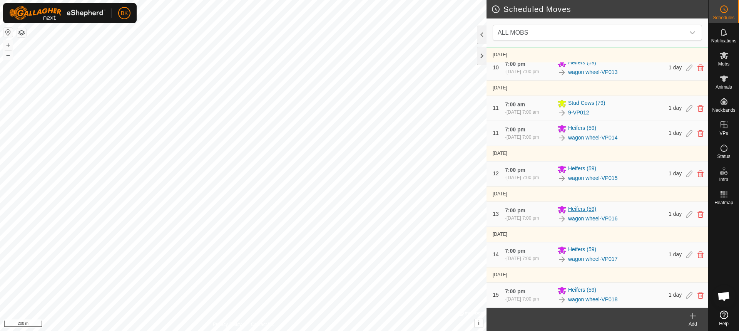
scroll to position [649, 0]
click at [679, 26] on span "ALL MOBS" at bounding box center [590, 32] width 190 height 15
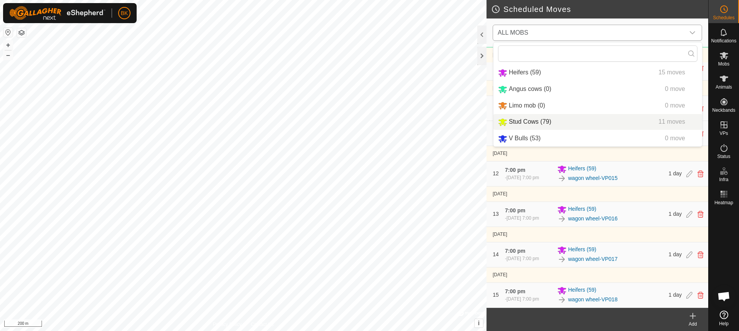
click at [577, 121] on li "Stud Cows (79) 11 moves" at bounding box center [598, 122] width 209 height 16
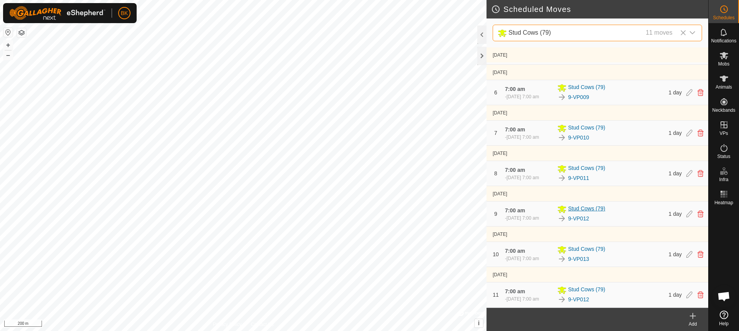
scroll to position [198, 0]
click at [698, 295] on icon at bounding box center [701, 294] width 6 height 7
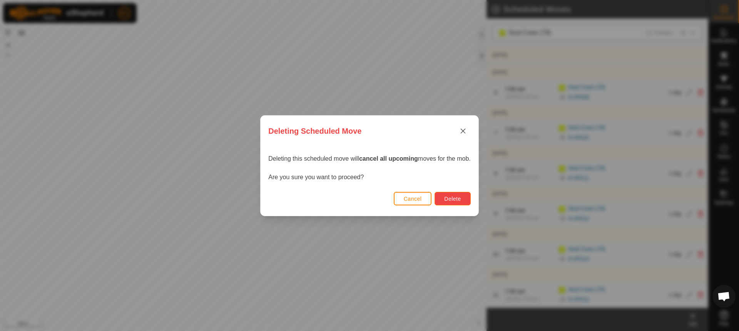
click at [456, 197] on span "Delete" at bounding box center [452, 199] width 17 height 6
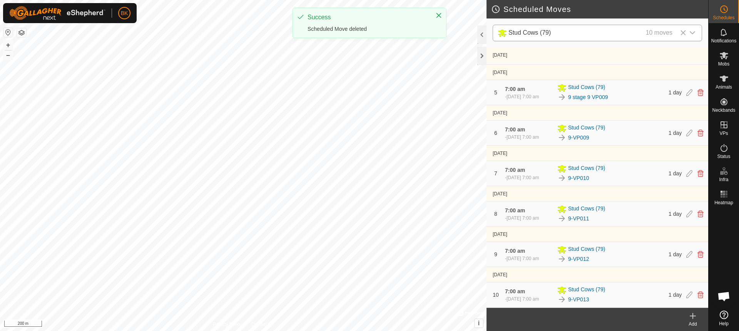
scroll to position [158, 0]
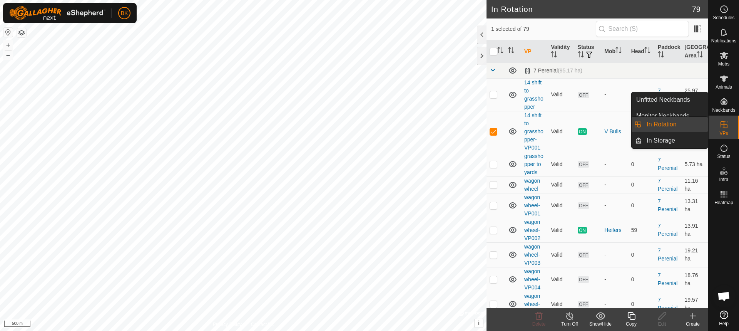
click at [729, 128] on es-virtualpaddocks-svg-icon at bounding box center [724, 125] width 14 height 12
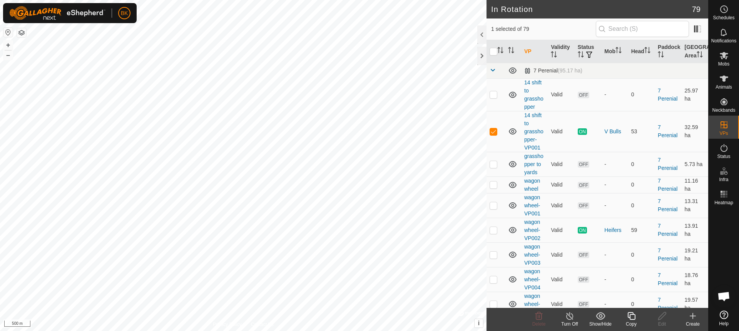
click at [693, 318] on icon at bounding box center [693, 315] width 0 height 5
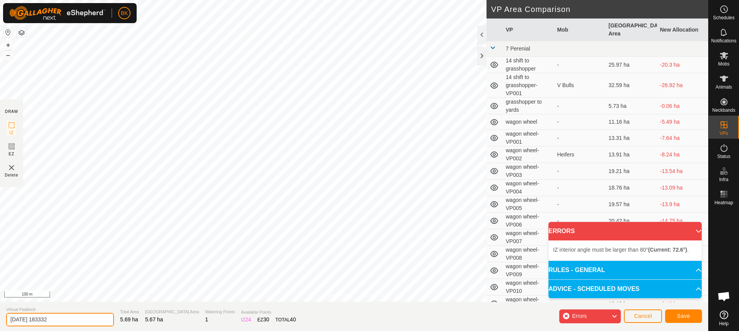
drag, startPoint x: 69, startPoint y: 318, endPoint x: -57, endPoint y: 323, distance: 126.0
click at [0, 323] on html "BK Schedules Notifications Mobs Animals Neckbands VPs Status Infra Heatmap Help…" at bounding box center [369, 165] width 739 height 331
type input "grass [PERSON_NAME] wagon"
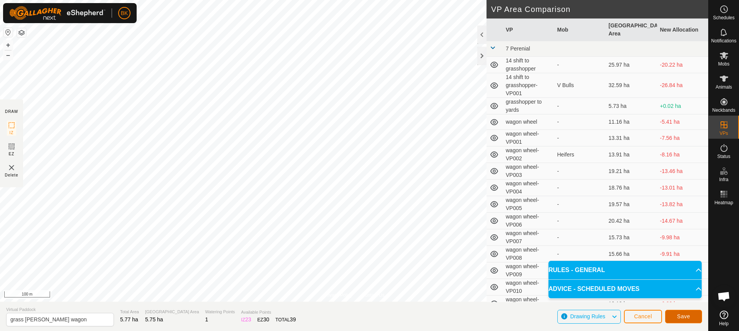
click at [688, 316] on span "Save" at bounding box center [683, 316] width 13 height 6
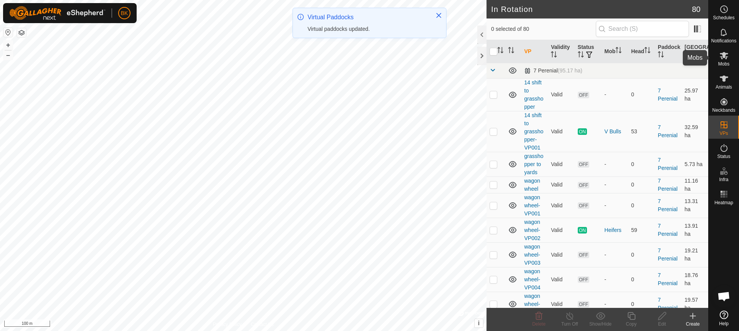
click at [724, 58] on icon at bounding box center [724, 55] width 8 height 7
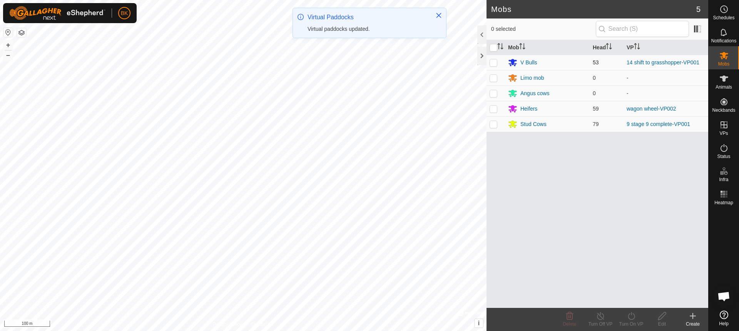
click at [492, 62] on p-checkbox at bounding box center [494, 62] width 8 height 6
checkbox input "true"
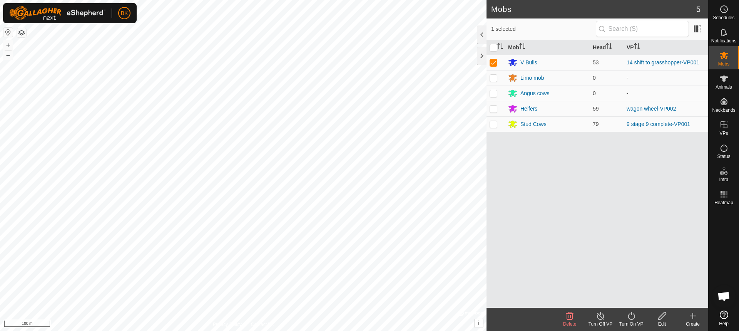
click at [633, 316] on icon at bounding box center [632, 315] width 10 height 9
click at [637, 305] on link "Now" at bounding box center [655, 298] width 76 height 15
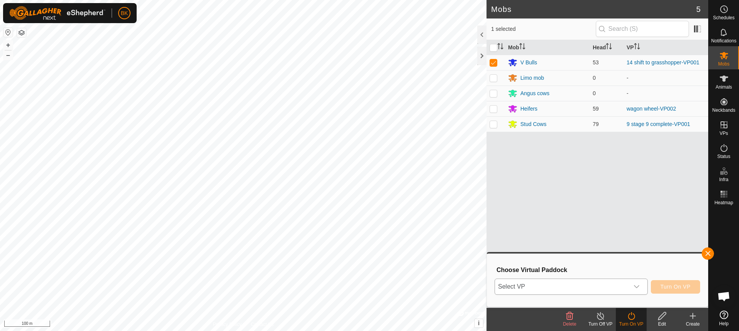
click at [621, 285] on span "Select VP" at bounding box center [562, 286] width 134 height 15
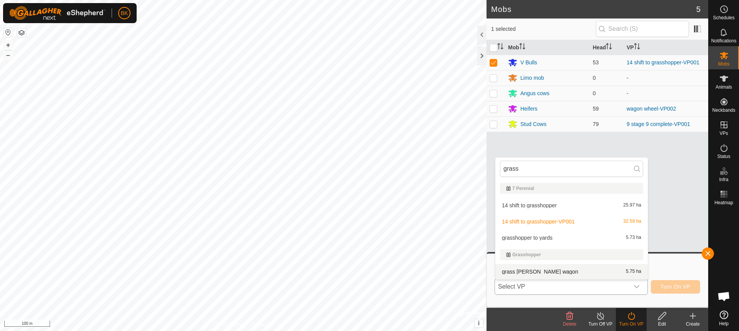
type input "grass"
click at [548, 269] on li "grass [PERSON_NAME] wagon 5.75 ha" at bounding box center [572, 271] width 152 height 15
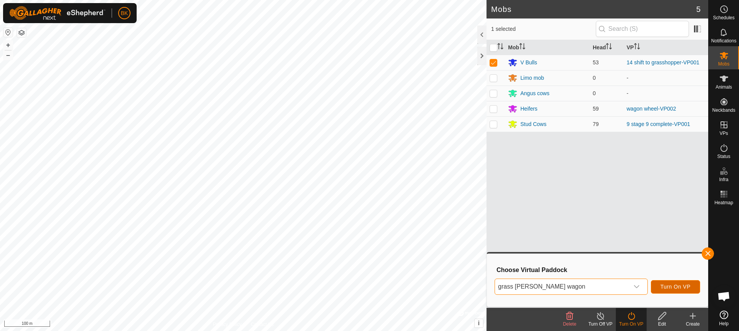
click at [685, 290] on button "Turn On VP" at bounding box center [675, 286] width 49 height 13
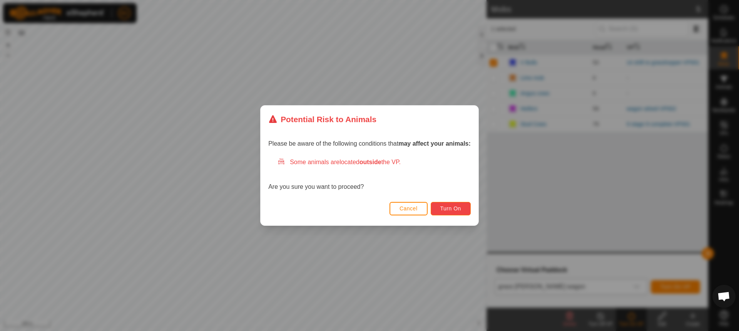
click at [449, 205] on button "Turn On" at bounding box center [451, 208] width 40 height 13
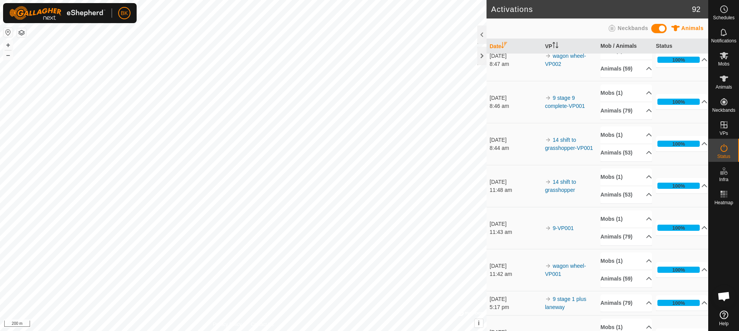
scroll to position [77, 0]
